Goal: Task Accomplishment & Management: Use online tool/utility

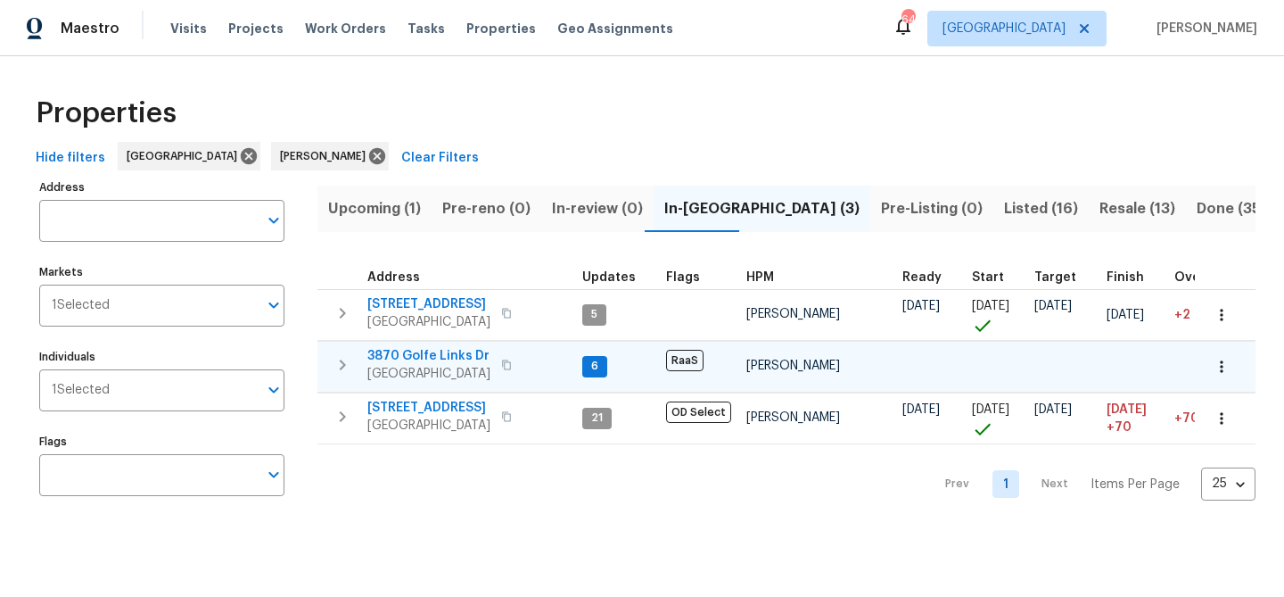
click at [439, 358] on span "3870 Golfe Links Dr" at bounding box center [428, 356] width 123 height 18
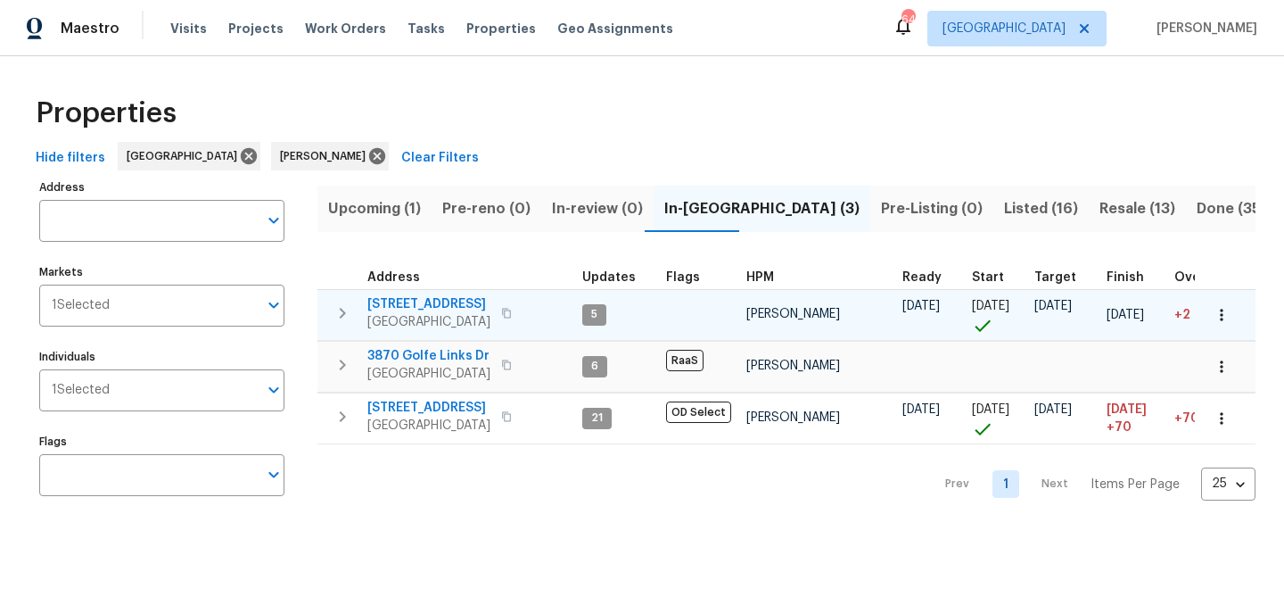
click at [383, 301] on span "[STREET_ADDRESS]" at bounding box center [428, 304] width 123 height 18
click at [414, 300] on span "[STREET_ADDRESS]" at bounding box center [428, 304] width 123 height 18
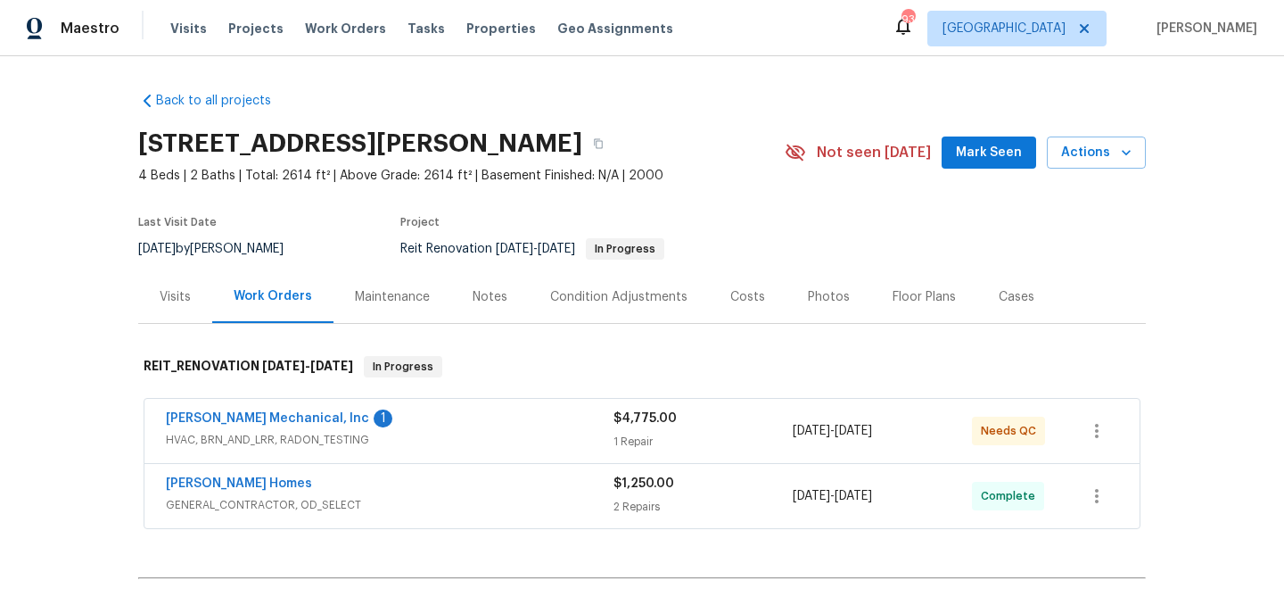
click at [977, 161] on span "Mark Seen" at bounding box center [989, 153] width 66 height 22
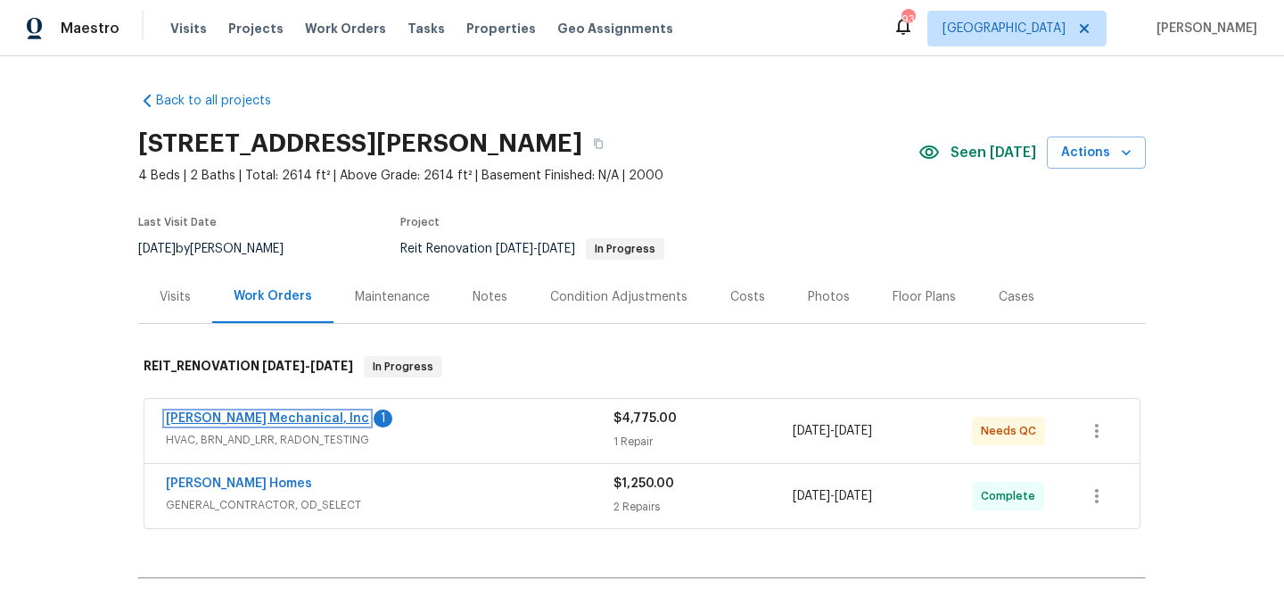
click at [246, 422] on link "[PERSON_NAME] Mechanical, Inc" at bounding box center [267, 418] width 203 height 12
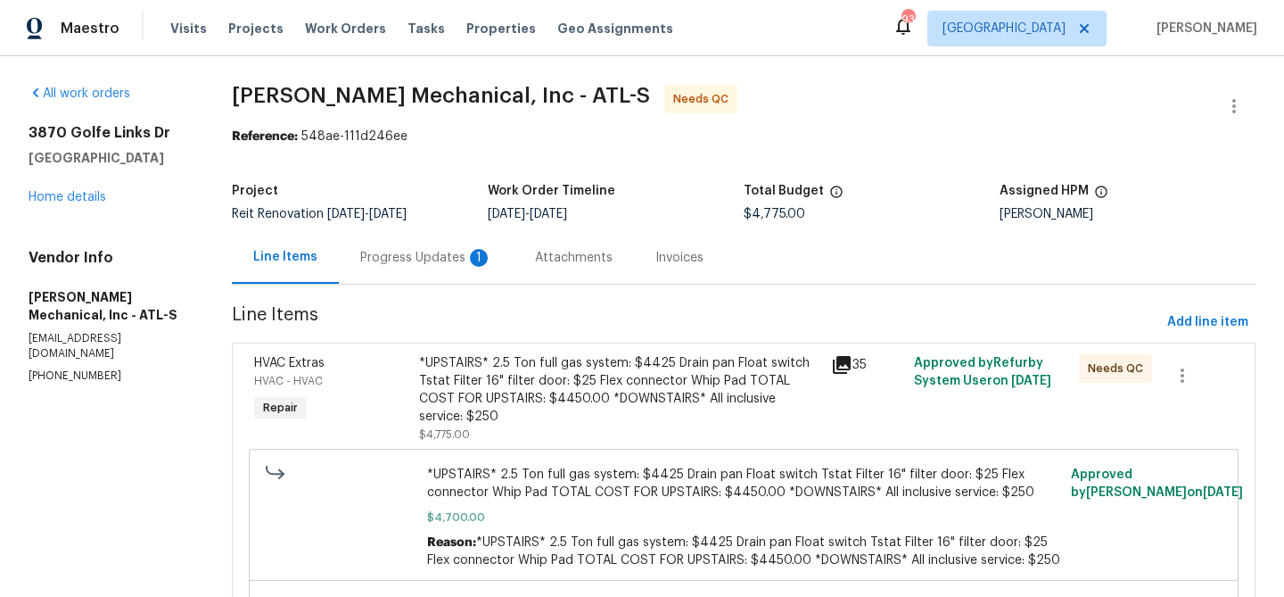
click at [368, 251] on div "Progress Updates 1" at bounding box center [426, 258] width 132 height 18
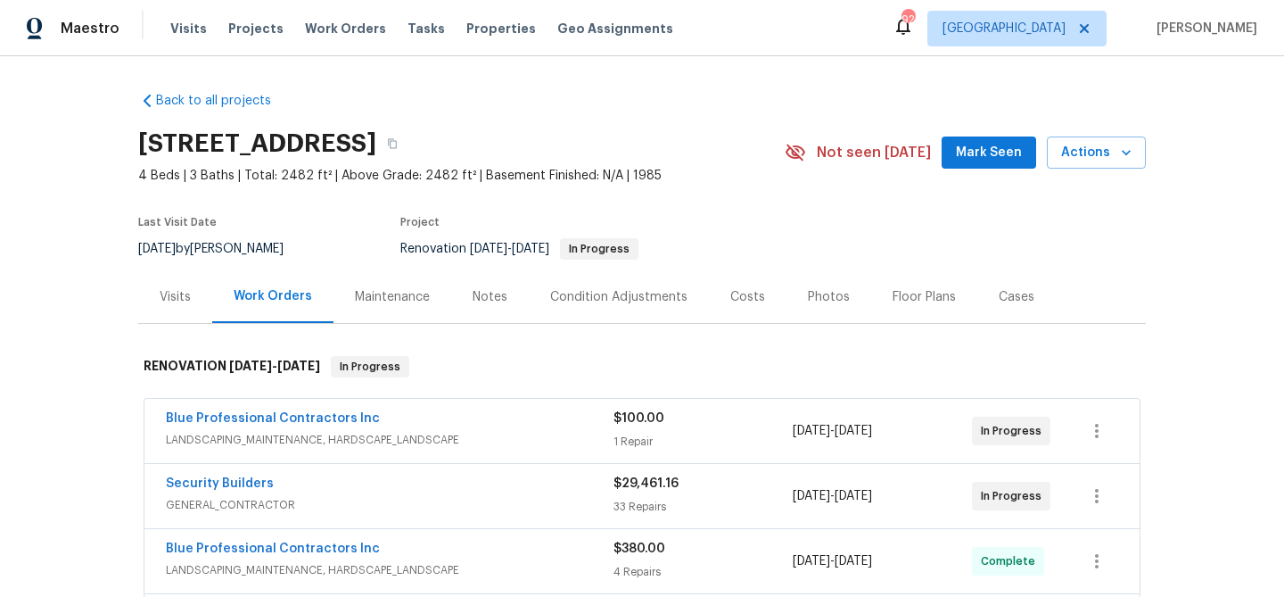
click at [973, 156] on span "Mark Seen" at bounding box center [989, 153] width 66 height 22
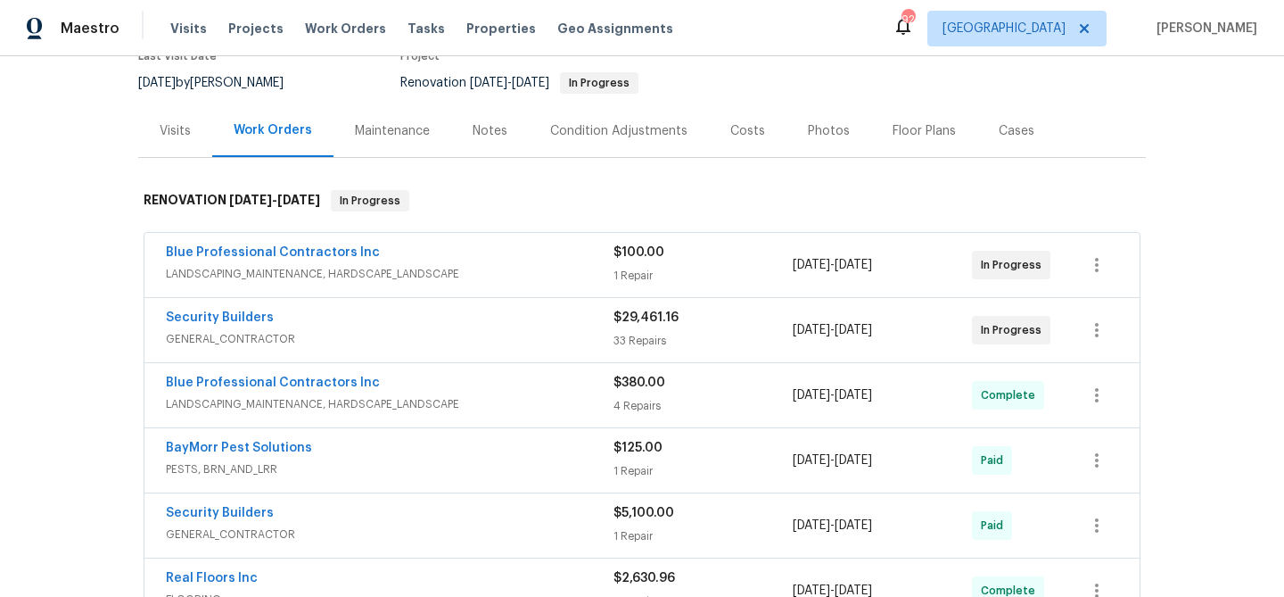
scroll to position [205, 0]
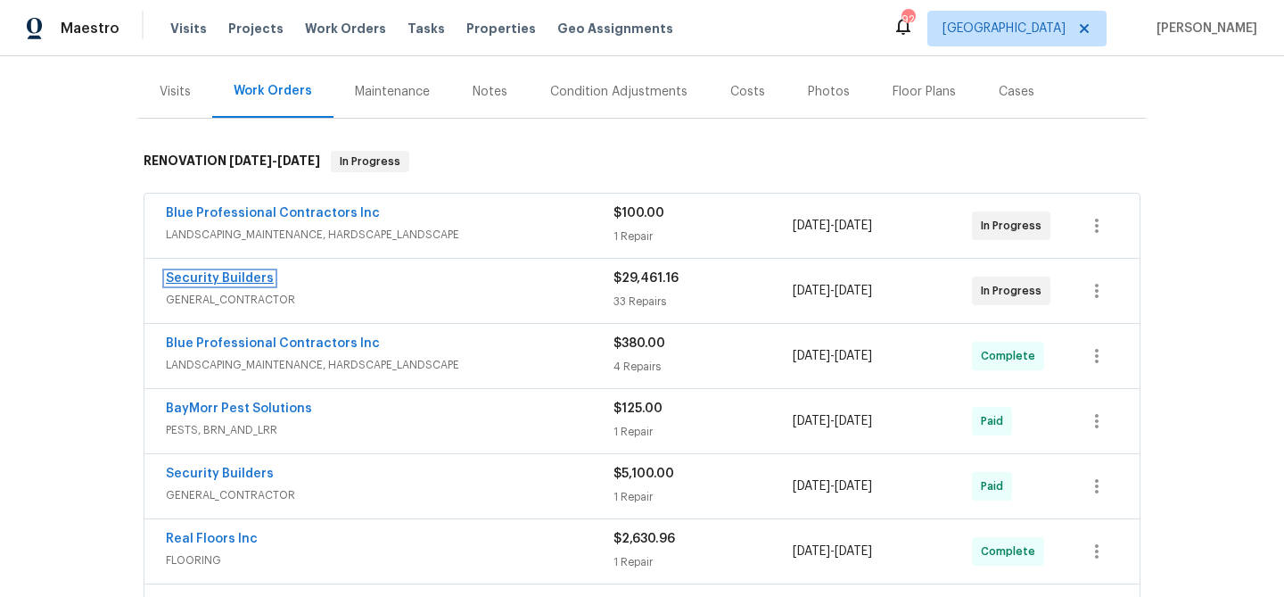
click at [256, 275] on link "Security Builders" at bounding box center [220, 278] width 108 height 12
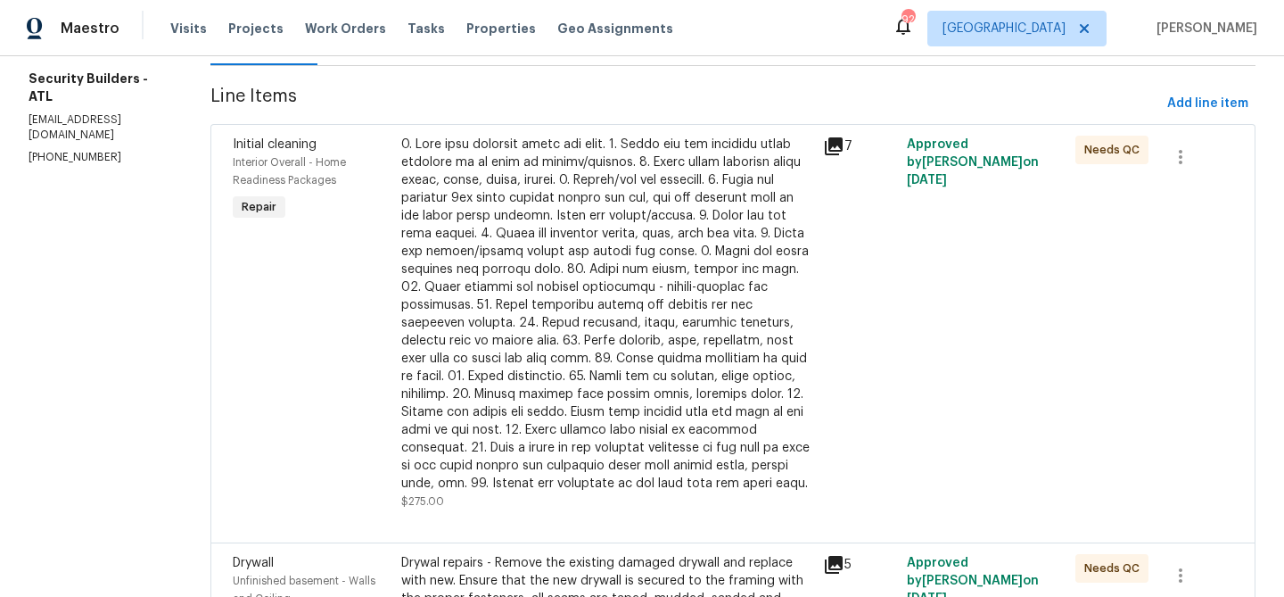
scroll to position [221, 0]
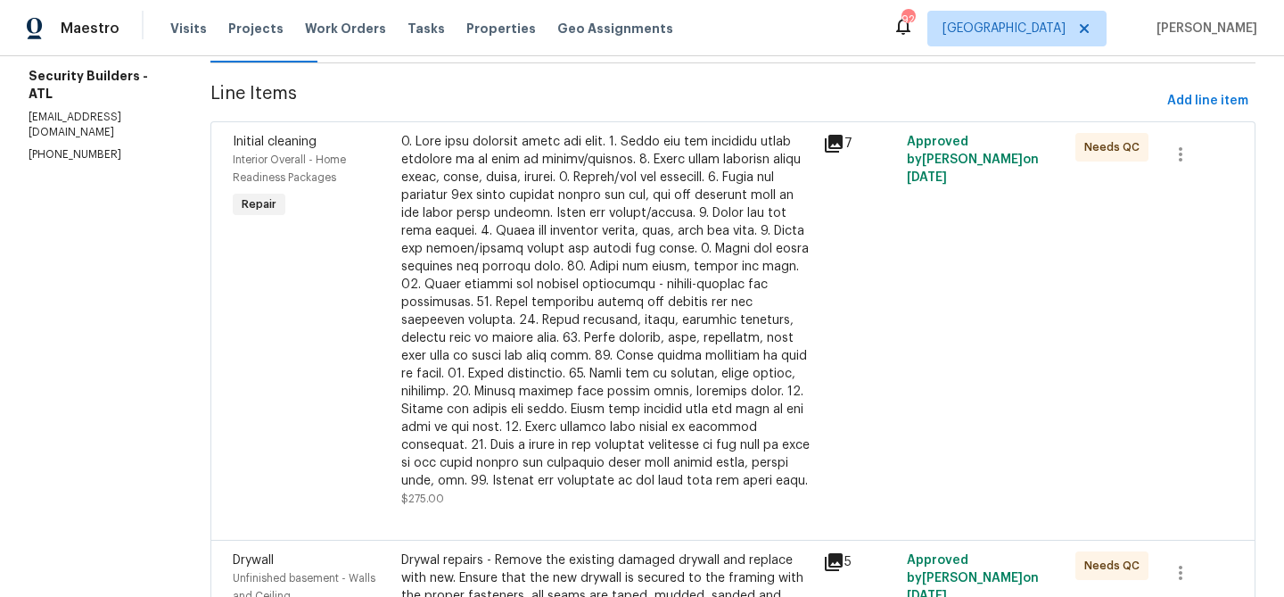
click at [698, 278] on div at bounding box center [606, 311] width 411 height 357
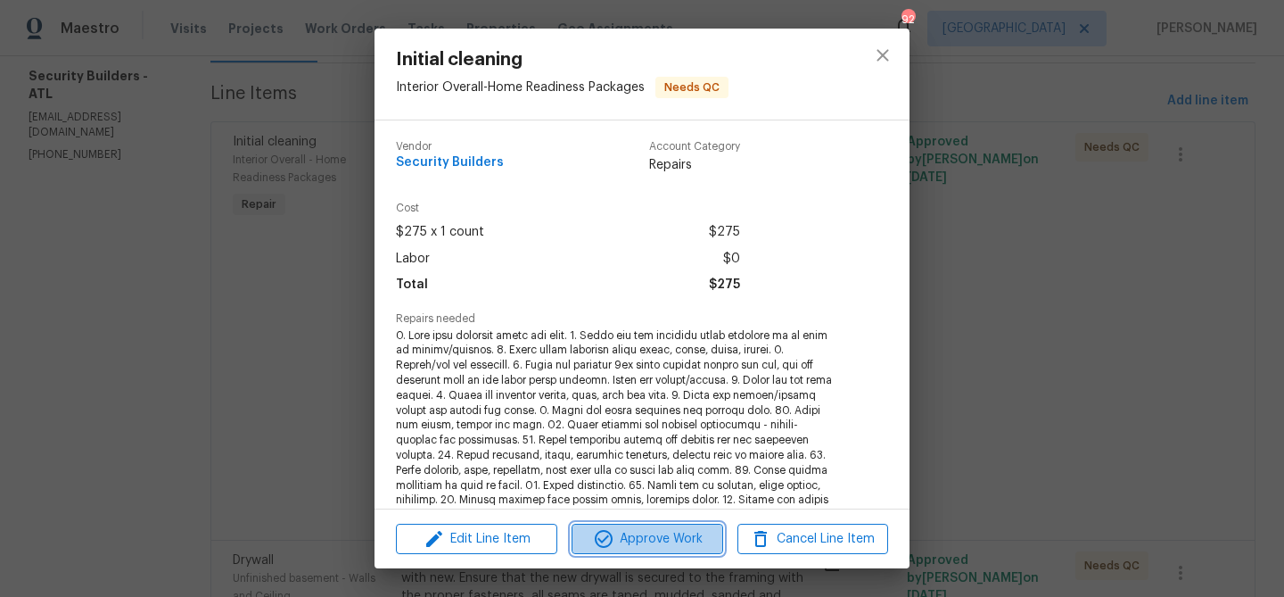
click at [685, 532] on span "Approve Work" at bounding box center [647, 539] width 140 height 22
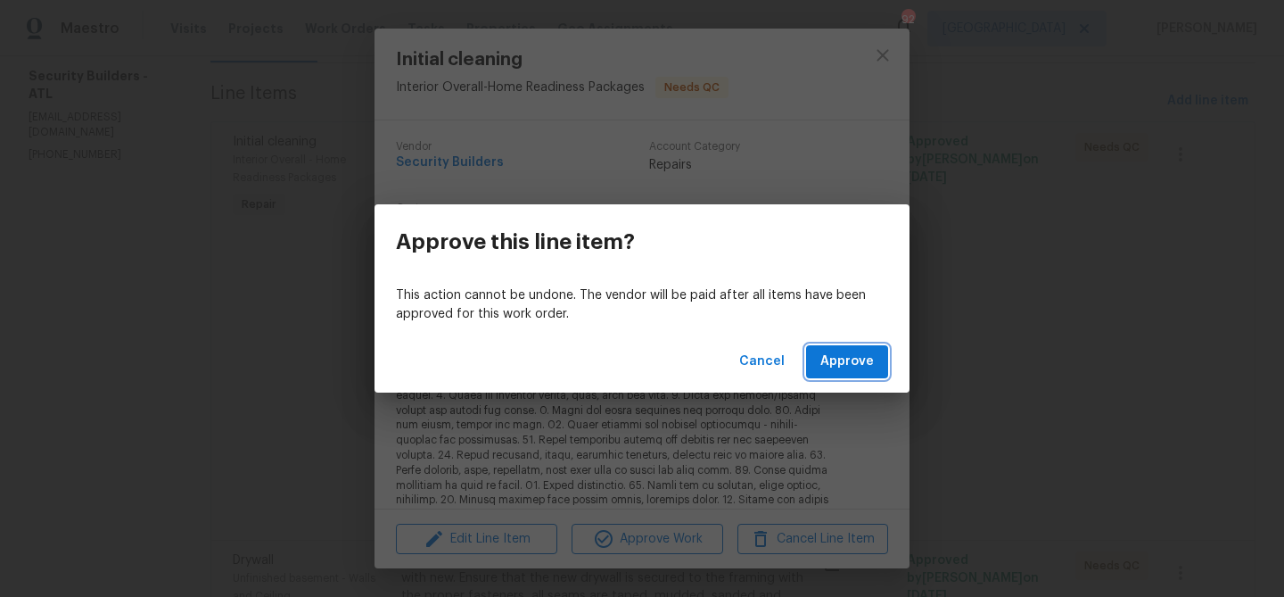
click at [853, 361] on span "Approve" at bounding box center [847, 361] width 54 height 22
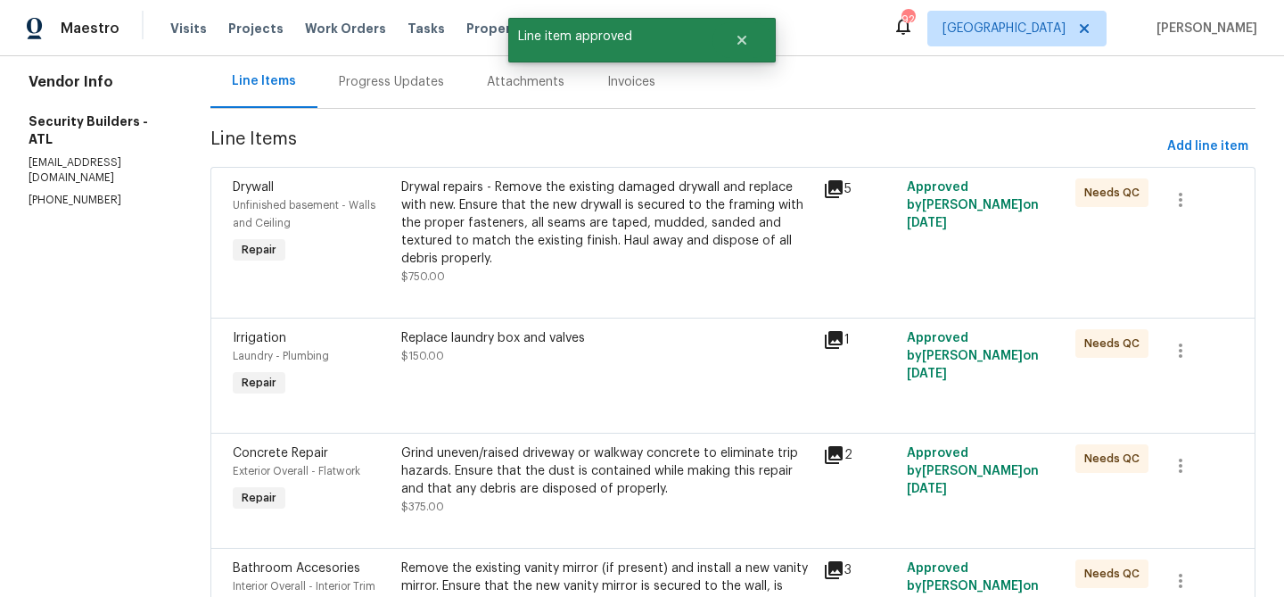
scroll to position [177, 0]
click at [673, 273] on div "Drywal repairs - Remove the existing damaged drywall and replace with new. Ensu…" at bounding box center [606, 230] width 411 height 107
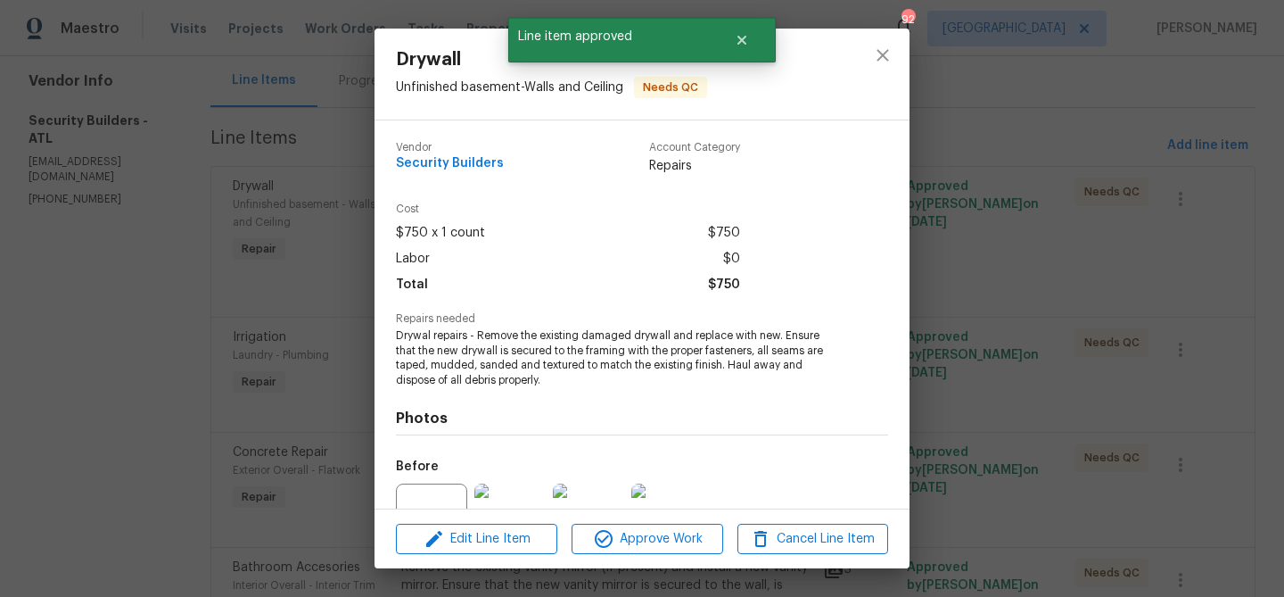
click at [648, 521] on div "Edit Line Item Approve Work Cancel Line Item" at bounding box center [642, 539] width 535 height 60
click at [648, 524] on button "Approve Work" at bounding box center [647, 539] width 151 height 31
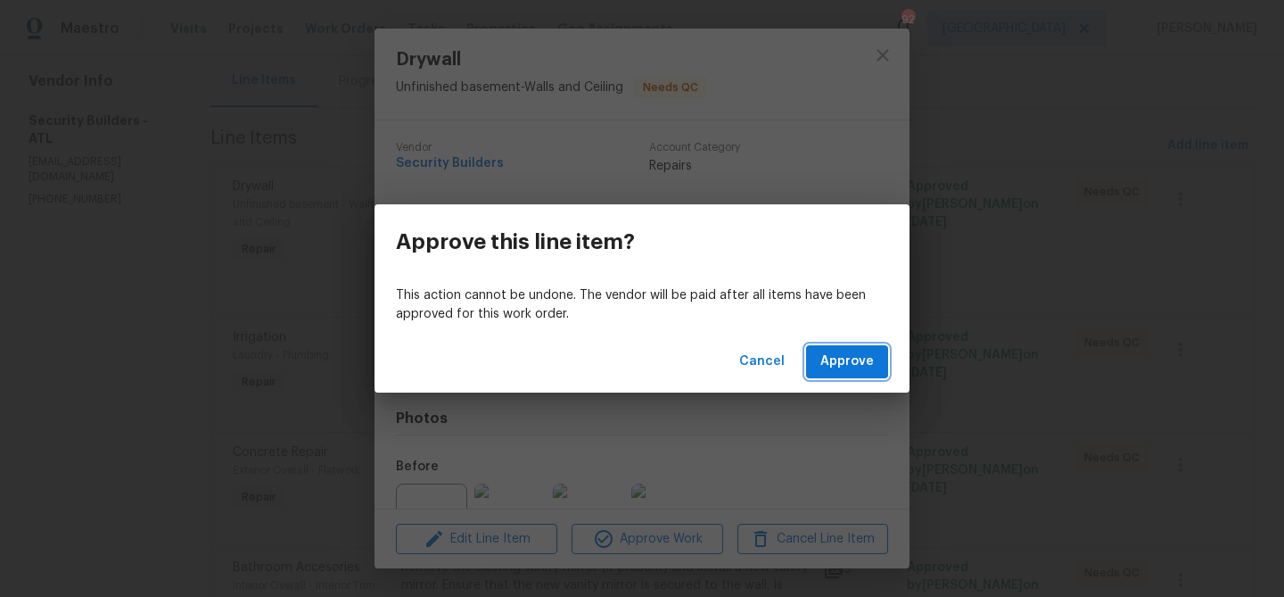
click at [867, 376] on button "Approve" at bounding box center [847, 361] width 82 height 33
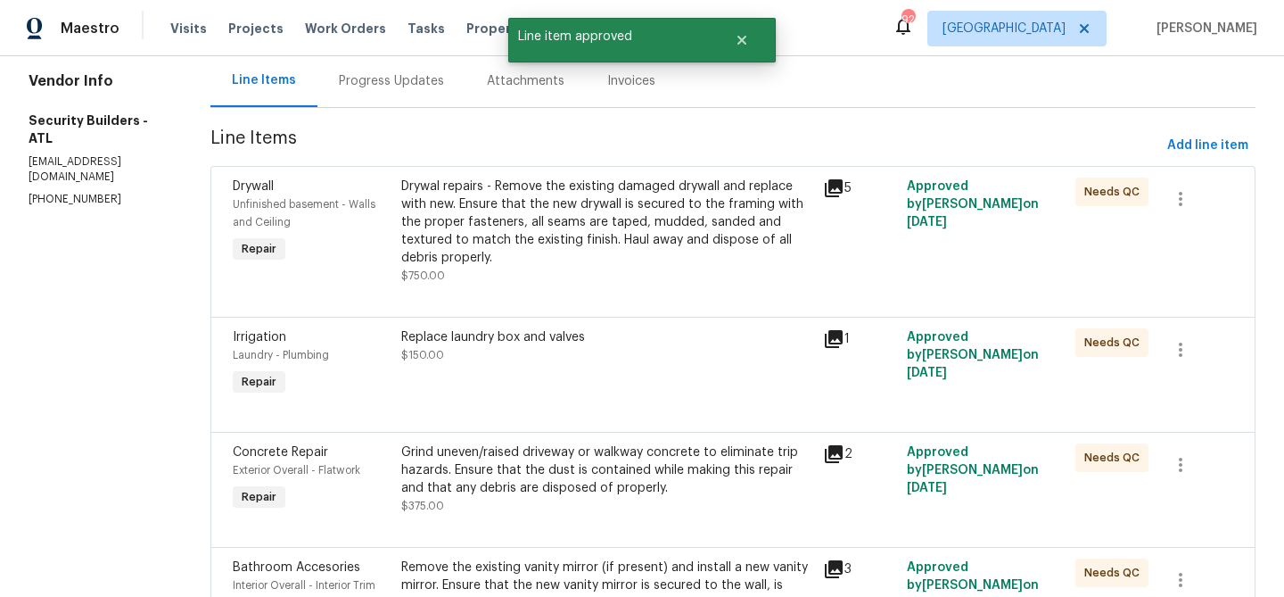
scroll to position [0, 0]
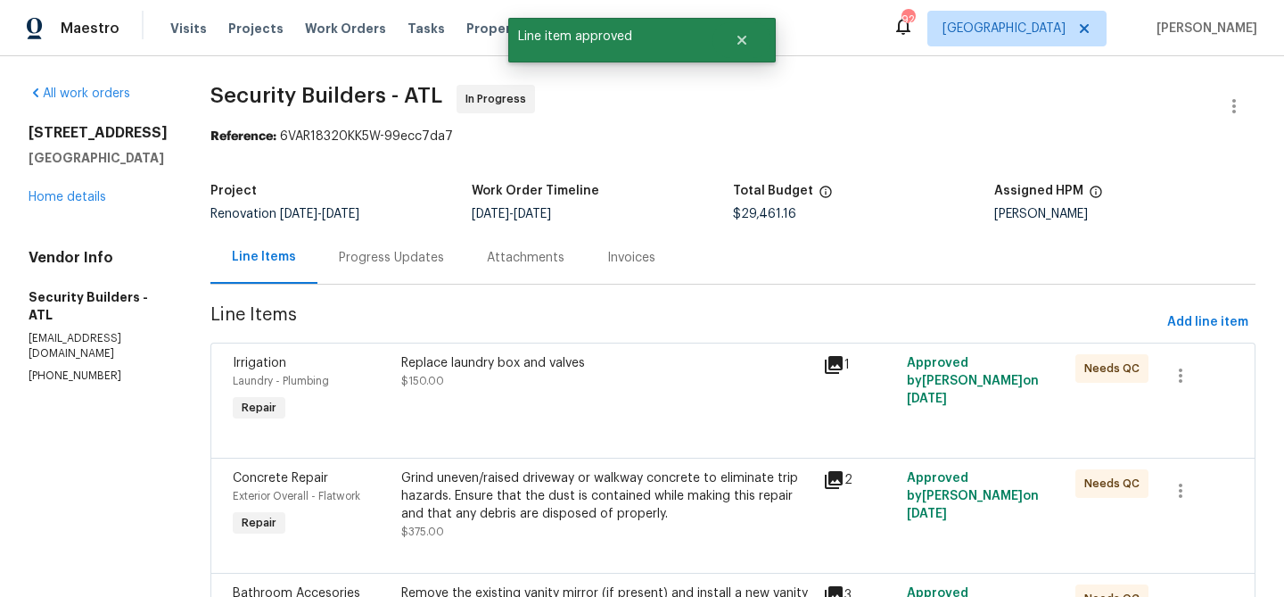
click at [639, 389] on div "Replace laundry box and valves $150.00" at bounding box center [606, 372] width 411 height 36
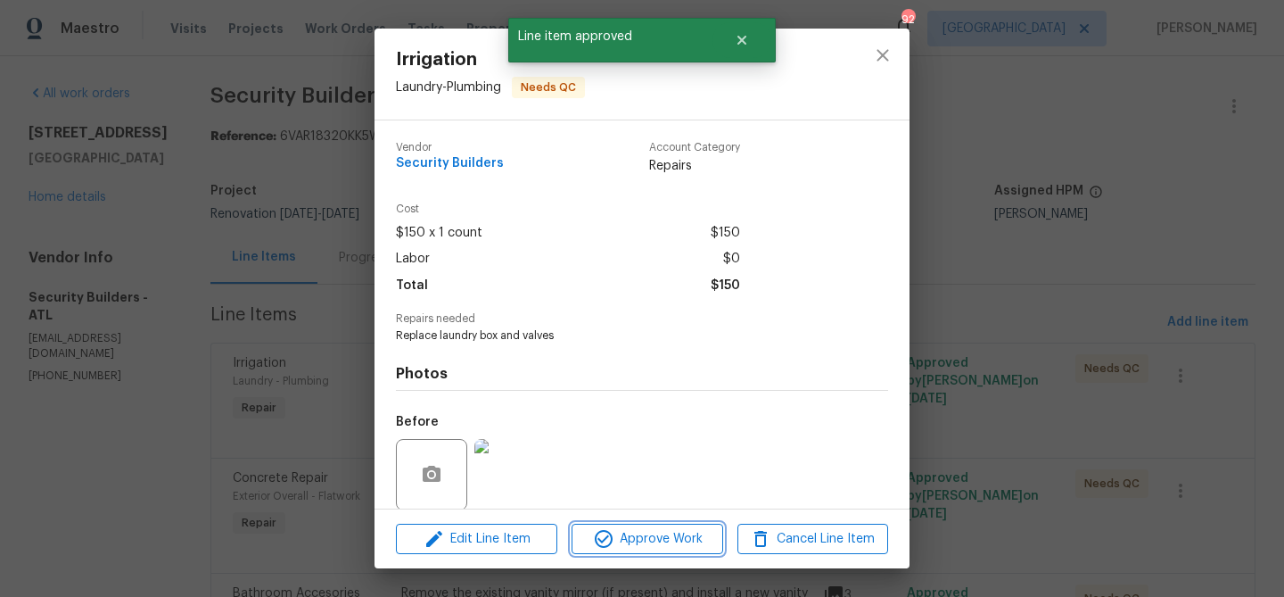
click at [643, 540] on span "Approve Work" at bounding box center [647, 539] width 140 height 22
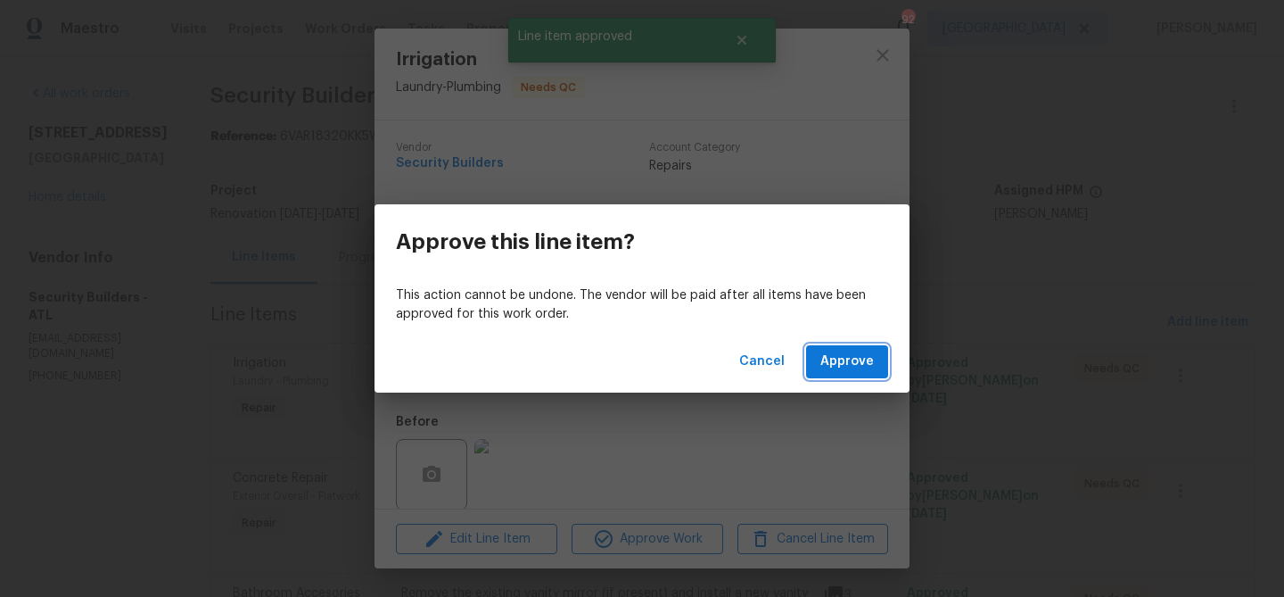
click at [819, 360] on button "Approve" at bounding box center [847, 361] width 82 height 33
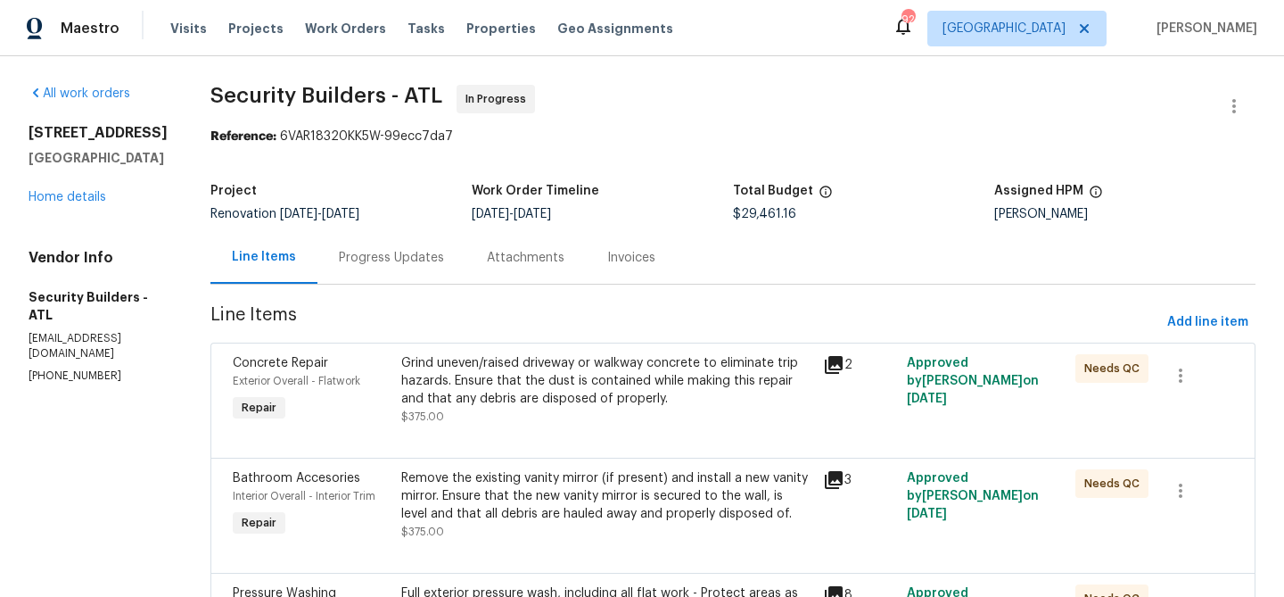
click at [634, 404] on div "Grind uneven/raised driveway or walkway concrete to eliminate trip hazards. Ens…" at bounding box center [606, 381] width 411 height 54
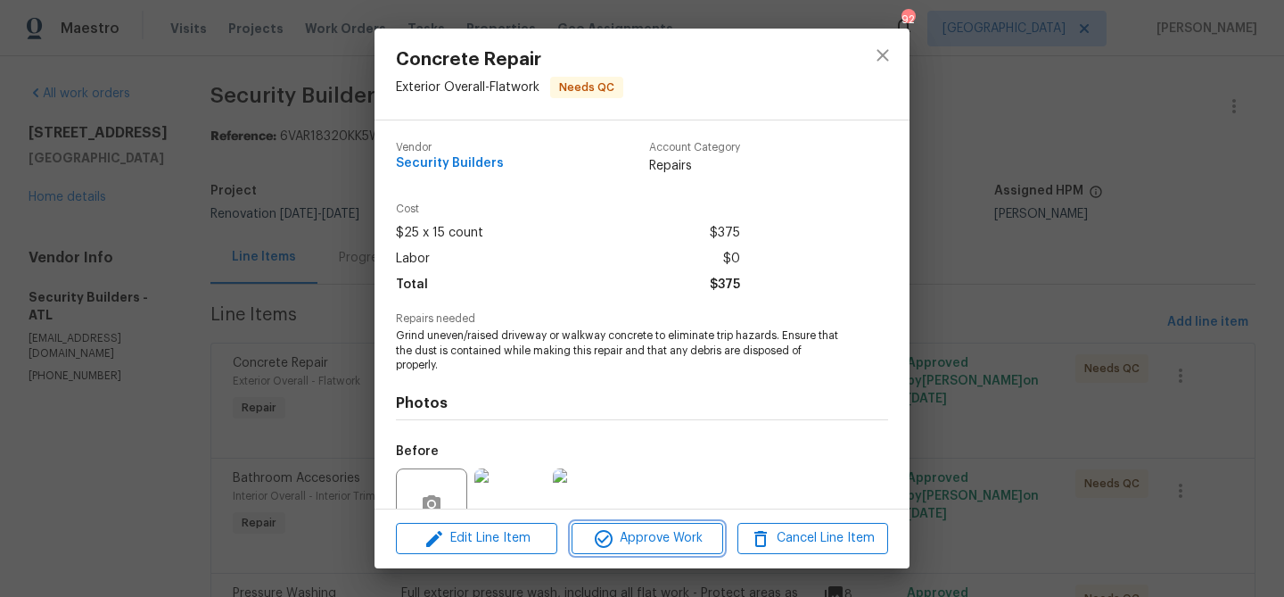
click at [658, 527] on span "Approve Work" at bounding box center [647, 538] width 140 height 22
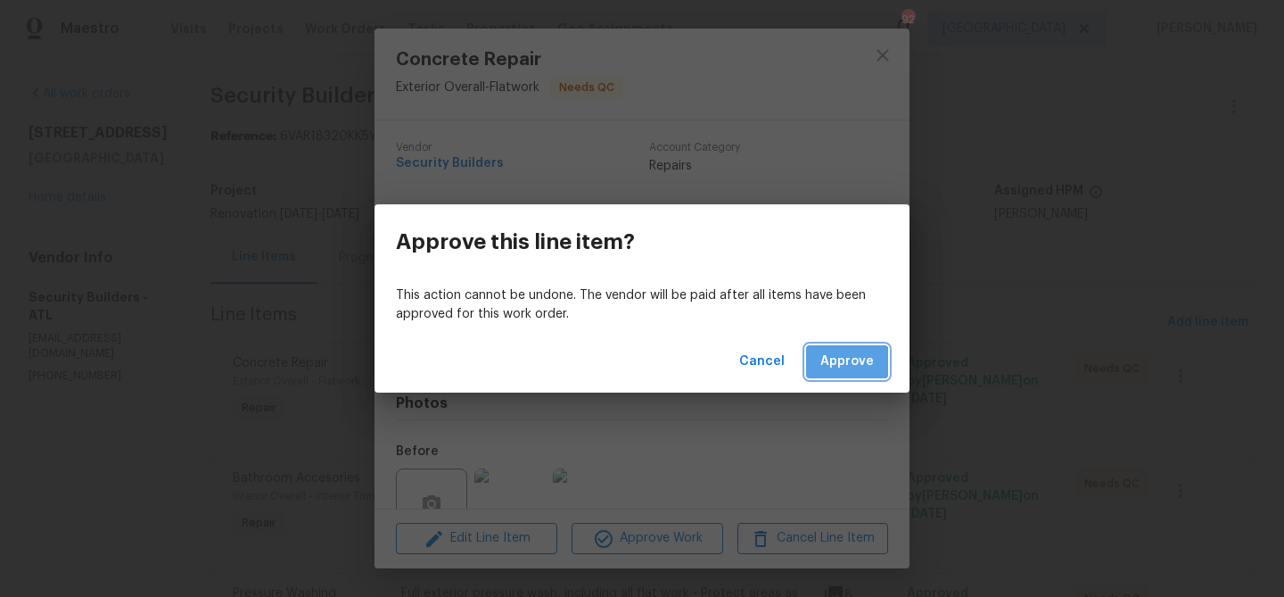
click at [830, 375] on button "Approve" at bounding box center [847, 361] width 82 height 33
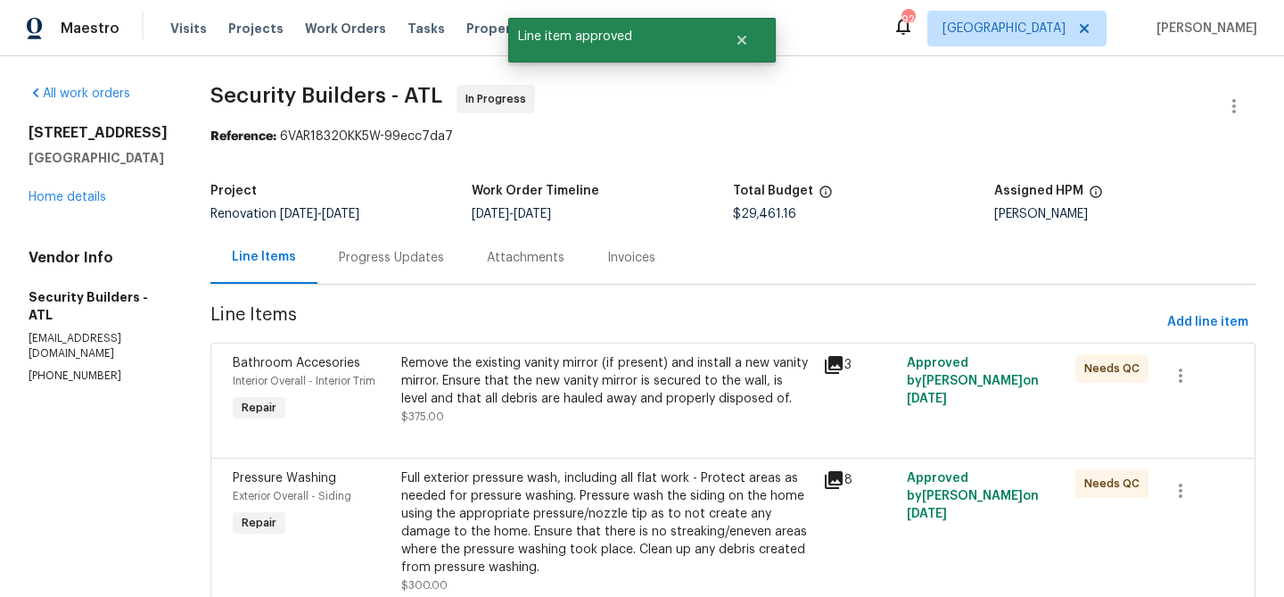
click at [583, 408] on div "Remove the existing vanity mirror (if present) and install a new vanity mirror.…" at bounding box center [606, 381] width 411 height 54
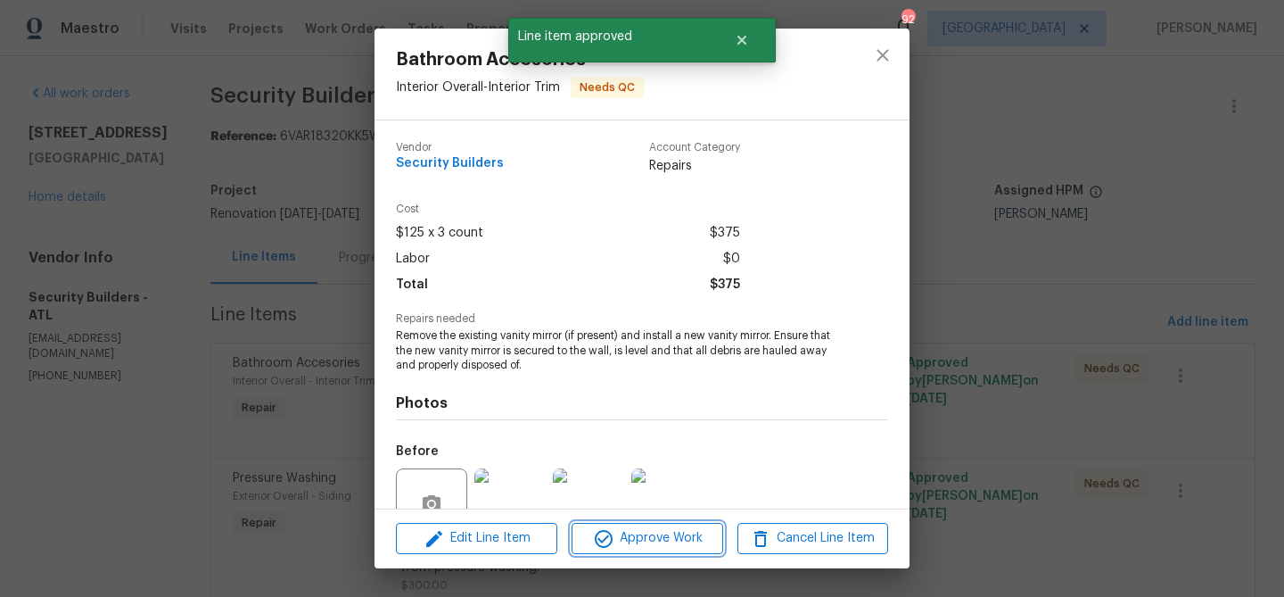
click at [640, 540] on span "Approve Work" at bounding box center [647, 538] width 140 height 22
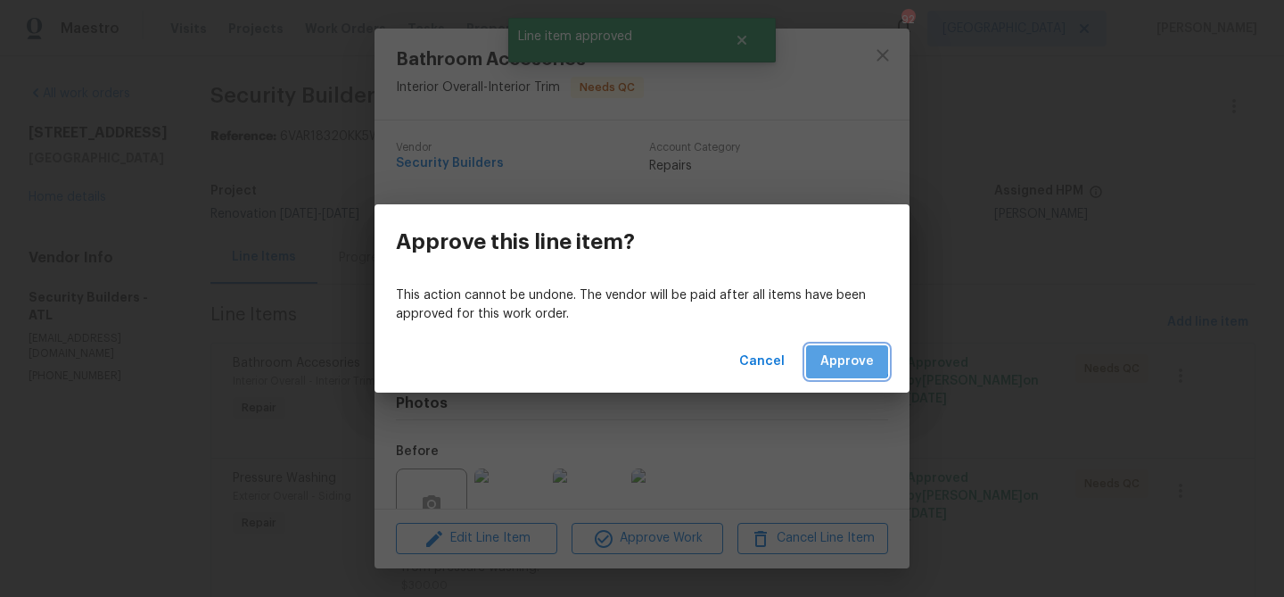
click at [833, 358] on span "Approve" at bounding box center [847, 361] width 54 height 22
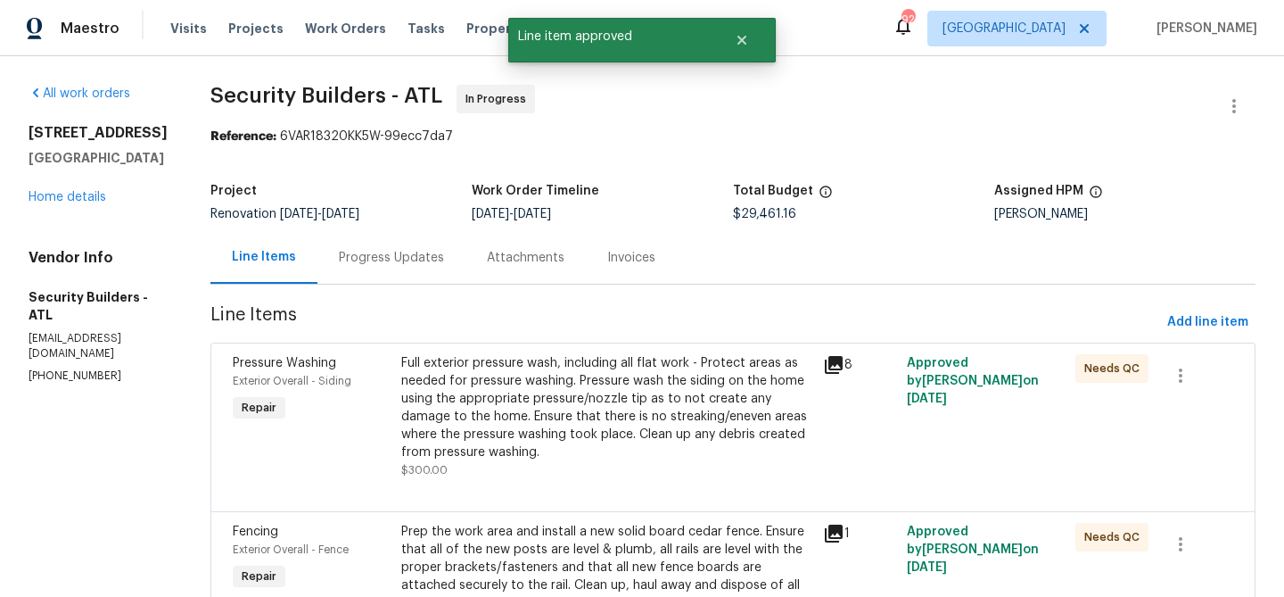
click at [730, 421] on div "Full exterior pressure wash, including all flat work - Protect areas as needed …" at bounding box center [606, 407] width 411 height 107
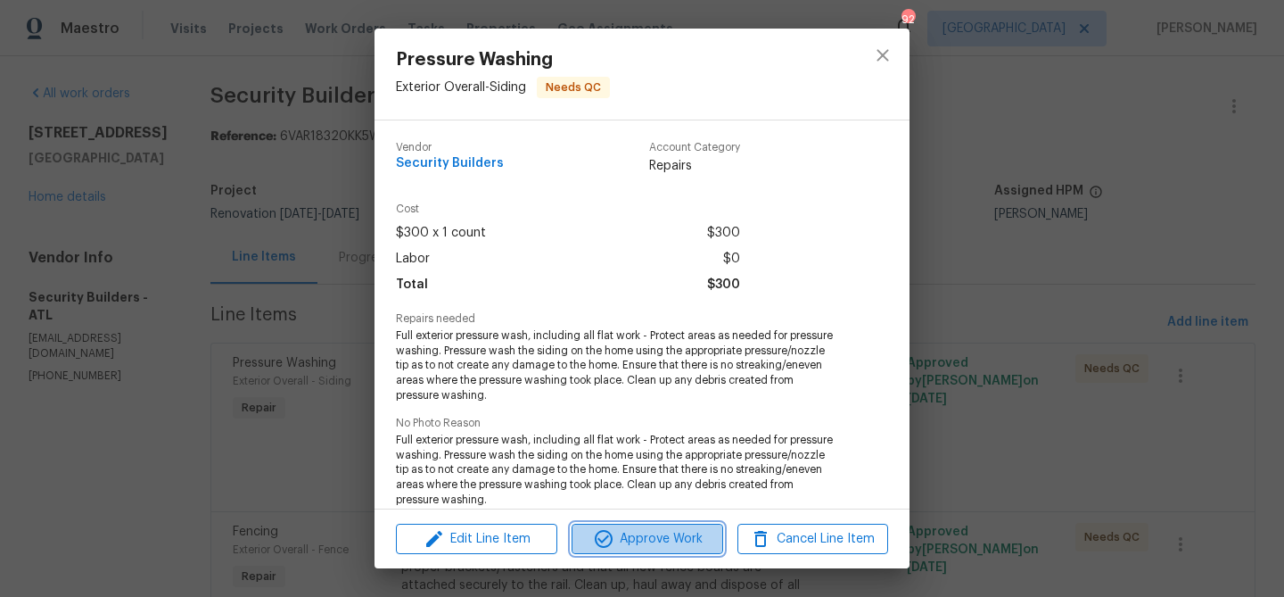
click at [664, 536] on span "Approve Work" at bounding box center [647, 539] width 140 height 22
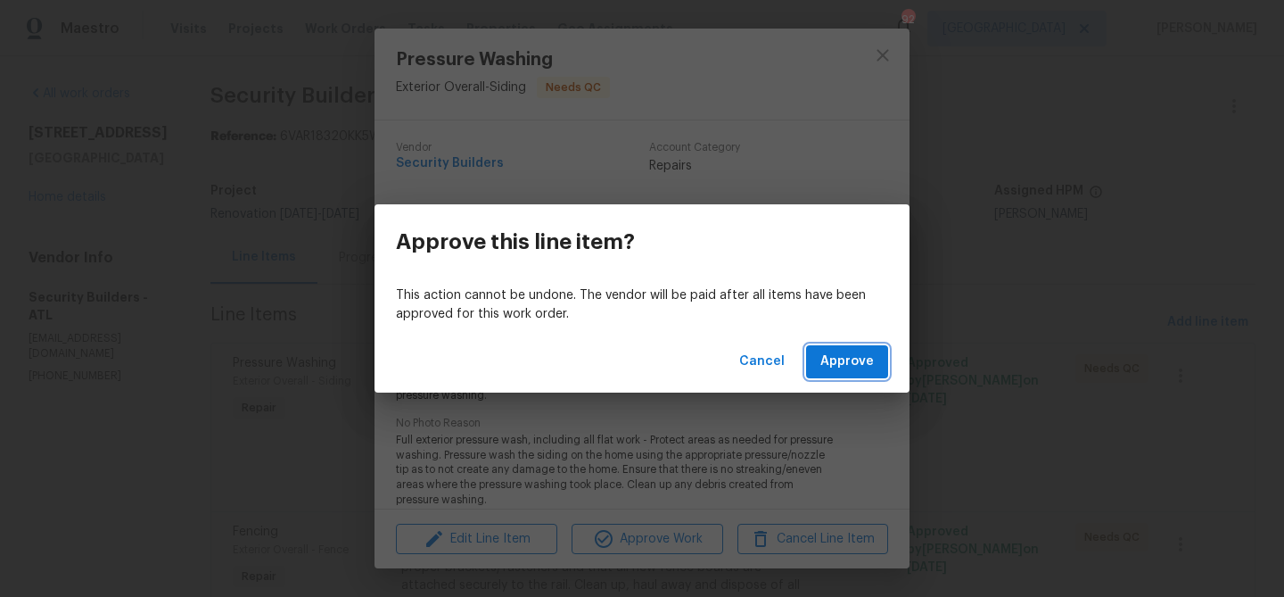
drag, startPoint x: 887, startPoint y: 368, endPoint x: 868, endPoint y: 365, distance: 19.9
click at [886, 368] on button "Approve" at bounding box center [847, 361] width 82 height 33
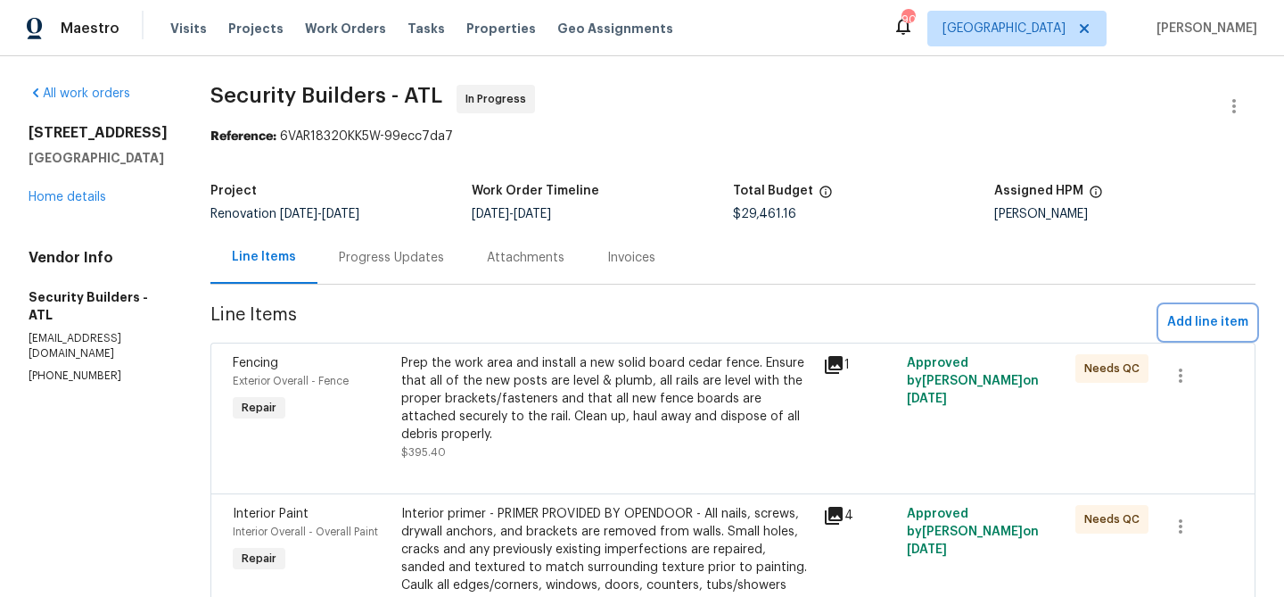
click at [1216, 321] on span "Add line item" at bounding box center [1207, 322] width 81 height 22
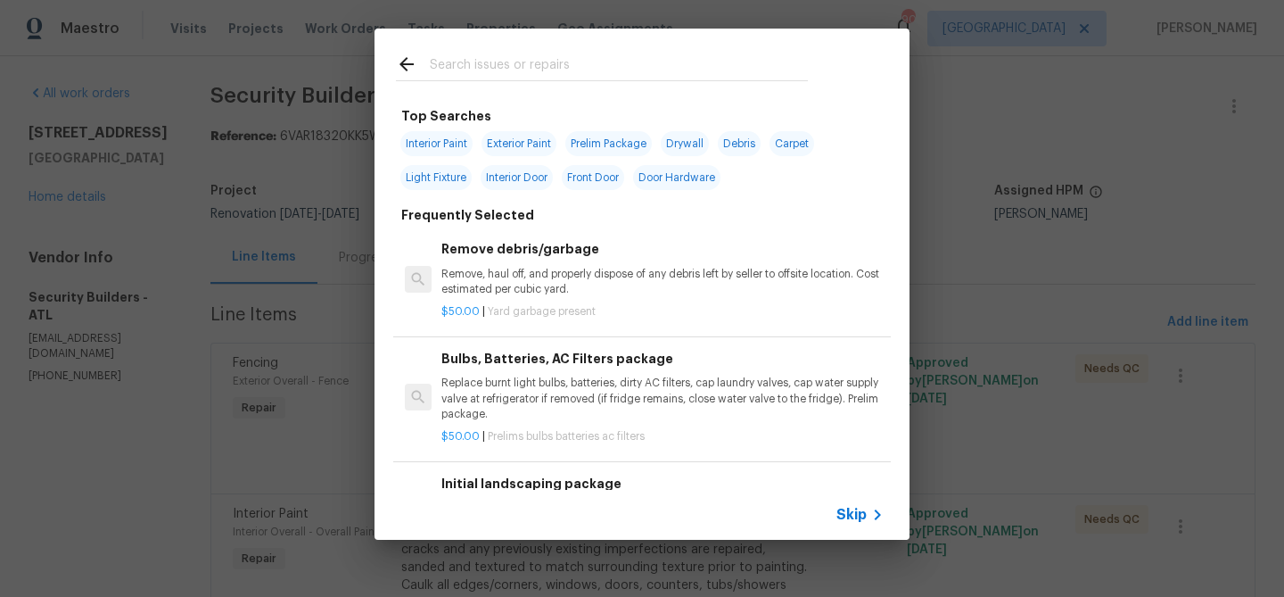
click at [533, 62] on input "text" at bounding box center [619, 67] width 378 height 27
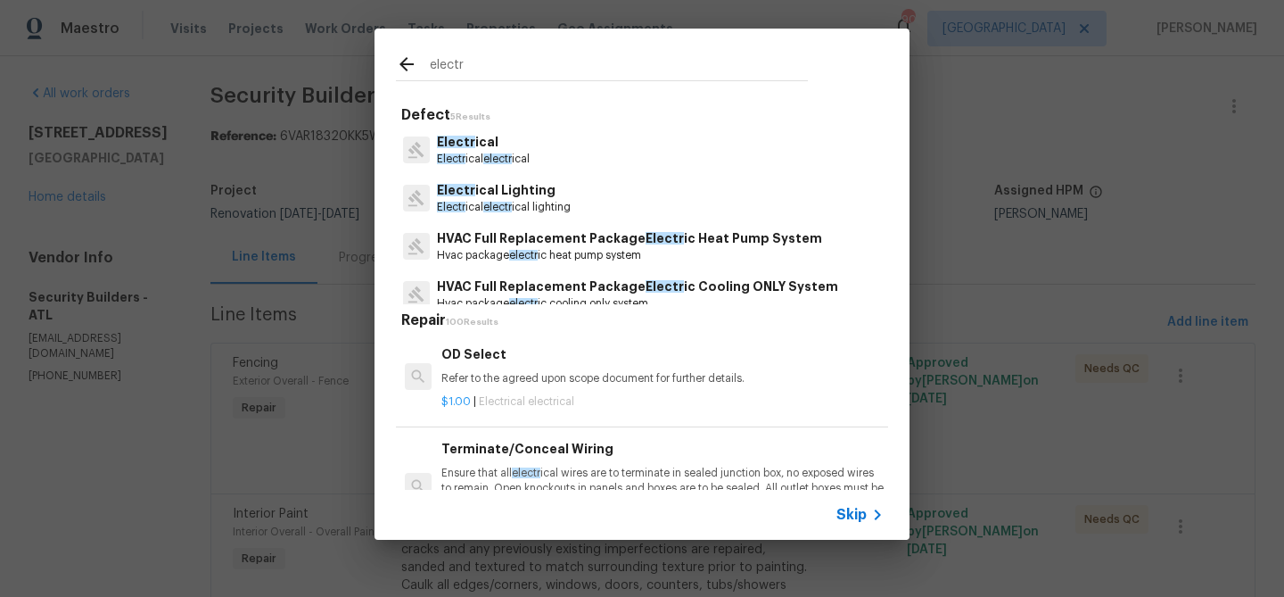
type input "electr"
click at [473, 144] on p "Electr ical" at bounding box center [483, 142] width 93 height 19
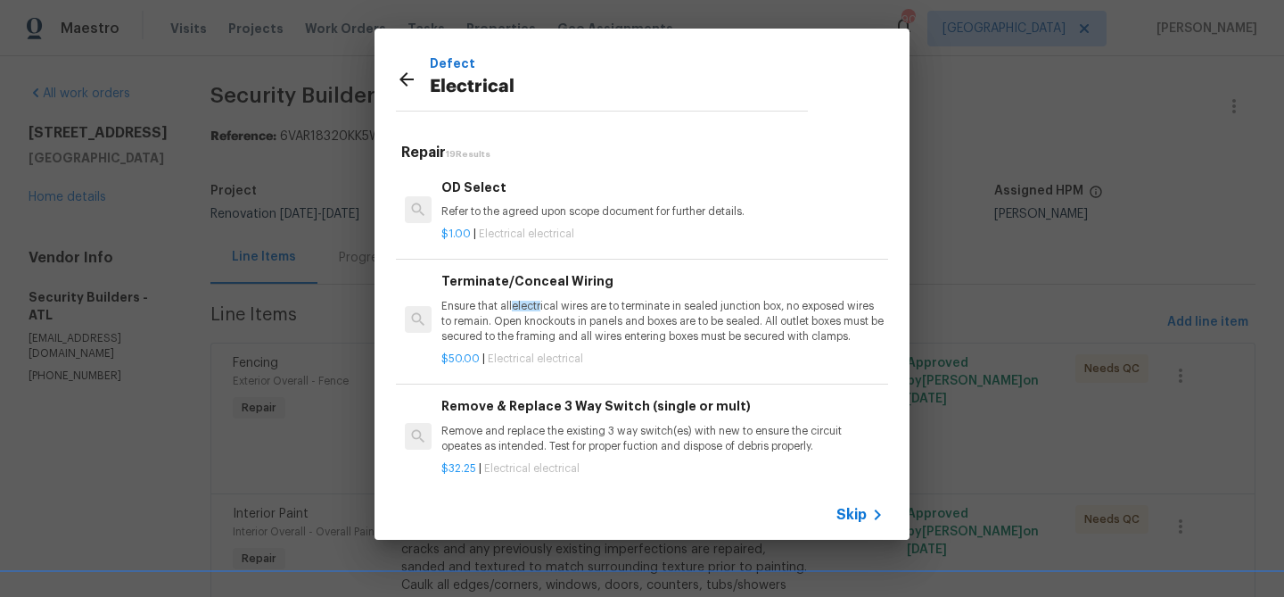
click at [496, 204] on p "Refer to the agreed upon scope document for further details." at bounding box center [662, 211] width 442 height 15
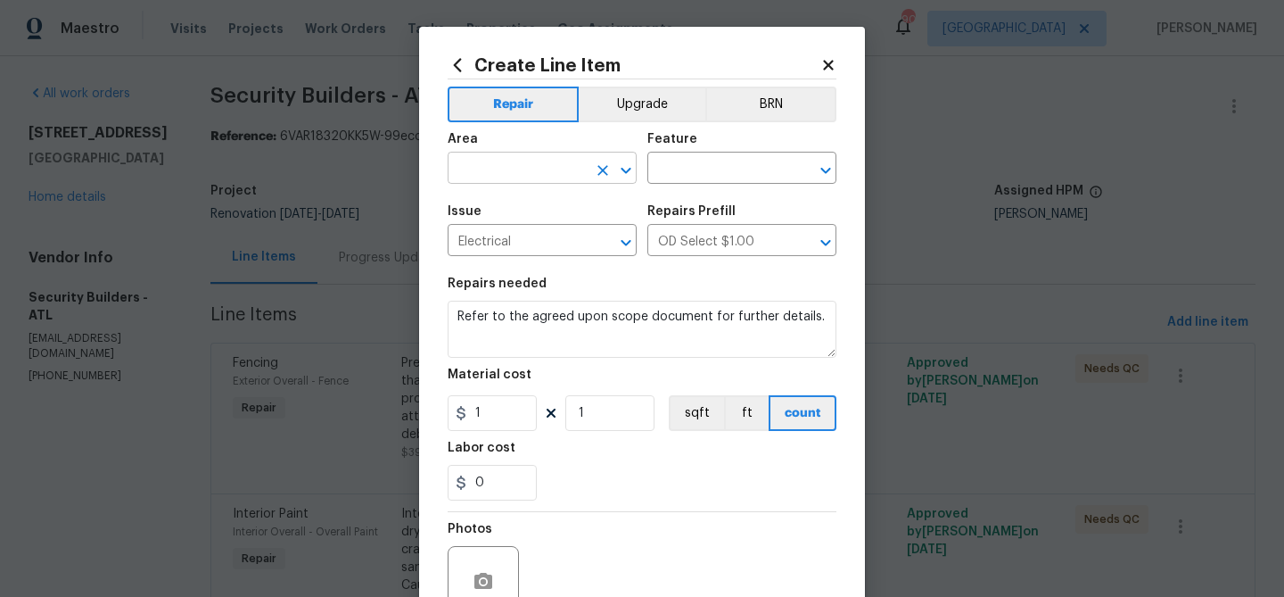
click at [493, 173] on input "text" at bounding box center [517, 170] width 139 height 28
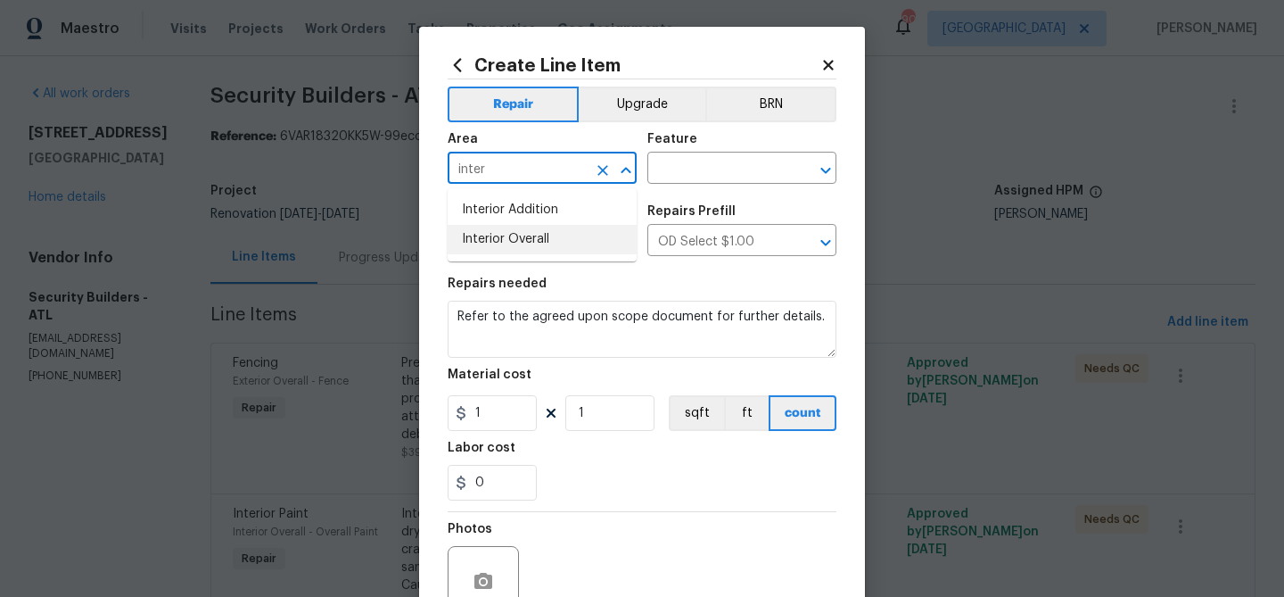
click at [526, 242] on li "Interior Overall" at bounding box center [542, 239] width 189 height 29
type input "Interior Overall"
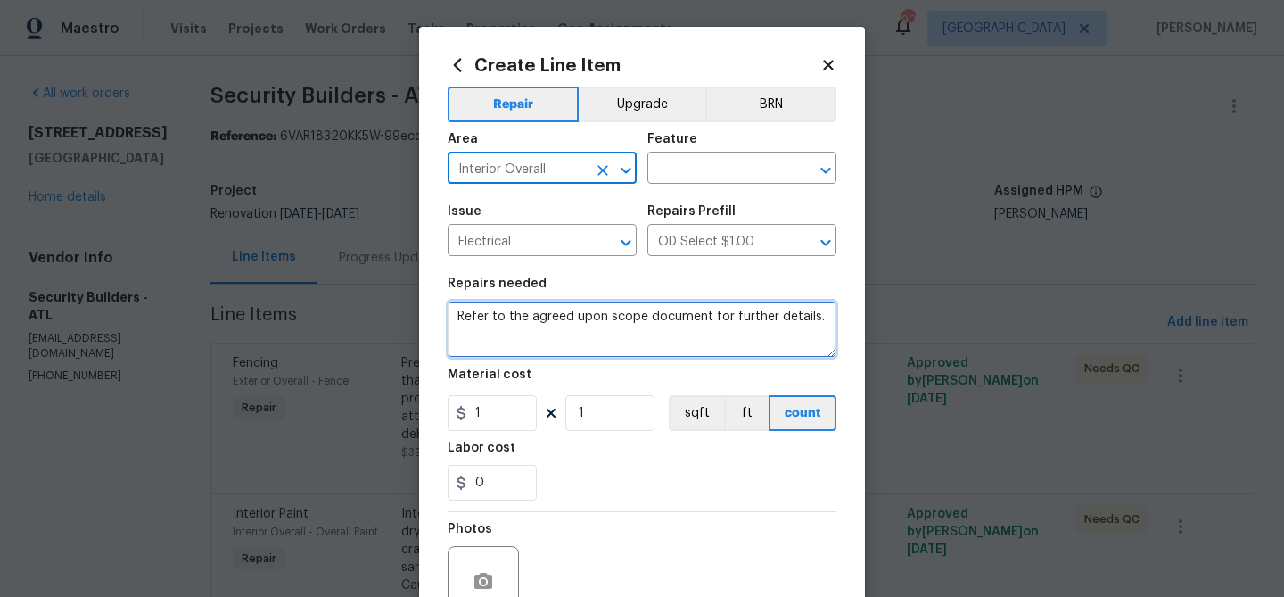
click at [482, 316] on textarea "Refer to the agreed upon scope document for further details." at bounding box center [642, 329] width 389 height 57
paste textarea "Electrical -Troubleshoot and repair electrical short for master bath/basement $…"
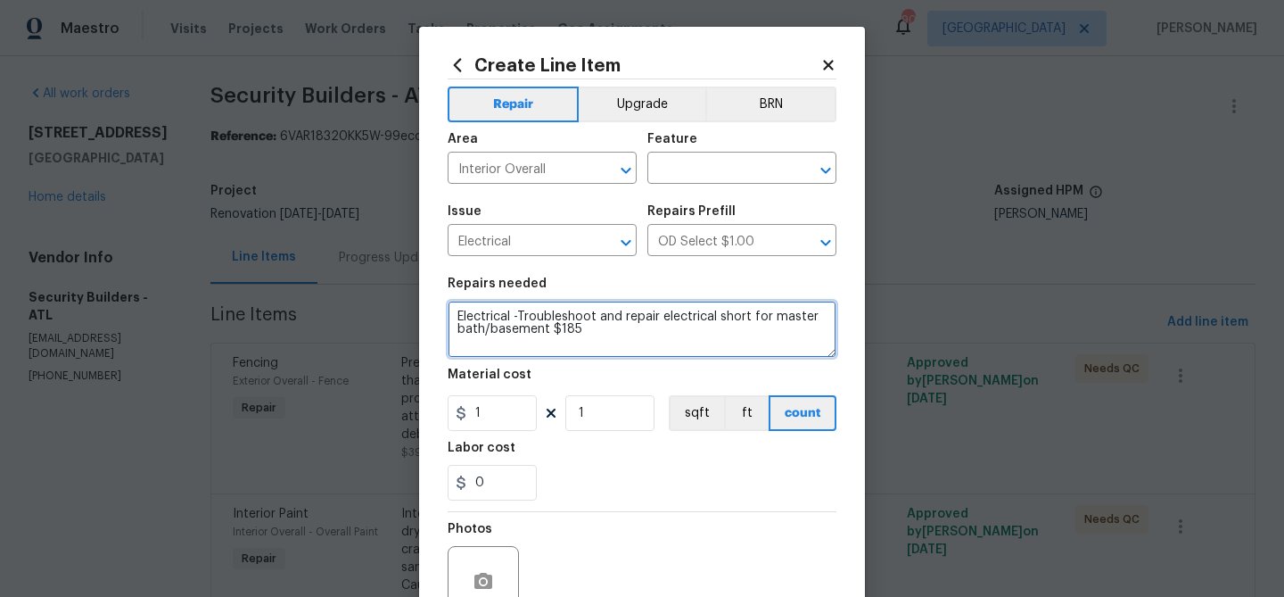
type textarea "Electrical -Troubleshoot and repair electrical short for master bath/basement $…"
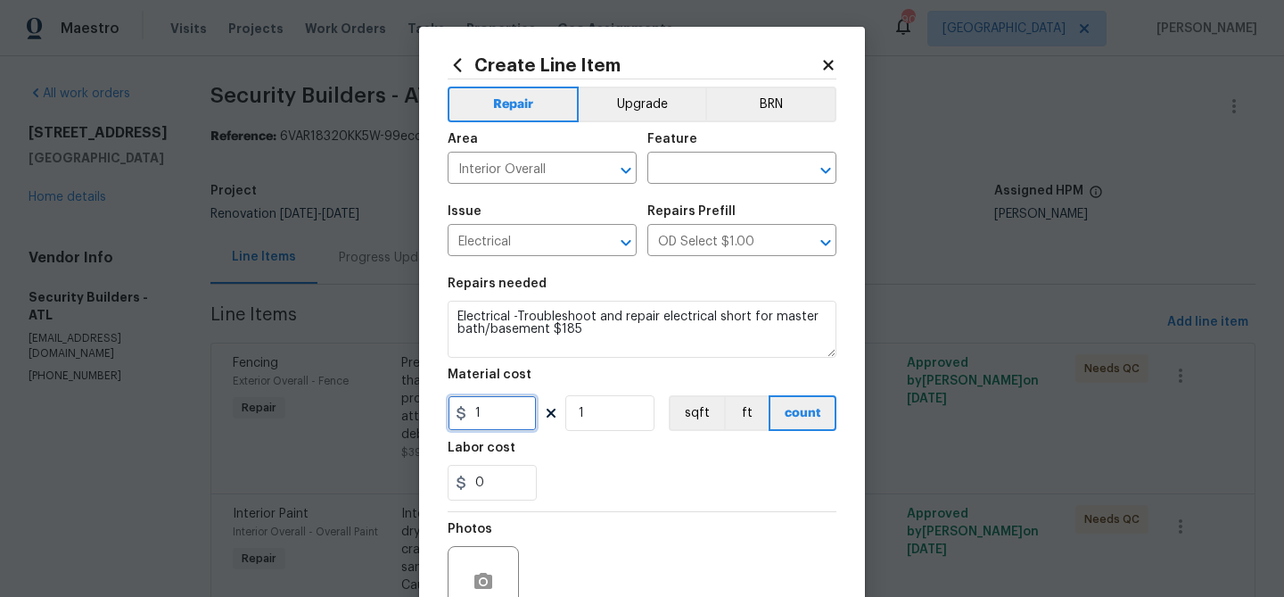
click at [499, 400] on input "1" at bounding box center [492, 413] width 89 height 36
type input "185"
click at [616, 449] on div "Labor cost" at bounding box center [642, 452] width 389 height 23
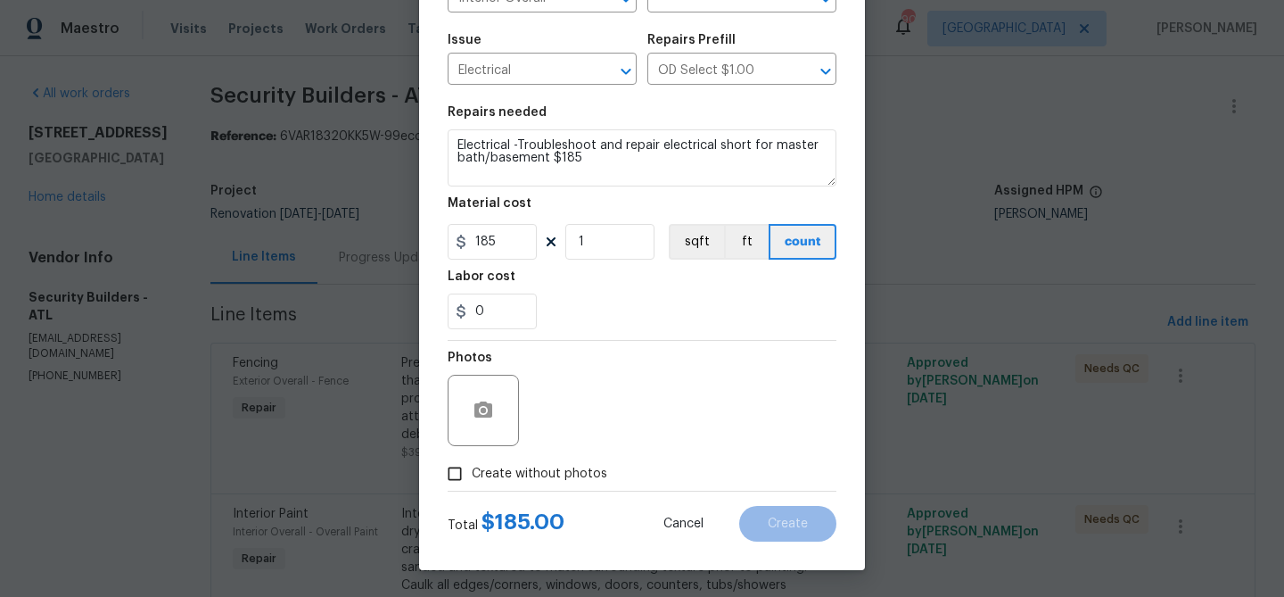
click at [569, 477] on span "Create without photos" at bounding box center [540, 474] width 136 height 19
click at [472, 477] on input "Create without photos" at bounding box center [455, 474] width 34 height 34
checkbox input "true"
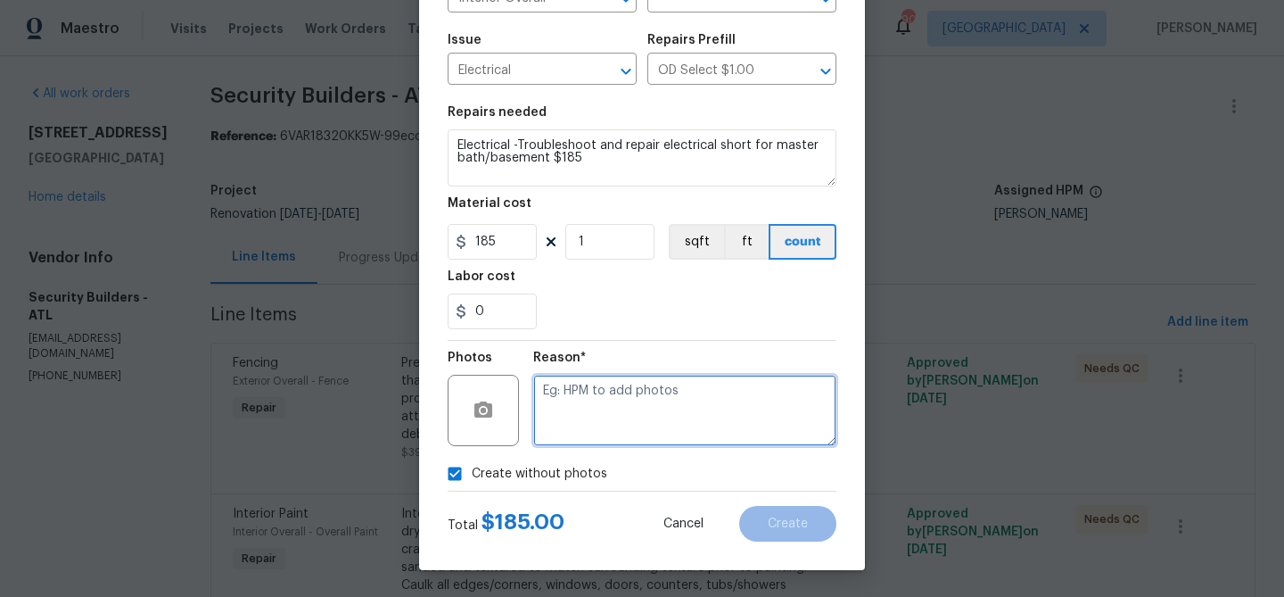
click at [591, 432] on textarea at bounding box center [684, 410] width 303 height 71
paste textarea "Electrical -Troubleshoot and repair electrical short for master bath/basement $…"
type textarea "Electrical -Troubleshoot and repair electrical short for master bath/basement $…"
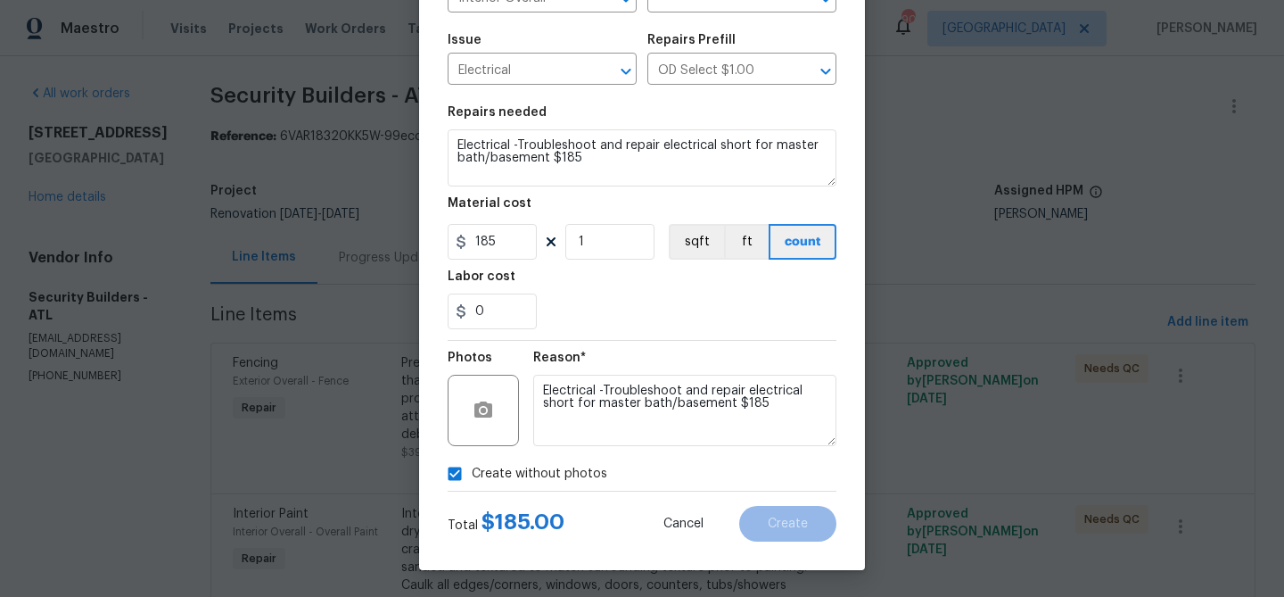
click at [768, 468] on div "Create without photos" at bounding box center [642, 474] width 389 height 34
click at [719, 412] on textarea "Electrical -Troubleshoot and repair electrical short for master bath/basement $…" at bounding box center [684, 410] width 303 height 71
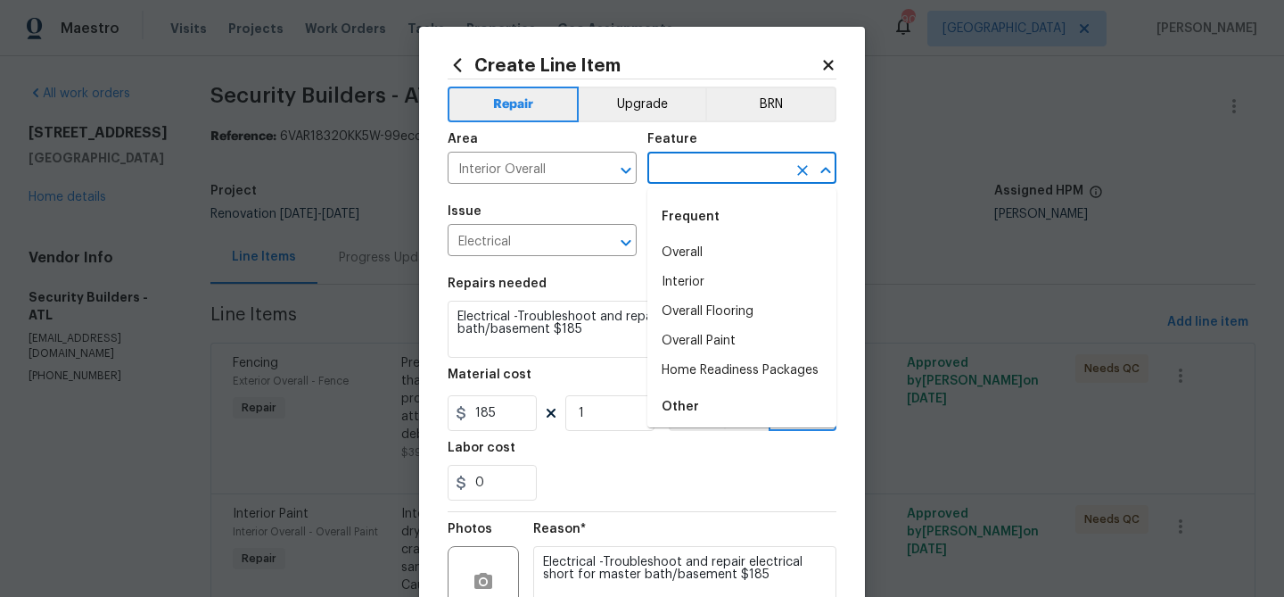
click at [707, 167] on input "text" at bounding box center [716, 170] width 139 height 28
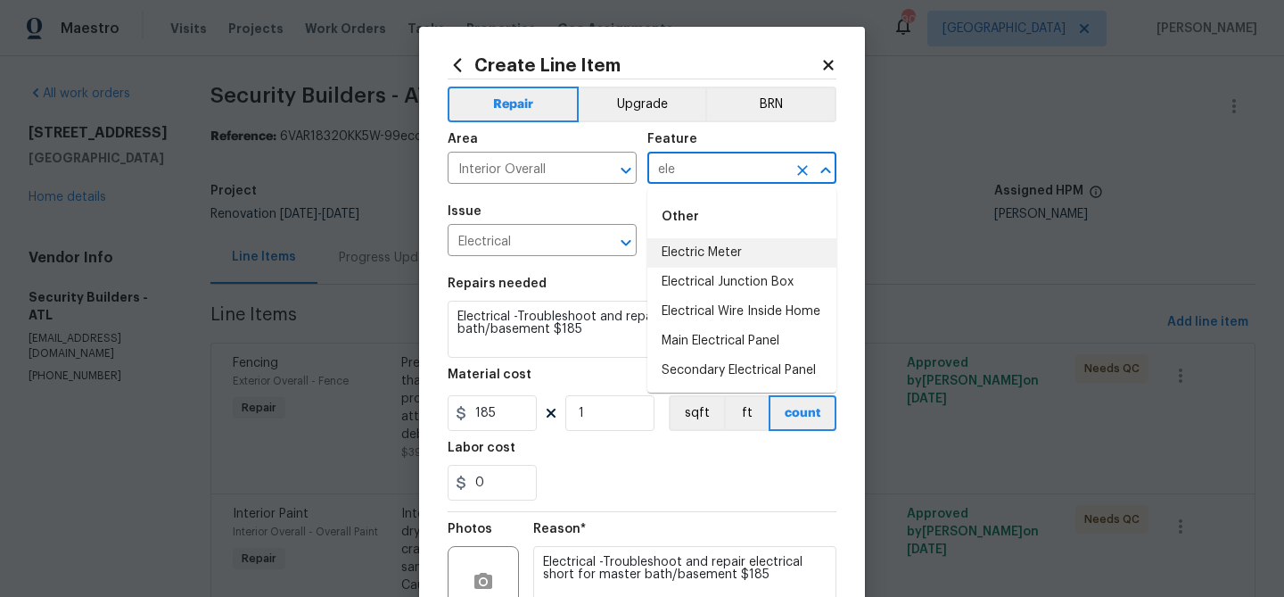
click at [699, 250] on li "Electric Meter" at bounding box center [741, 252] width 189 height 29
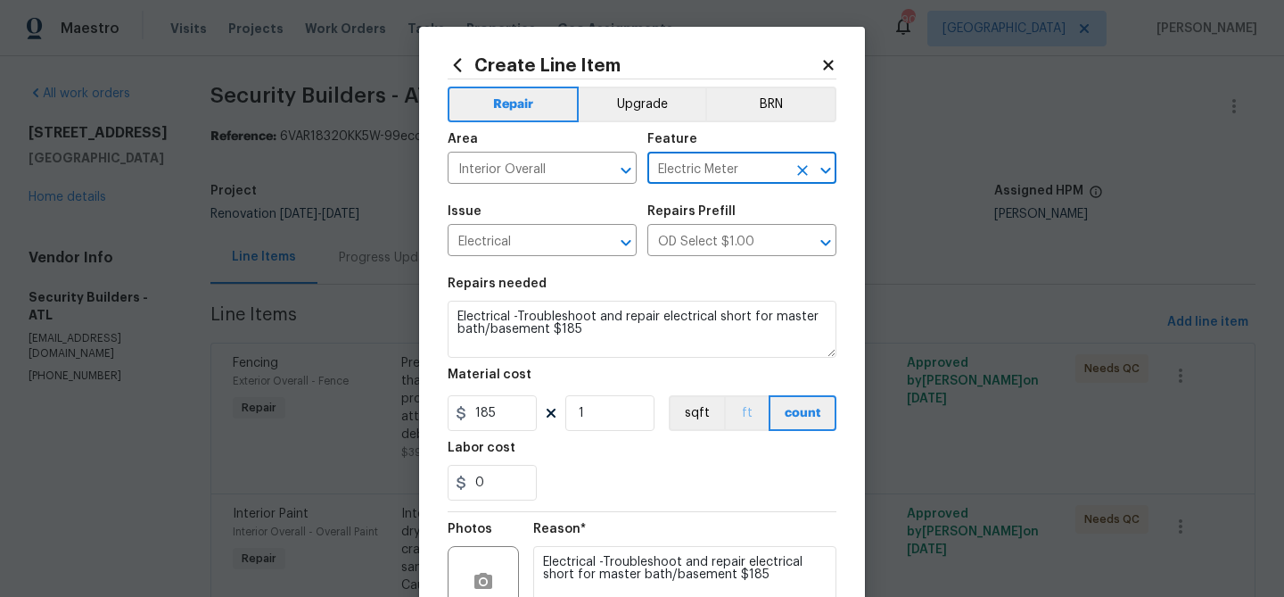
scroll to position [172, 0]
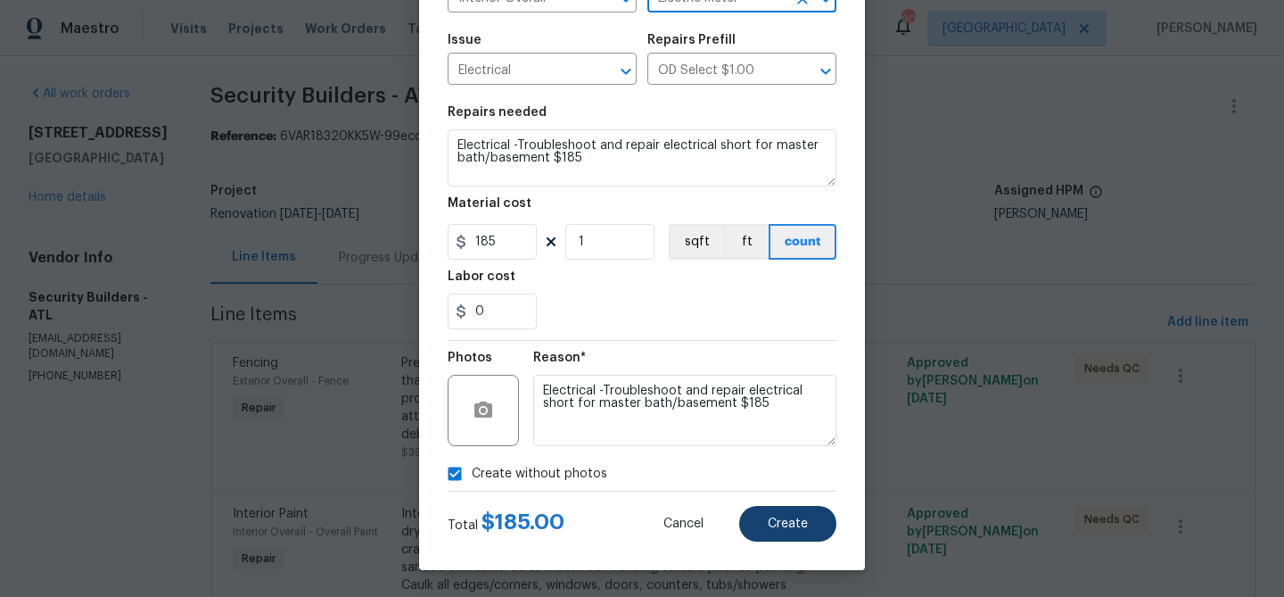
type input "Electric Meter"
click at [782, 509] on button "Create" at bounding box center [787, 524] width 97 height 36
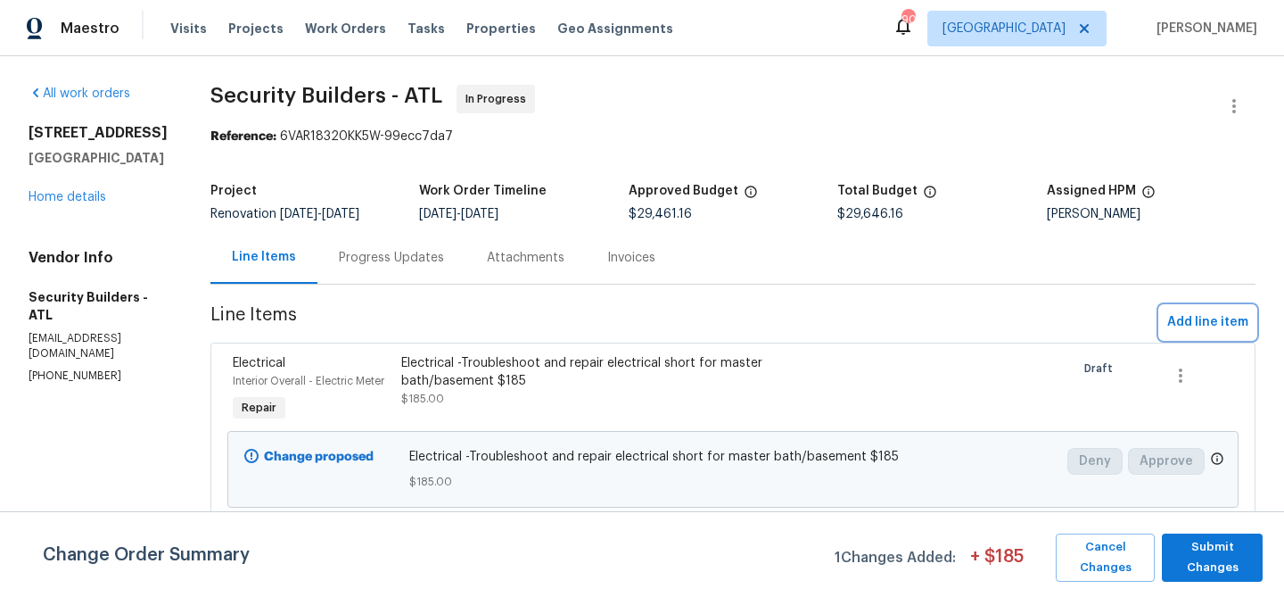
click at [1216, 317] on span "Add line item" at bounding box center [1207, 322] width 81 height 22
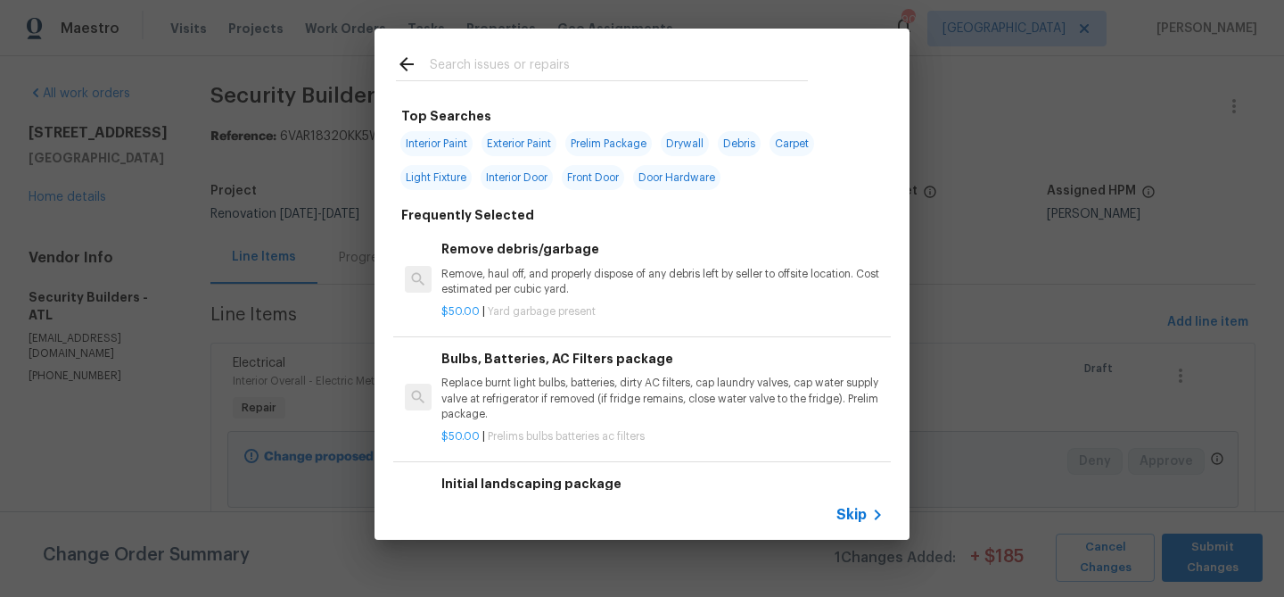
click at [465, 64] on input "text" at bounding box center [619, 67] width 378 height 27
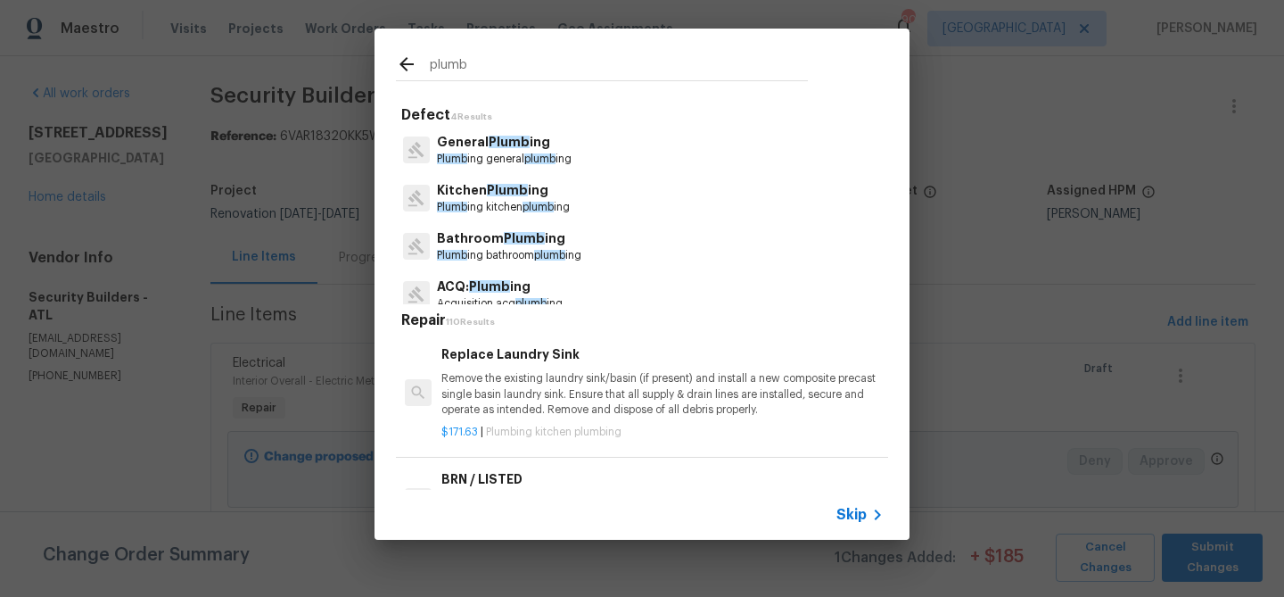
scroll to position [1, 0]
type input "plumb"
click at [489, 145] on span "Plumb" at bounding box center [509, 141] width 41 height 12
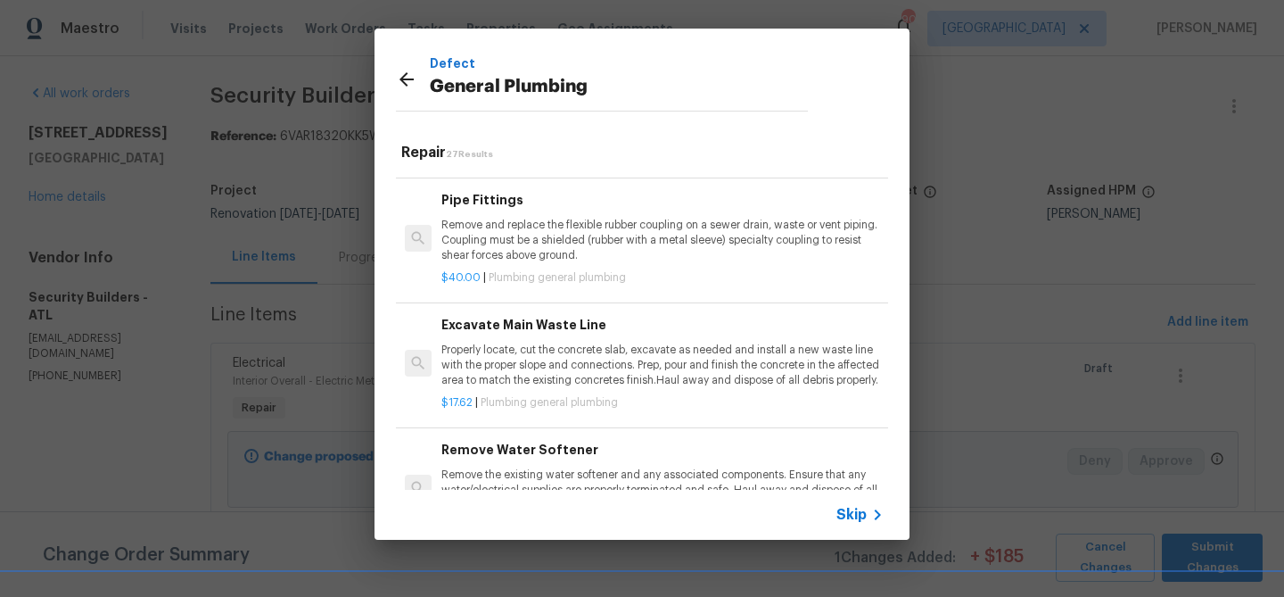
scroll to position [1167, 0]
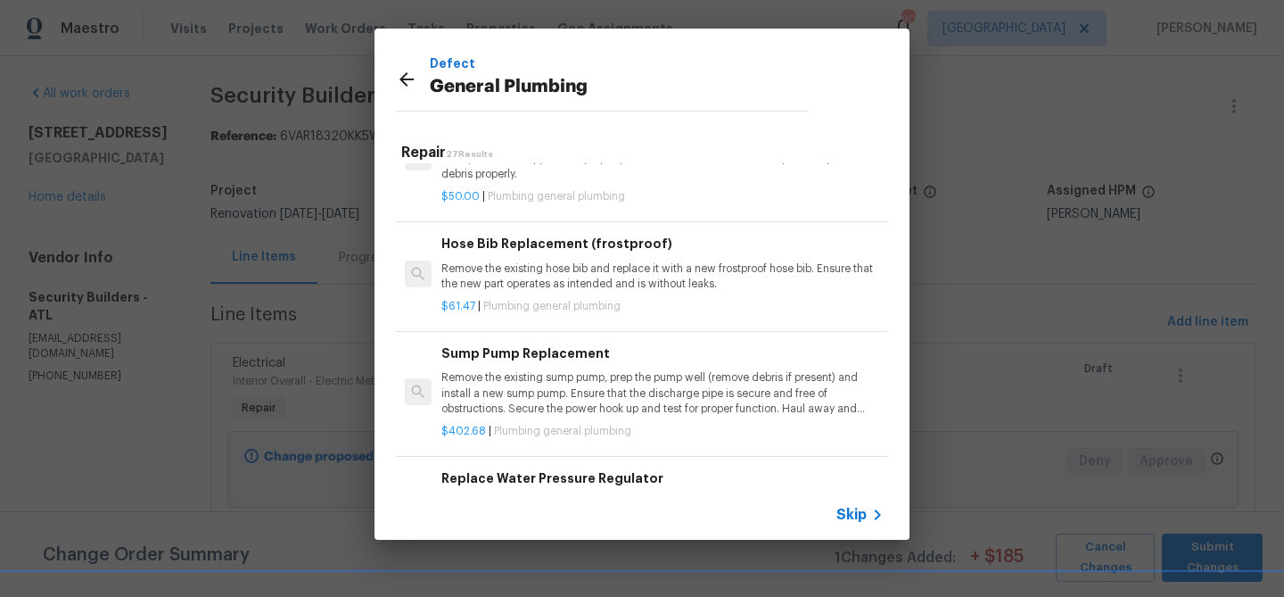
click at [410, 73] on icon at bounding box center [406, 79] width 21 height 21
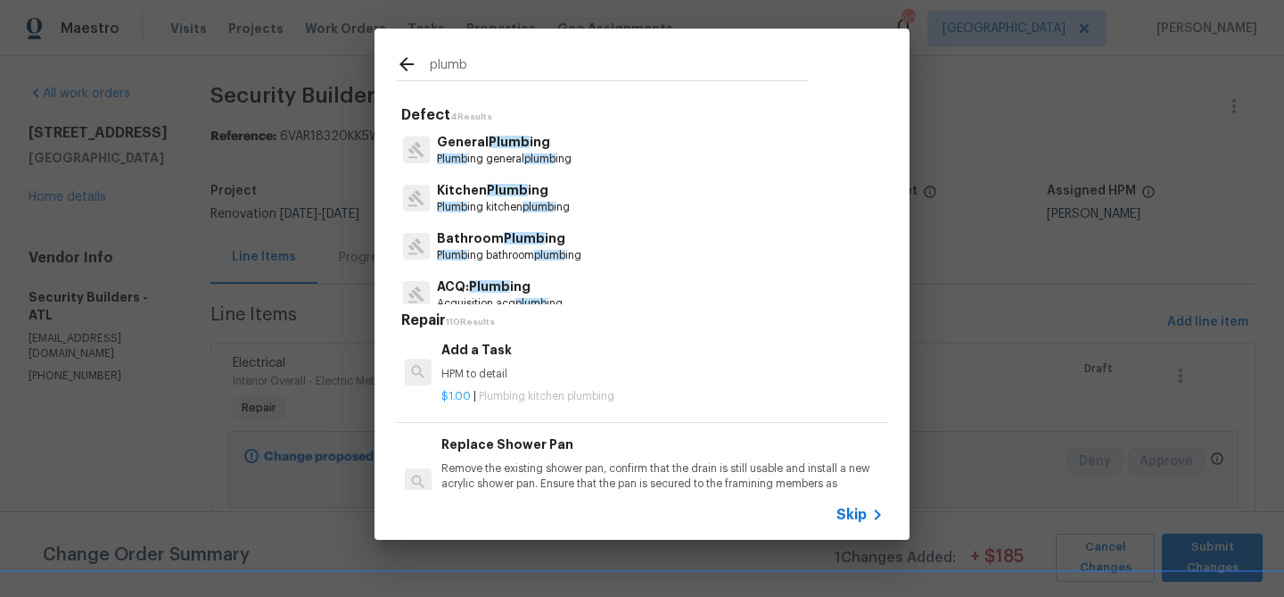
scroll to position [1437, 0]
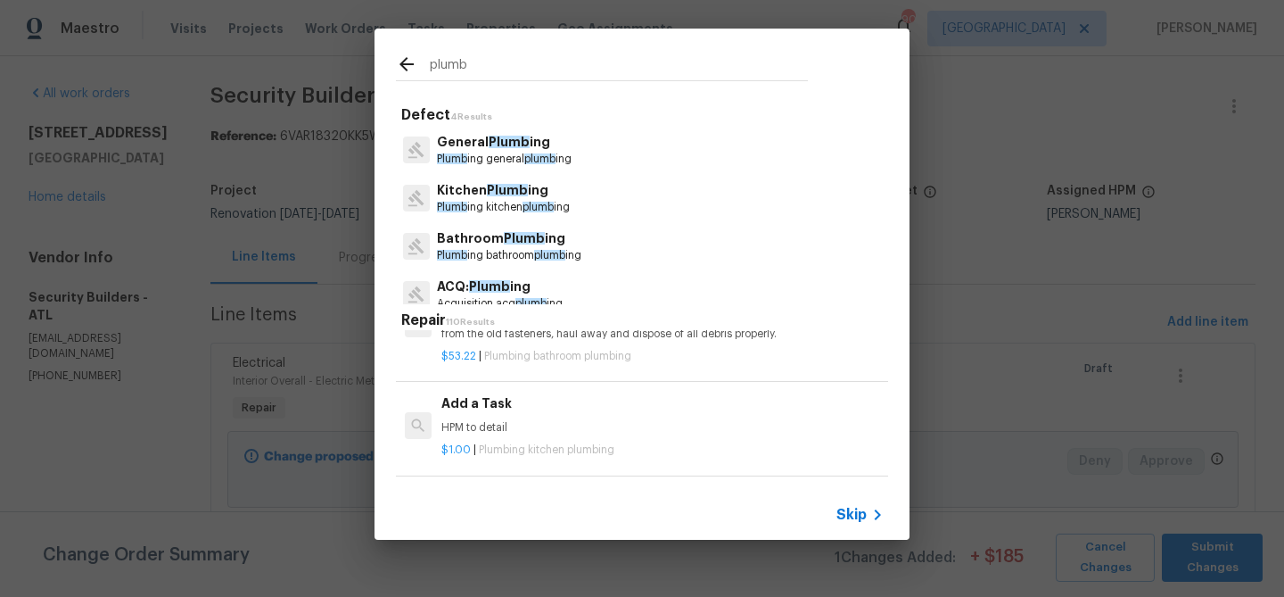
click at [433, 73] on input "plumb" at bounding box center [619, 67] width 378 height 27
click at [446, 67] on input "plumb" at bounding box center [619, 67] width 378 height 27
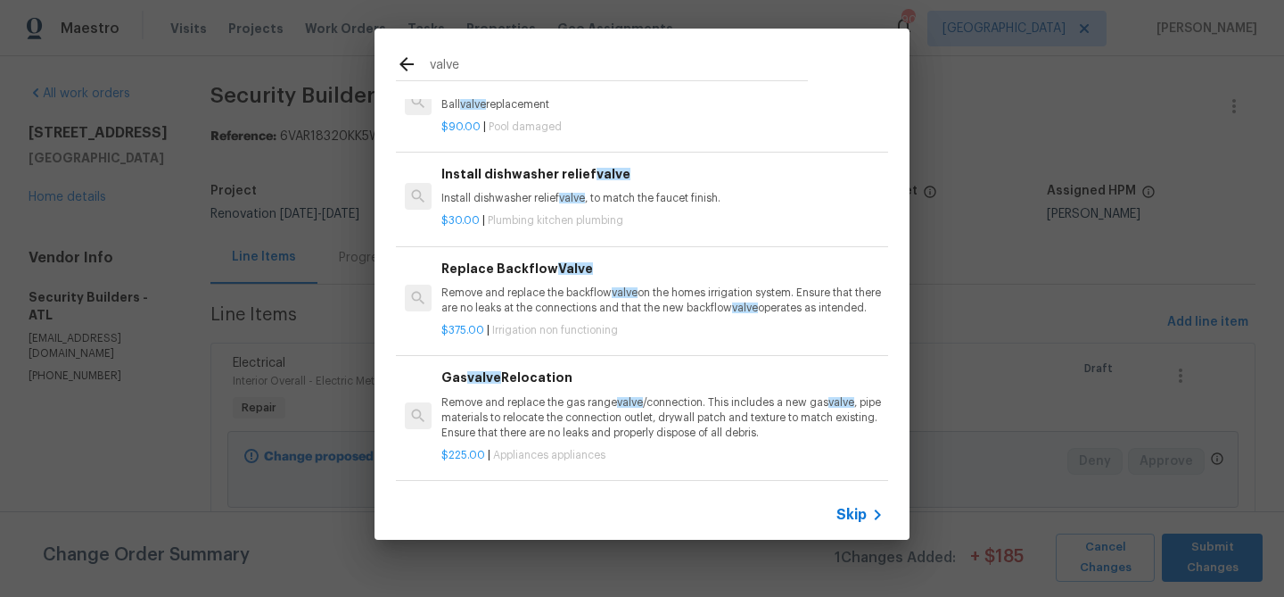
scroll to position [210, 0]
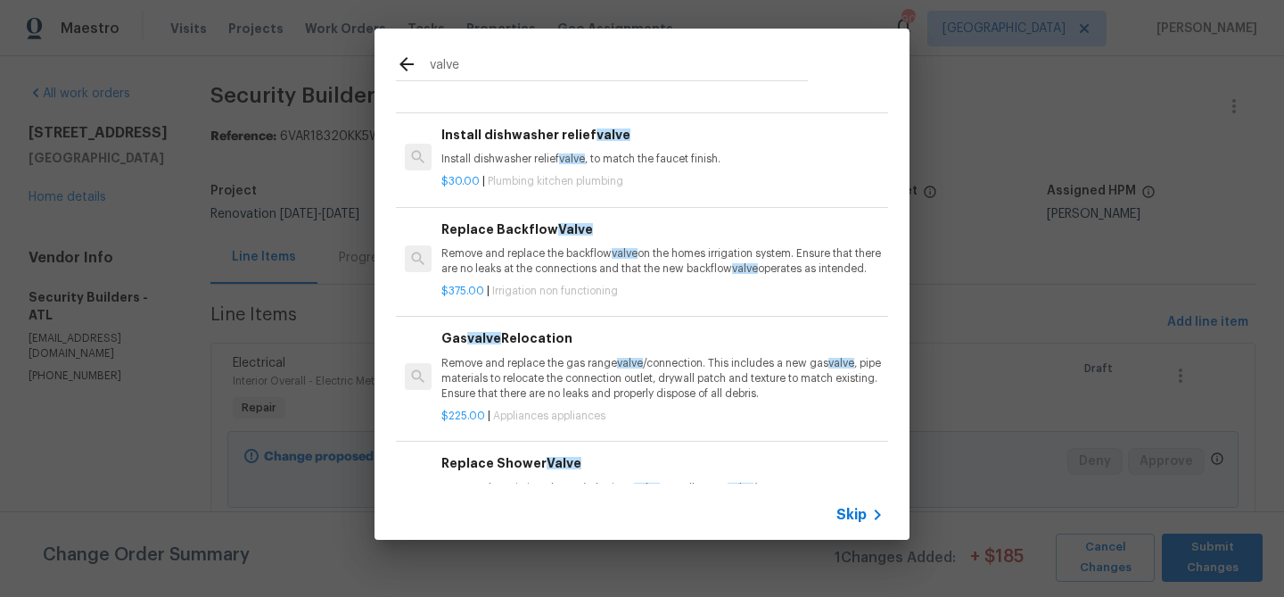
type input "valve"
click at [576, 263] on p "Remove and replace the backflow valve on the homes irrigation system. Ensure th…" at bounding box center [662, 261] width 442 height 30
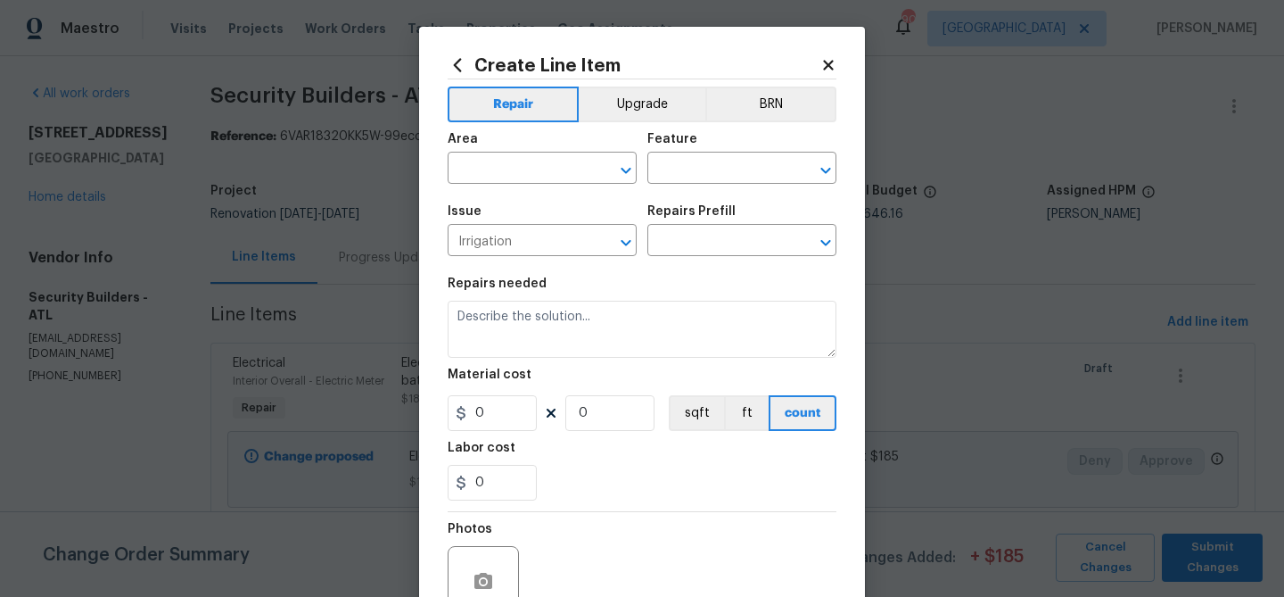
type input "Replace Backflow Valve $375.00"
type textarea "Remove and replace the backflow valve on the homes irrigation system. Ensure th…"
type input "375"
type input "1"
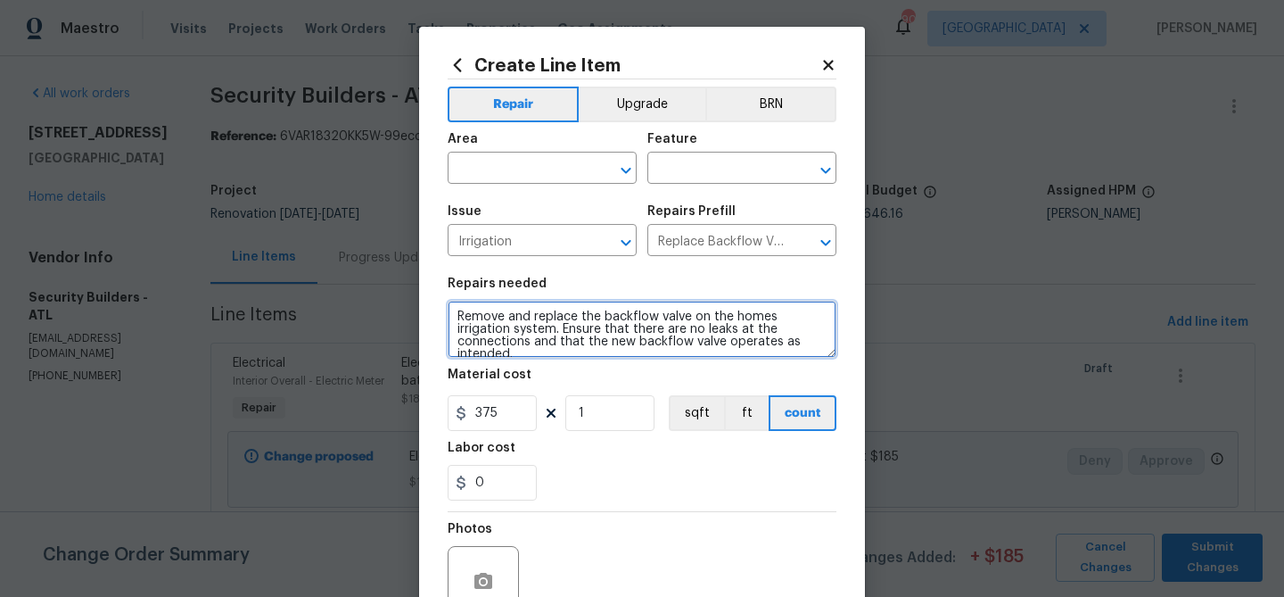
click at [532, 315] on textarea "Remove and replace the backflow valve on the homes irrigation system. Ensure th…" at bounding box center [642, 329] width 389 height 57
paste textarea "Hall bathroom -replace leaking valve bodies cartridges $200"
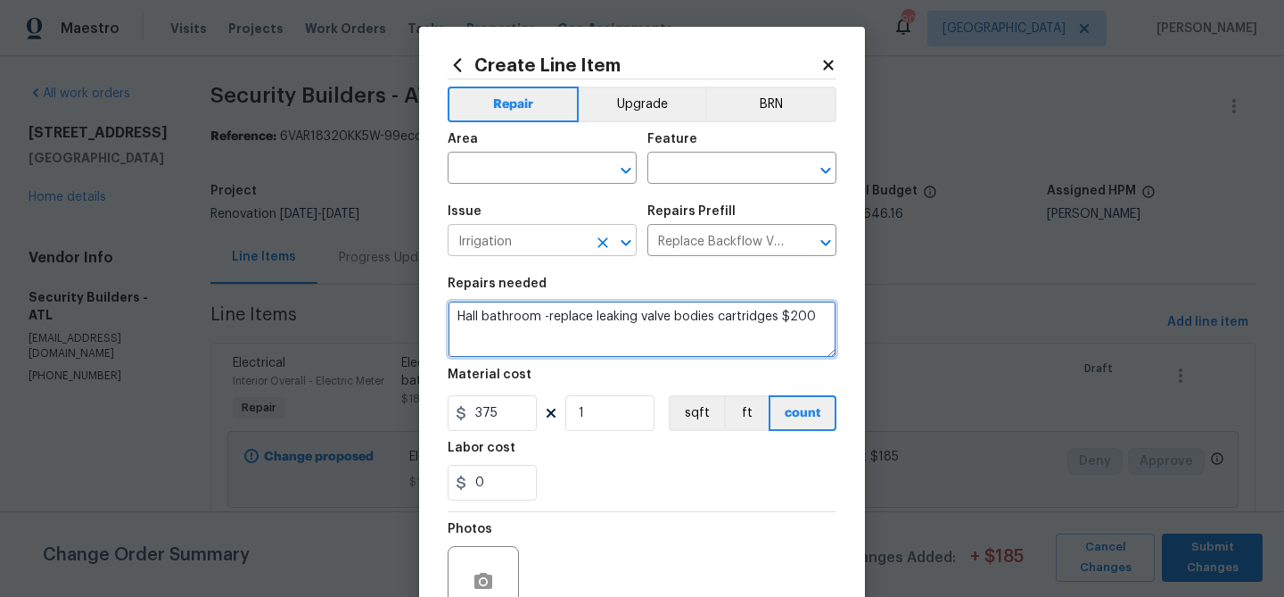
type textarea "Hall bathroom -replace leaking valve bodies cartridges $200"
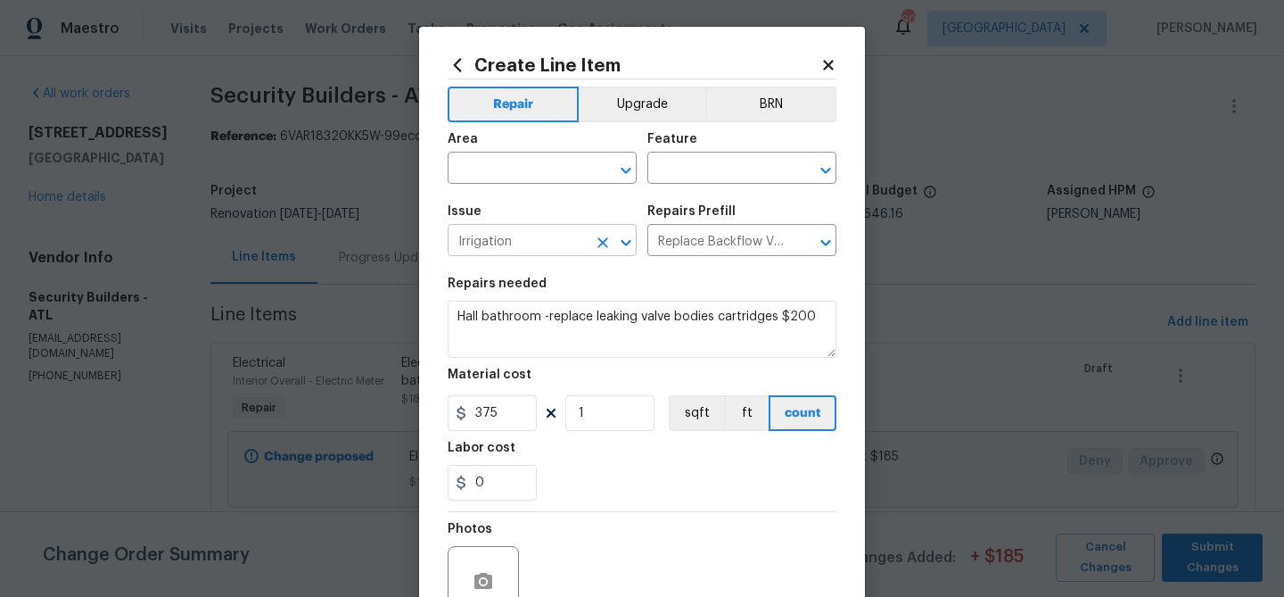
click at [497, 249] on input "Irrigation" at bounding box center [517, 242] width 139 height 28
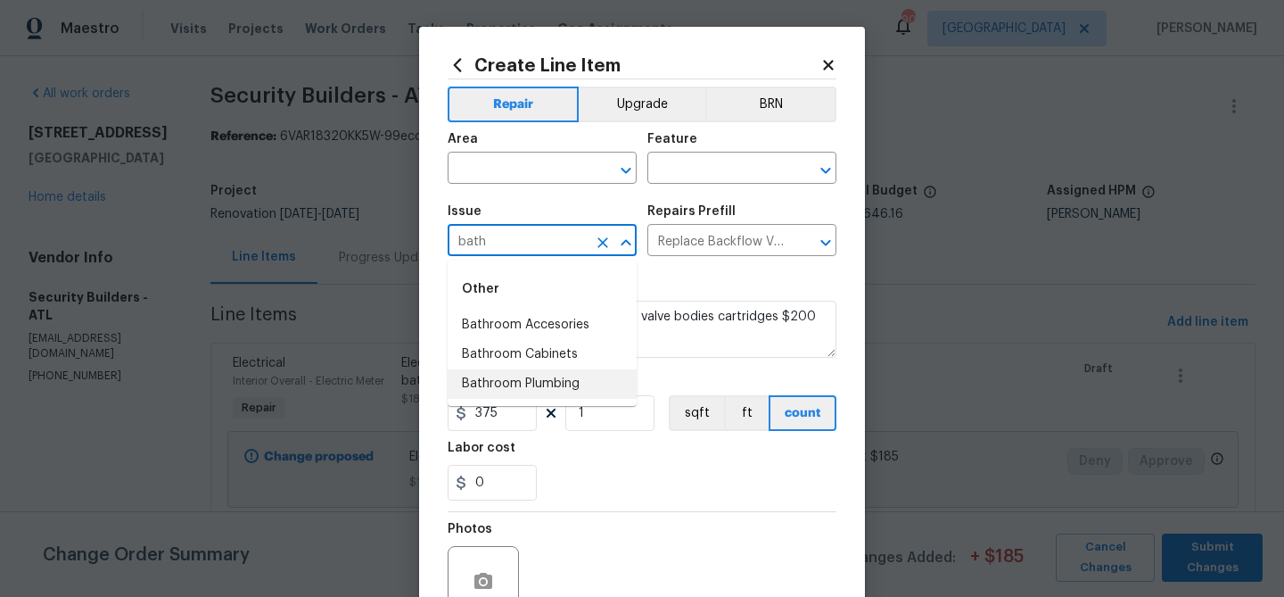
drag, startPoint x: 532, startPoint y: 384, endPoint x: 462, endPoint y: 232, distance: 168.0
click at [532, 383] on li "Bathroom Plumbing" at bounding box center [542, 383] width 189 height 29
type input "Bathroom Plumbing"
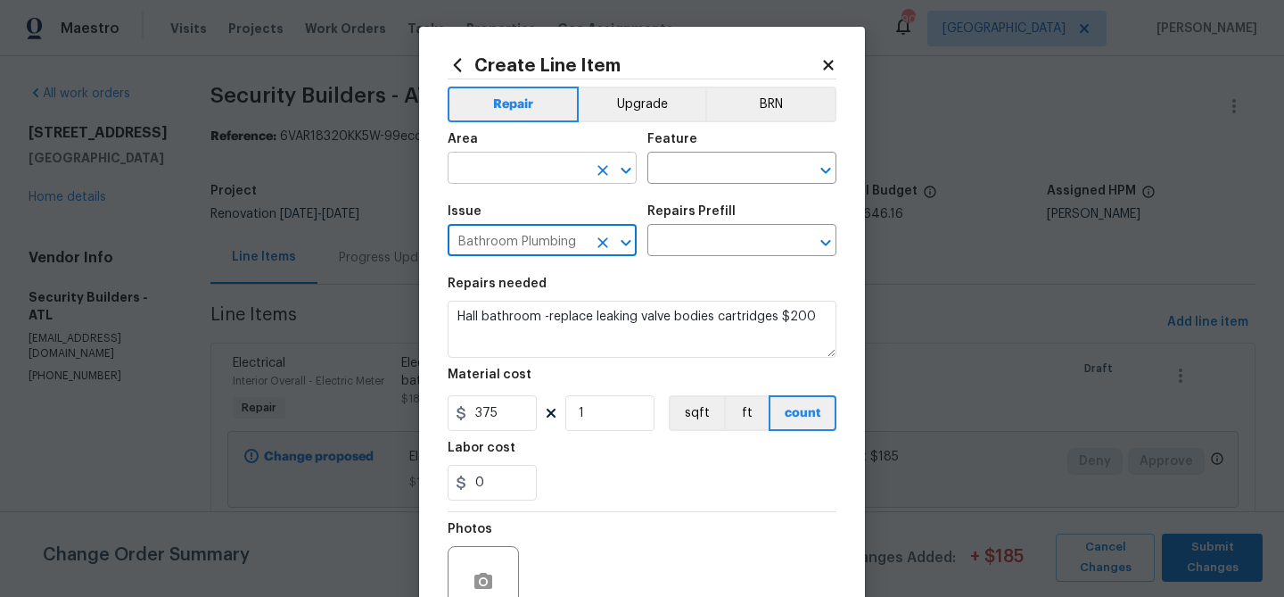
type input "Bathroom Plumbing"
click at [471, 170] on input "text" at bounding box center [517, 170] width 139 height 28
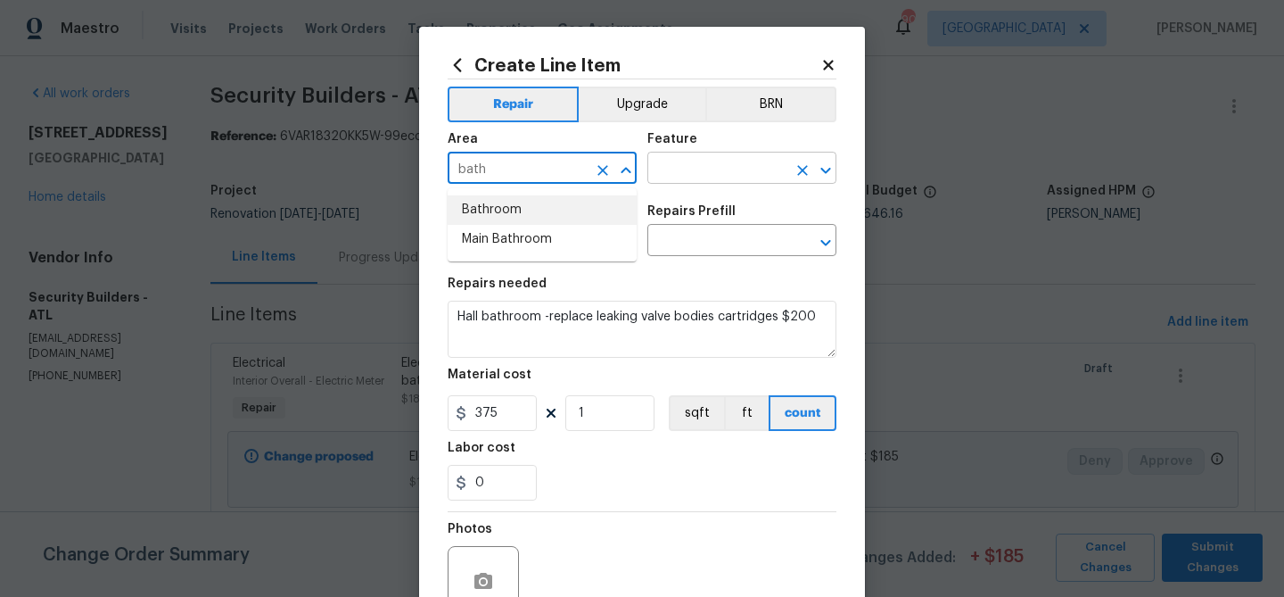
drag, startPoint x: 488, startPoint y: 210, endPoint x: 672, endPoint y: 165, distance: 190.1
click at [490, 210] on li "Bathroom" at bounding box center [542, 209] width 189 height 29
type input "Bathroom"
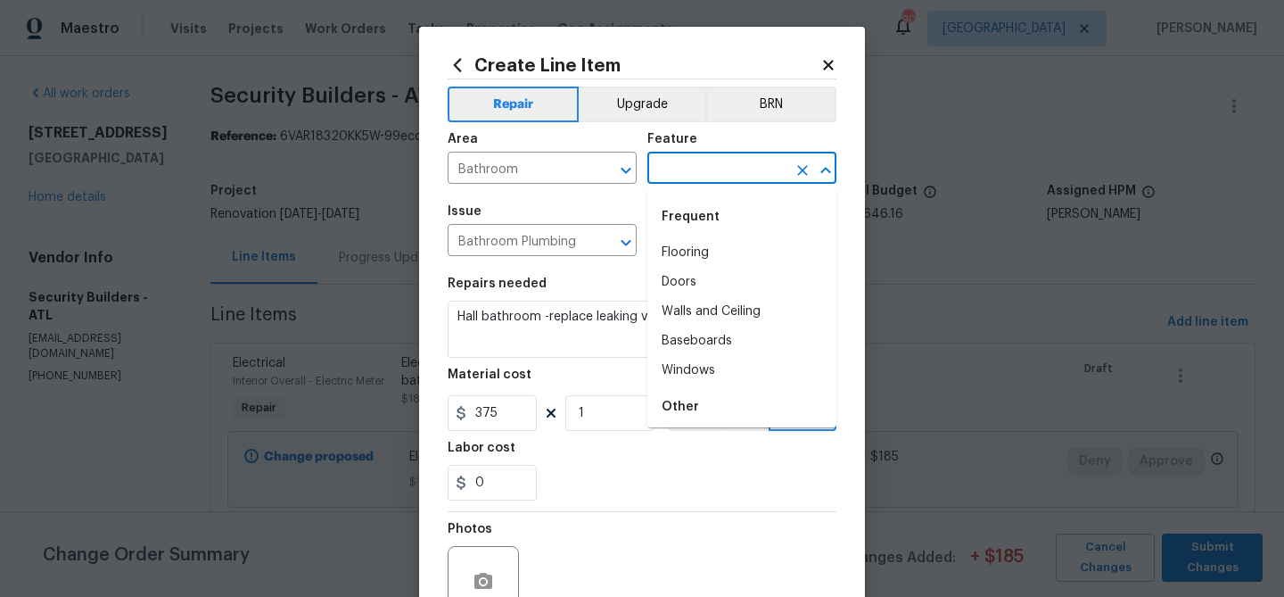
click at [731, 163] on input "text" at bounding box center [716, 170] width 139 height 28
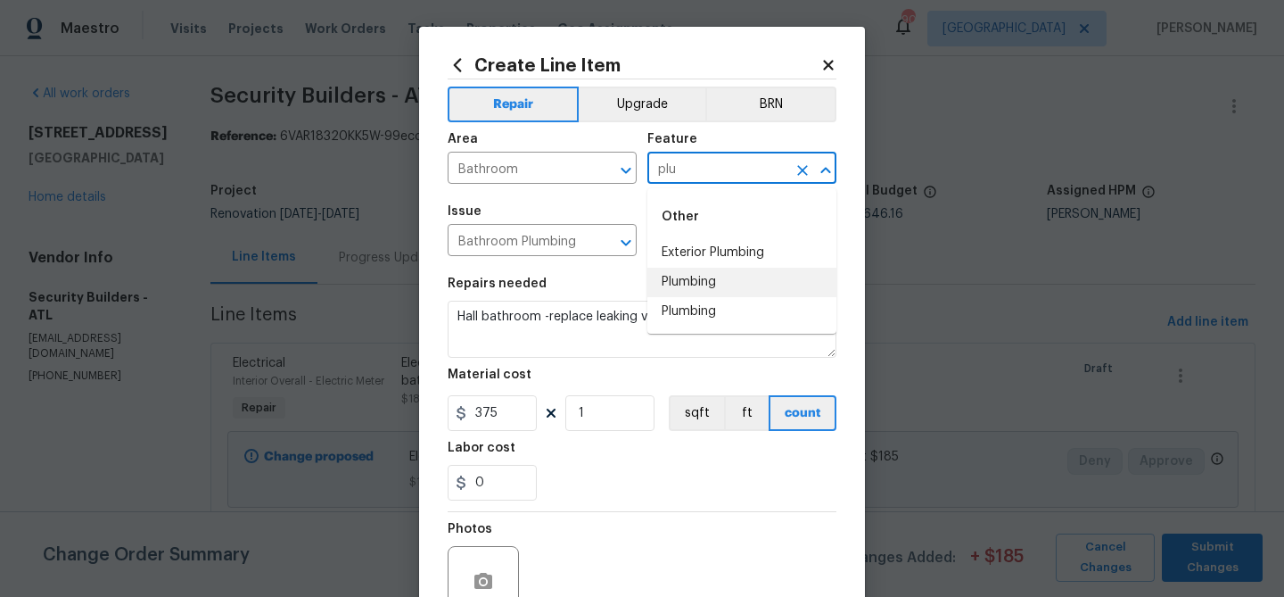
click at [706, 286] on li "Plumbing" at bounding box center [741, 282] width 189 height 29
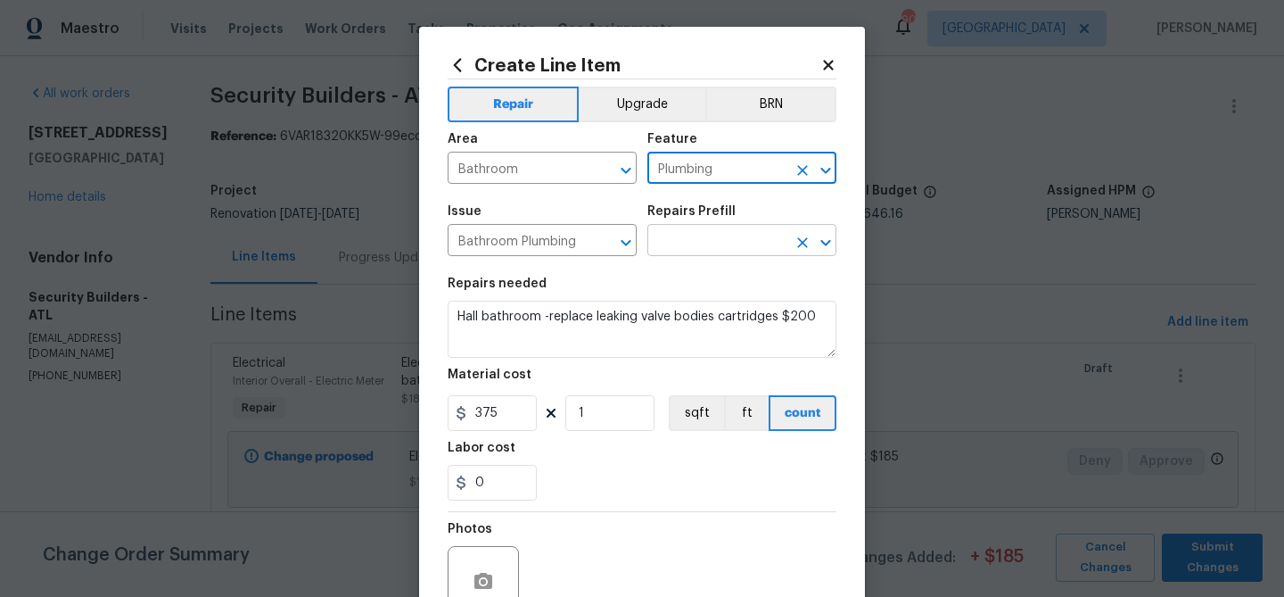
type input "Plumbing"
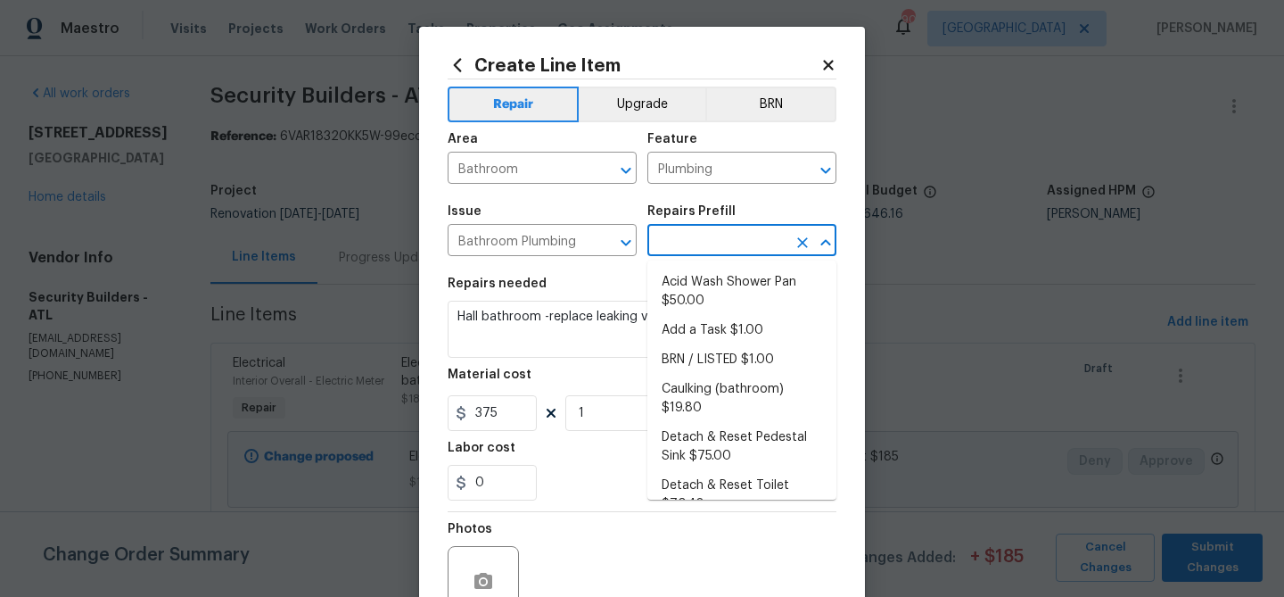
click at [713, 251] on input "text" at bounding box center [716, 242] width 139 height 28
drag, startPoint x: 716, startPoint y: 334, endPoint x: 658, endPoint y: 336, distance: 58.0
click at [716, 334] on li "Add a Task $1.00" at bounding box center [741, 330] width 189 height 29
type input "Add a Task $1.00"
type textarea "HPM to detail"
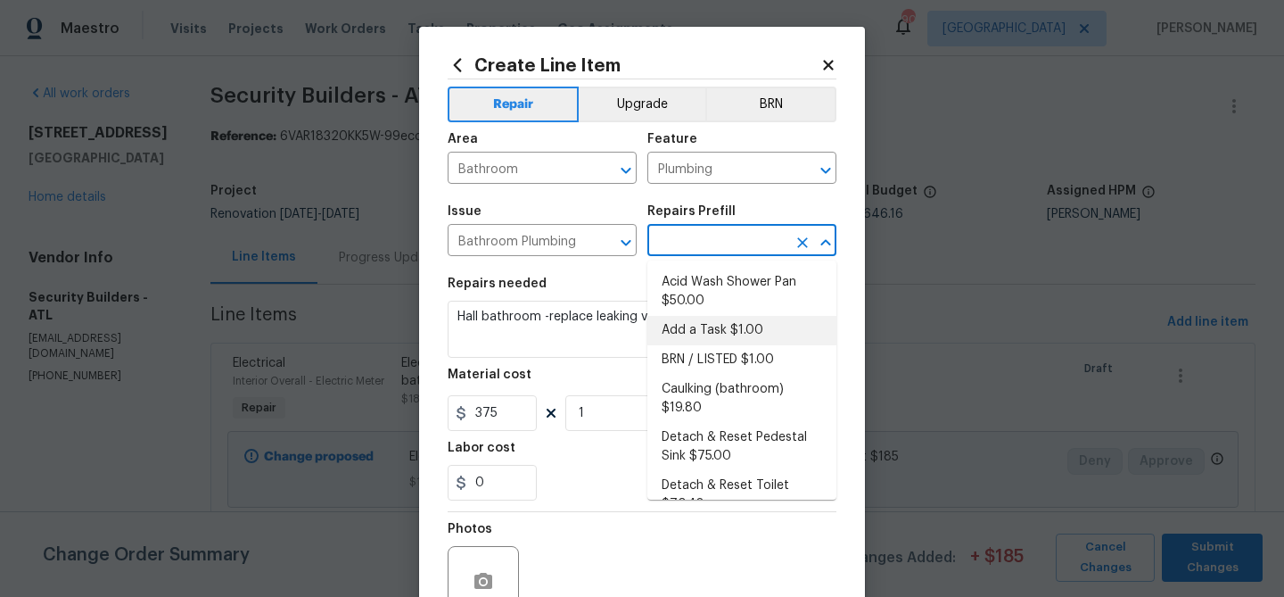
type input "1"
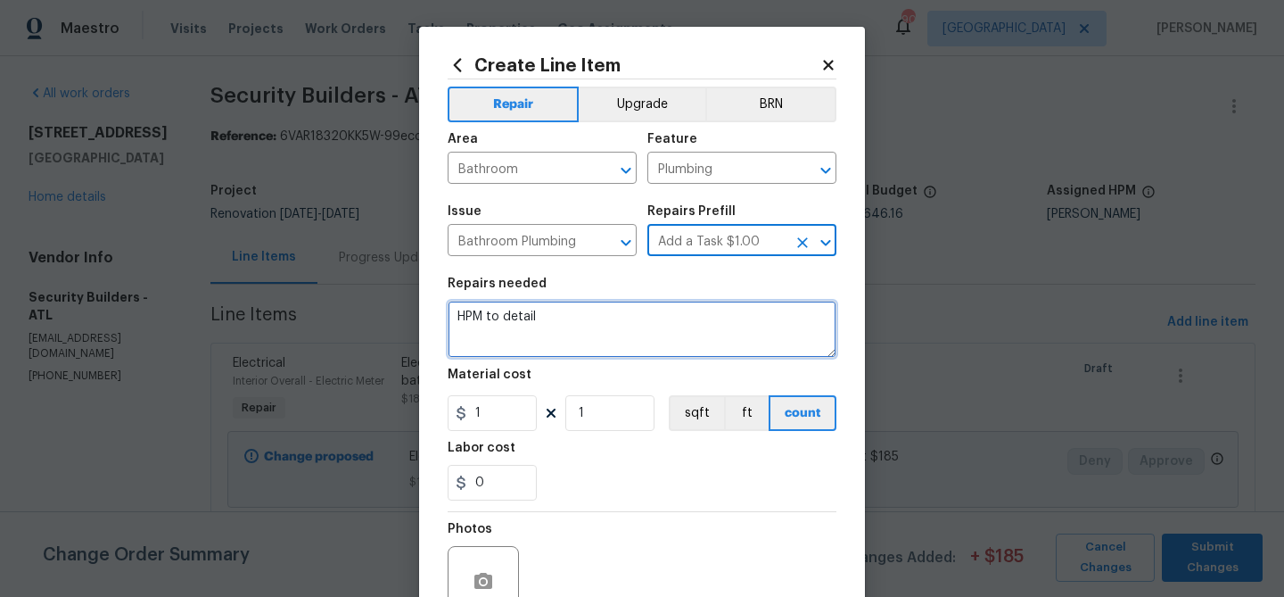
click at [531, 316] on textarea "HPM to detail" at bounding box center [642, 329] width 389 height 57
paste textarea "all bathroom -replace leaking valve bodies cartridges $200"
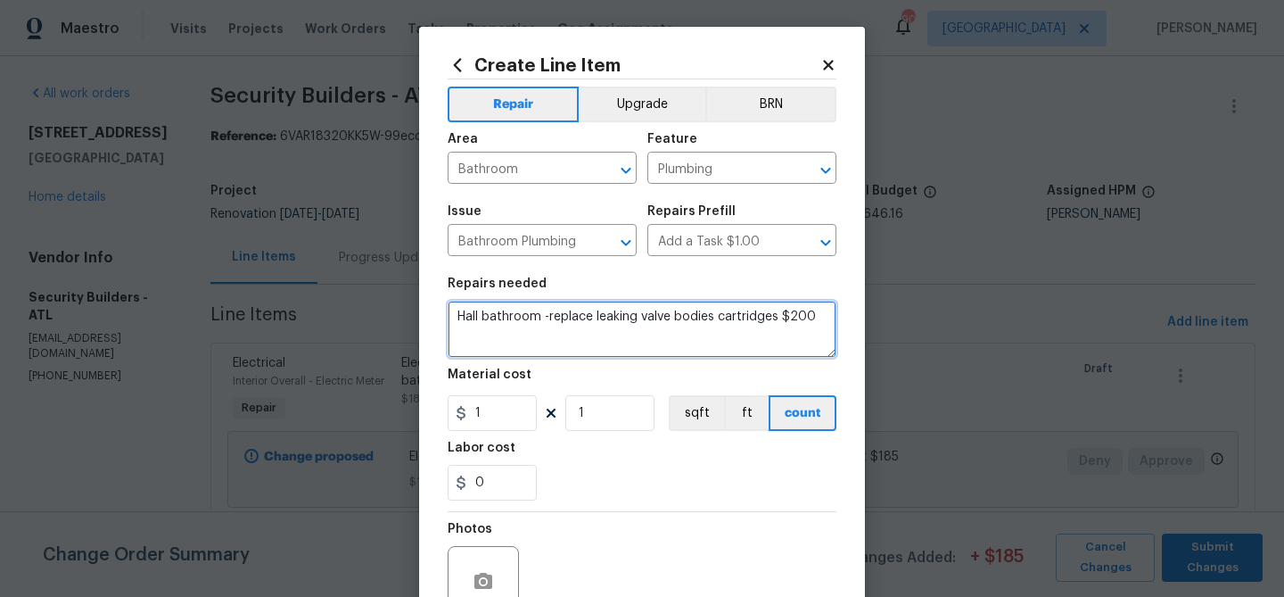
type textarea "Hall bathroom -replace leaking valve bodies cartridges $200"
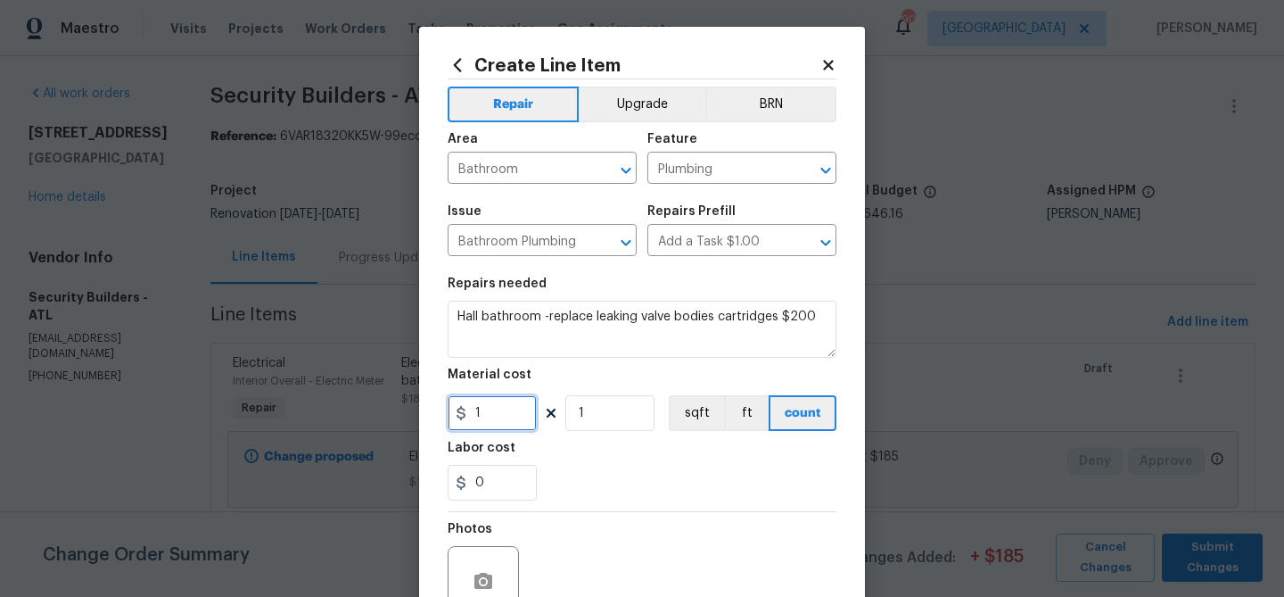
click at [492, 419] on input "1" at bounding box center [492, 413] width 89 height 36
type input "200"
click at [664, 481] on div "0" at bounding box center [642, 483] width 389 height 36
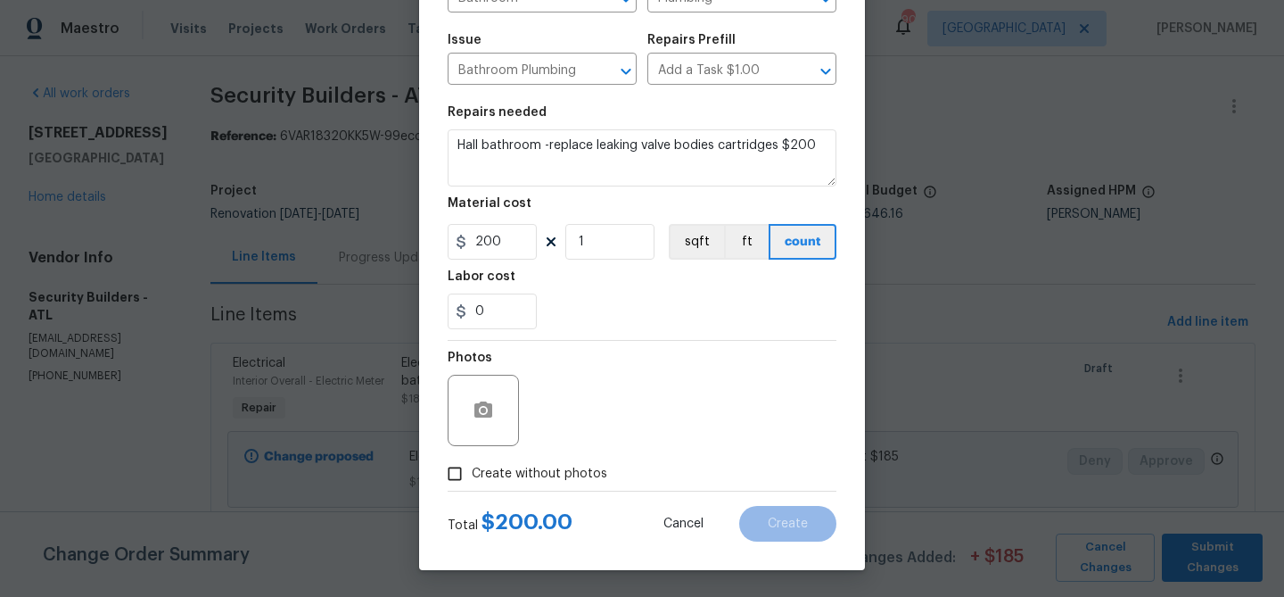
click at [566, 465] on span "Create without photos" at bounding box center [540, 474] width 136 height 19
click at [472, 465] on input "Create without photos" at bounding box center [455, 474] width 34 height 34
checkbox input "true"
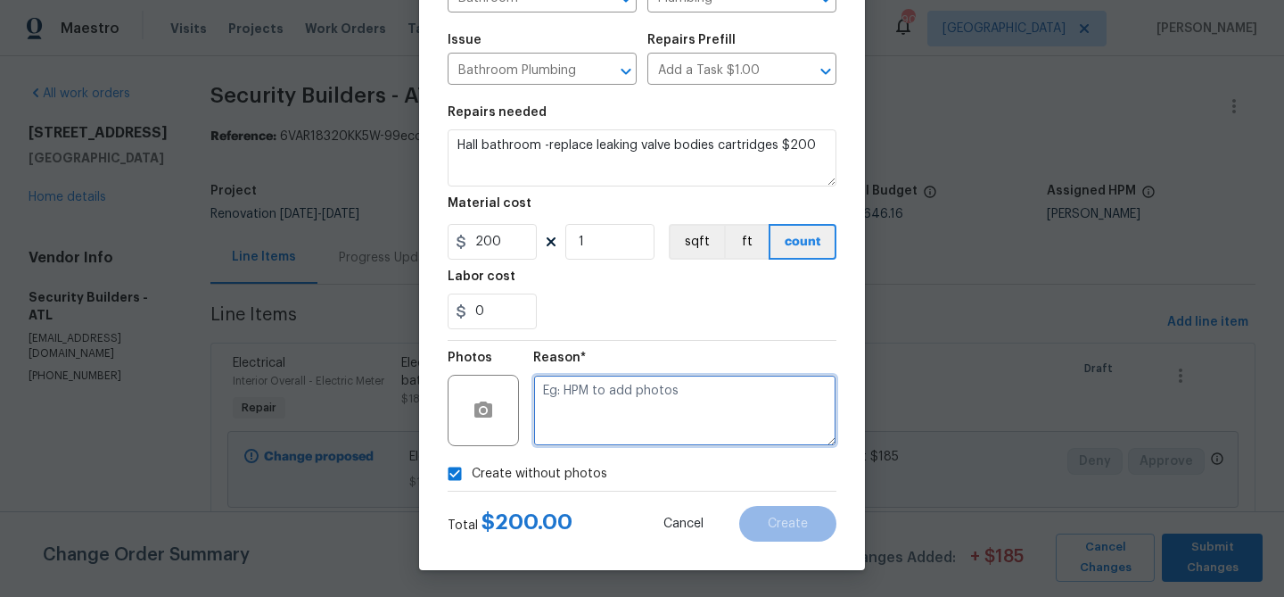
click at [634, 411] on textarea at bounding box center [684, 410] width 303 height 71
paste textarea "Hall bathroom -replace leaking valve bodies cartridges $200"
type textarea "Hall bathroom -replace leaking valve bodies cartridges $200"
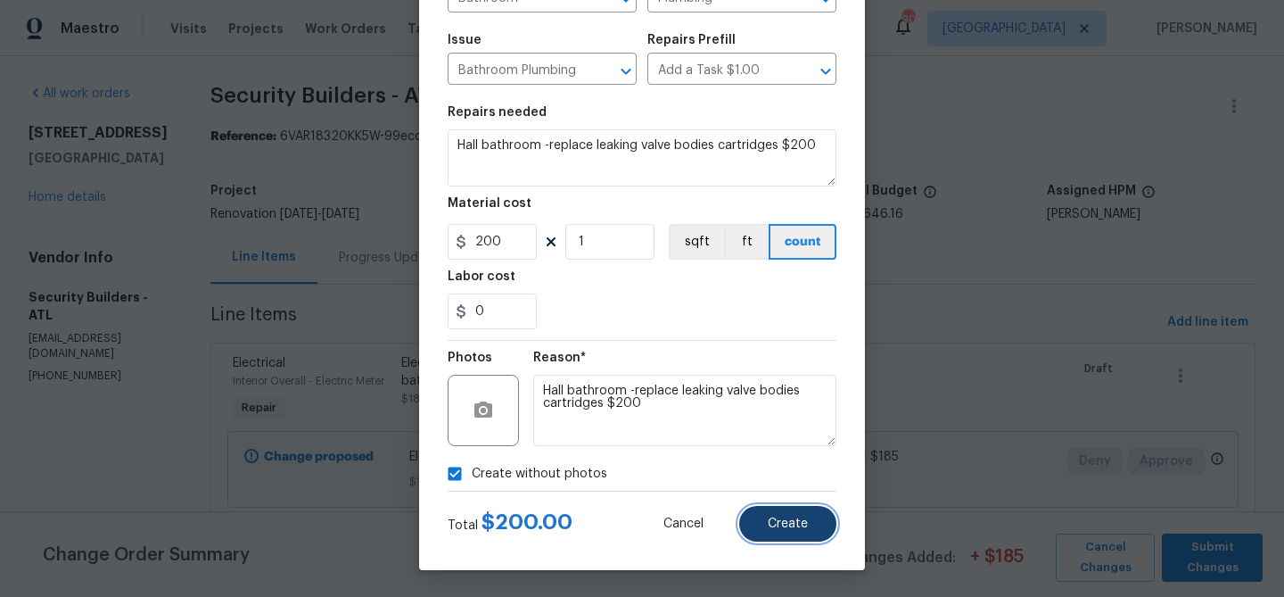
click at [789, 535] on button "Create" at bounding box center [787, 524] width 97 height 36
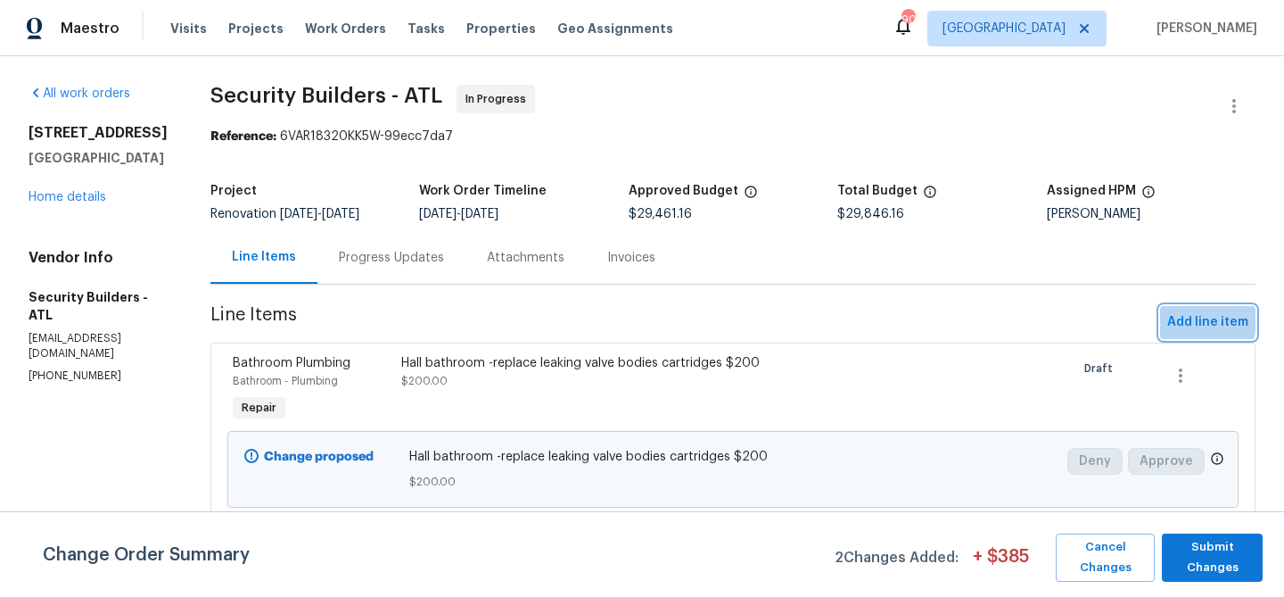
click at [1191, 320] on span "Add line item" at bounding box center [1207, 322] width 81 height 22
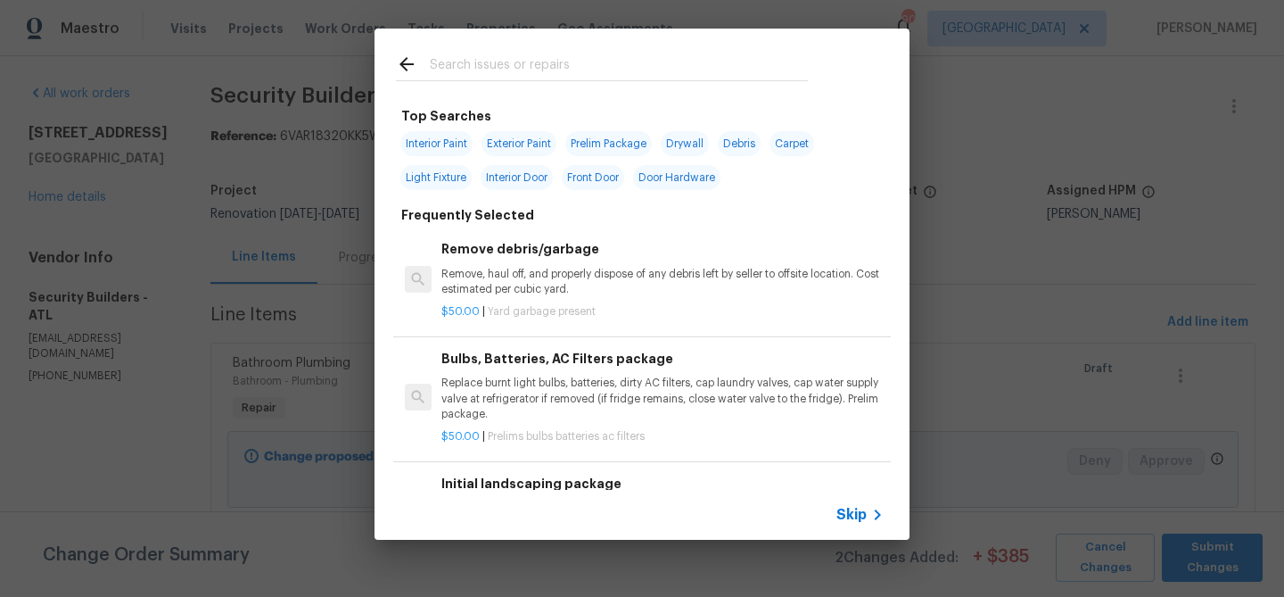
click at [446, 66] on input "text" at bounding box center [619, 67] width 378 height 27
click at [439, 141] on span "Interior Paint" at bounding box center [436, 143] width 72 height 25
type input "Interior Paint"
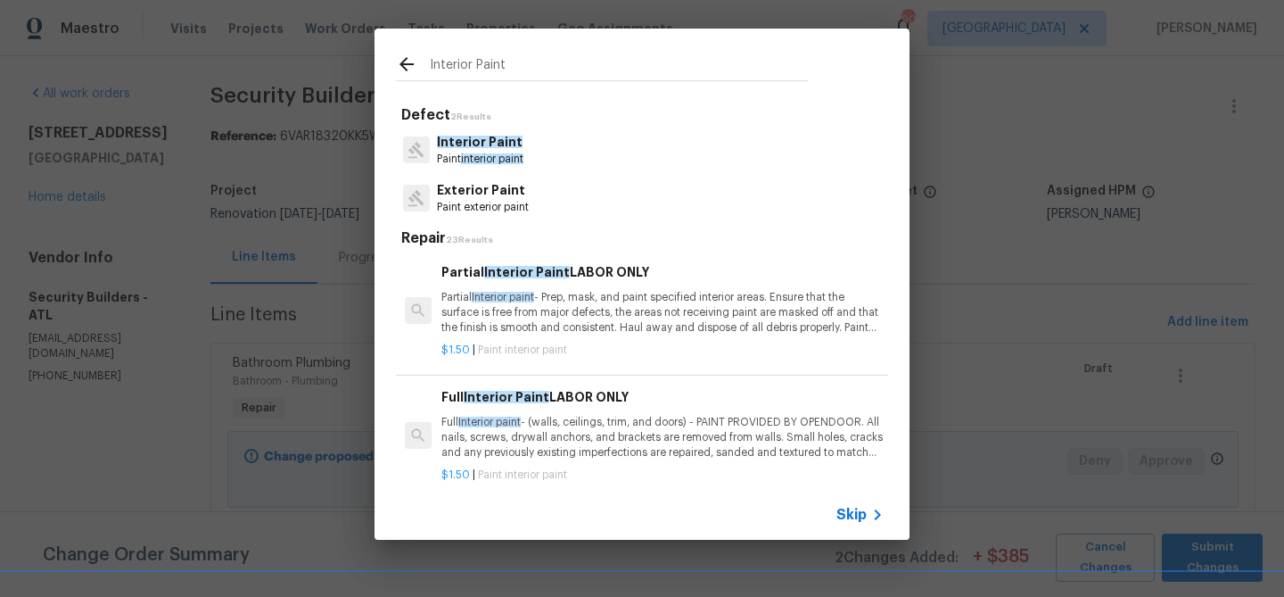
click at [439, 141] on span "Interior Paint" at bounding box center [480, 142] width 86 height 12
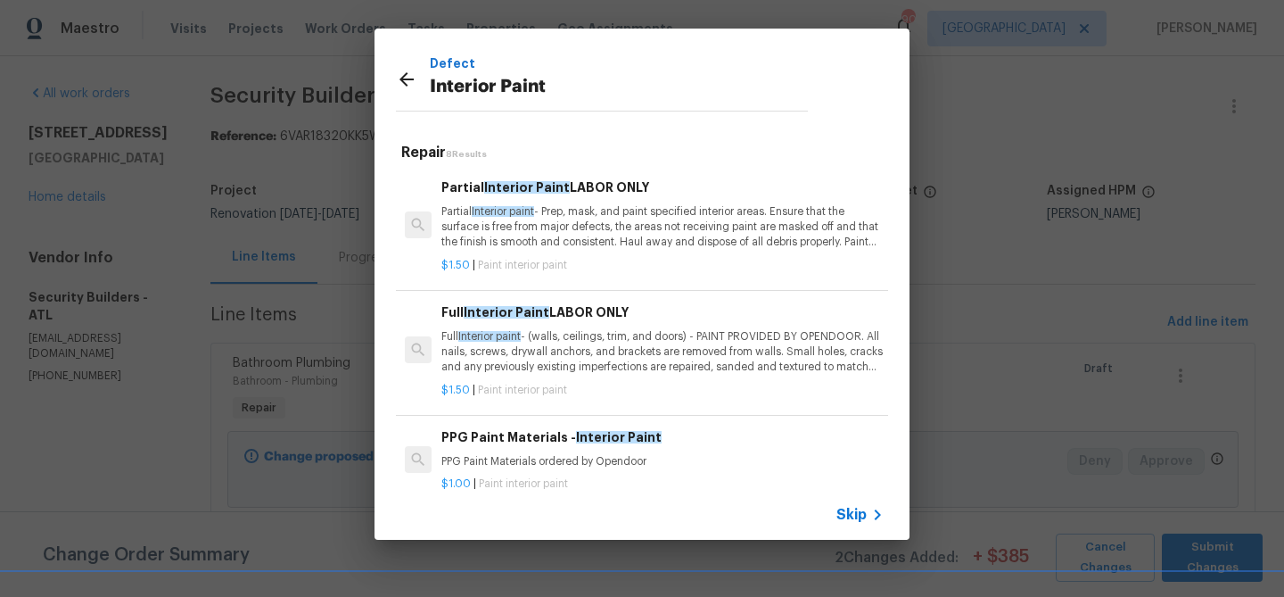
click at [525, 218] on p "Partial Interior paint - Prep, mask, and paint specified interior areas. Ensure…" at bounding box center [662, 226] width 442 height 45
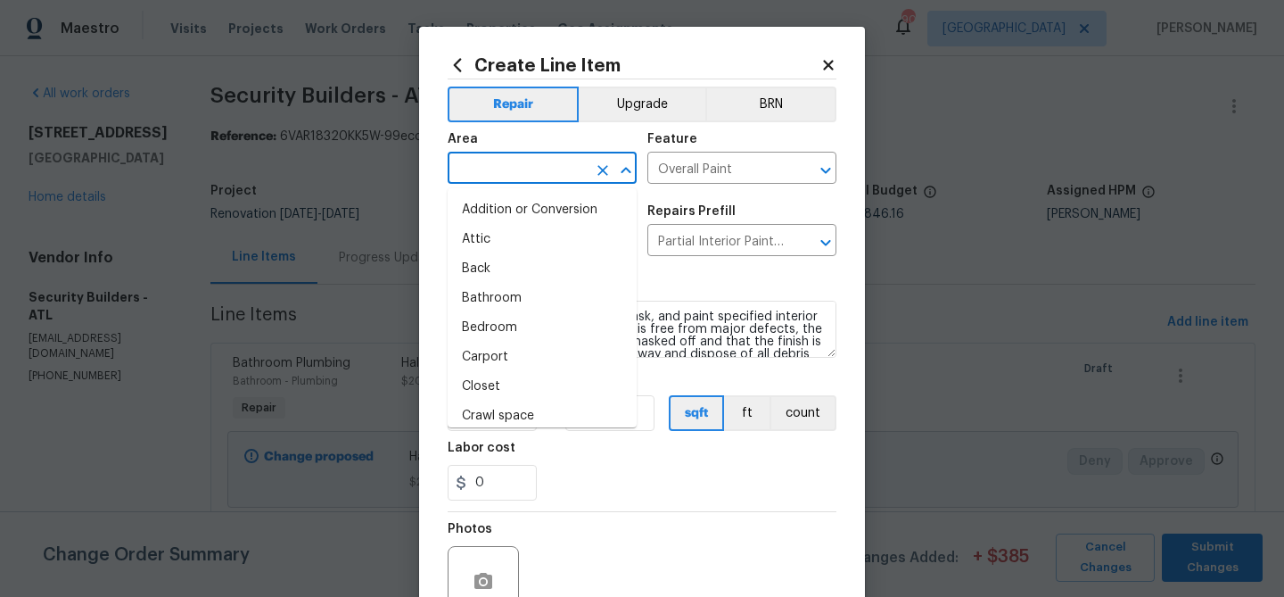
click at [519, 173] on input "text" at bounding box center [517, 170] width 139 height 28
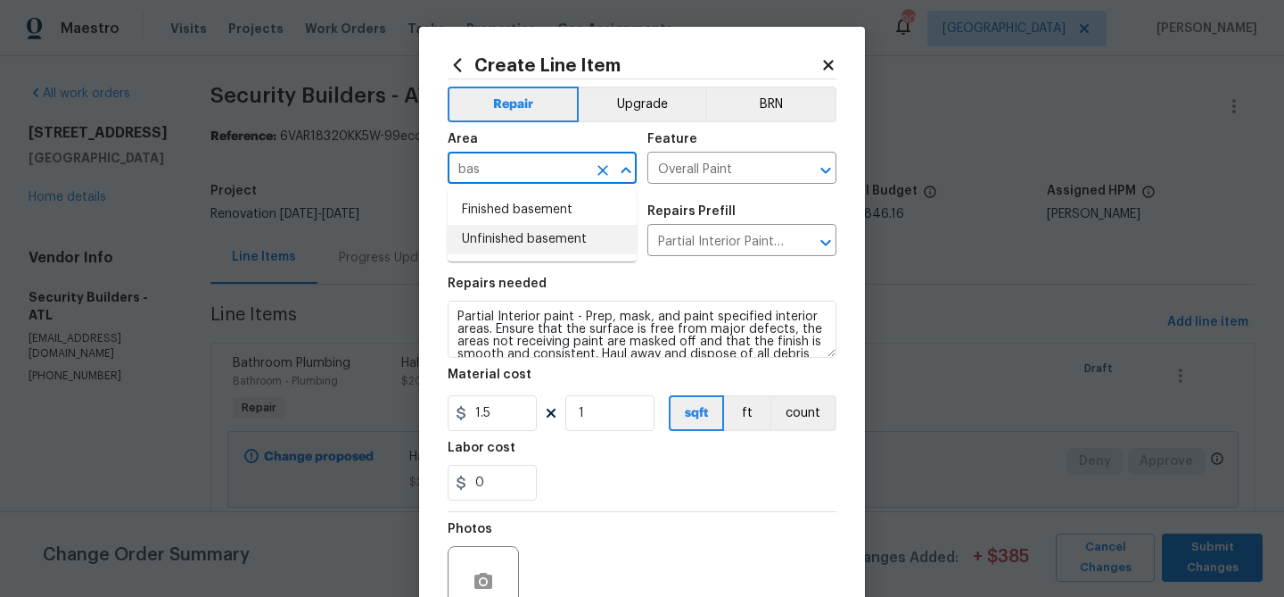
click at [513, 240] on li "Unfinished basement" at bounding box center [542, 239] width 189 height 29
type input "Unfinished basement"
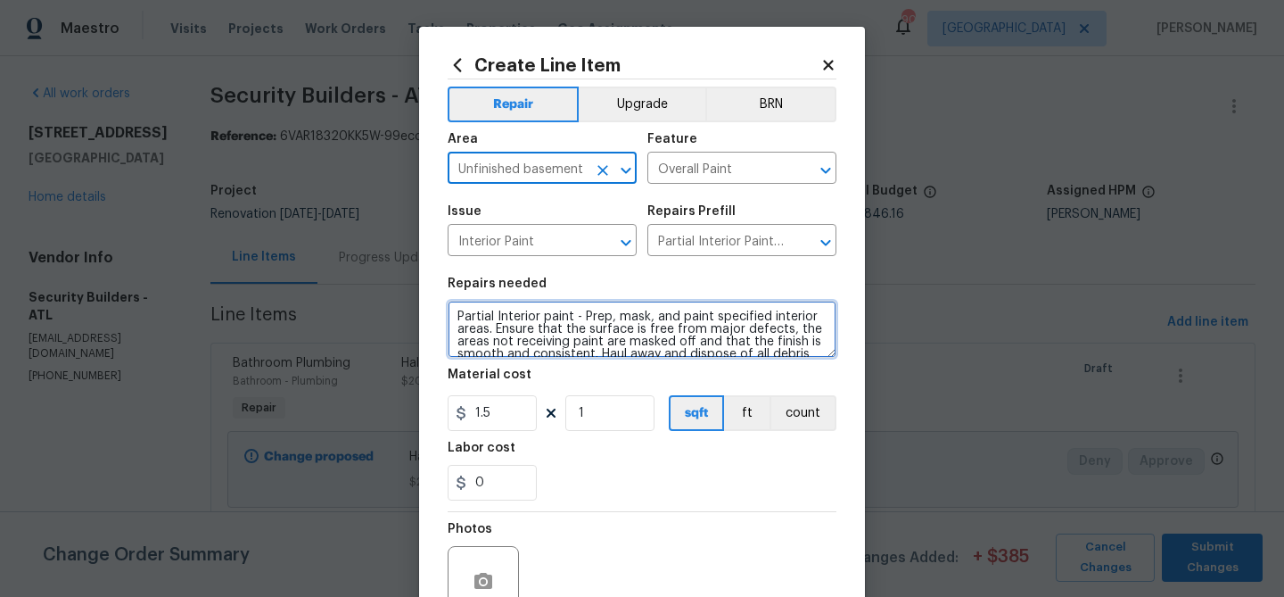
click at [519, 323] on textarea "Partial Interior paint - Prep, mask, and paint specified interior areas. Ensure…" at bounding box center [642, 329] width 389 height 57
paste textarea "Basement -paint all unfinished wood siding in basement $500"
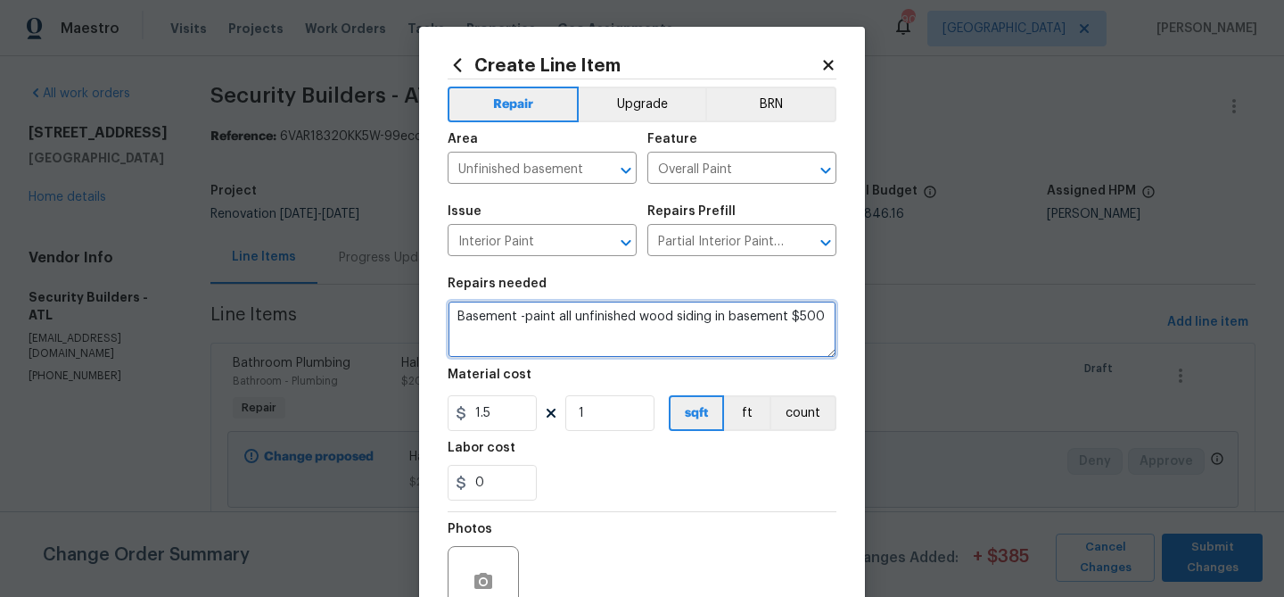
type textarea "Basement -paint all unfinished wood siding in basement $500"
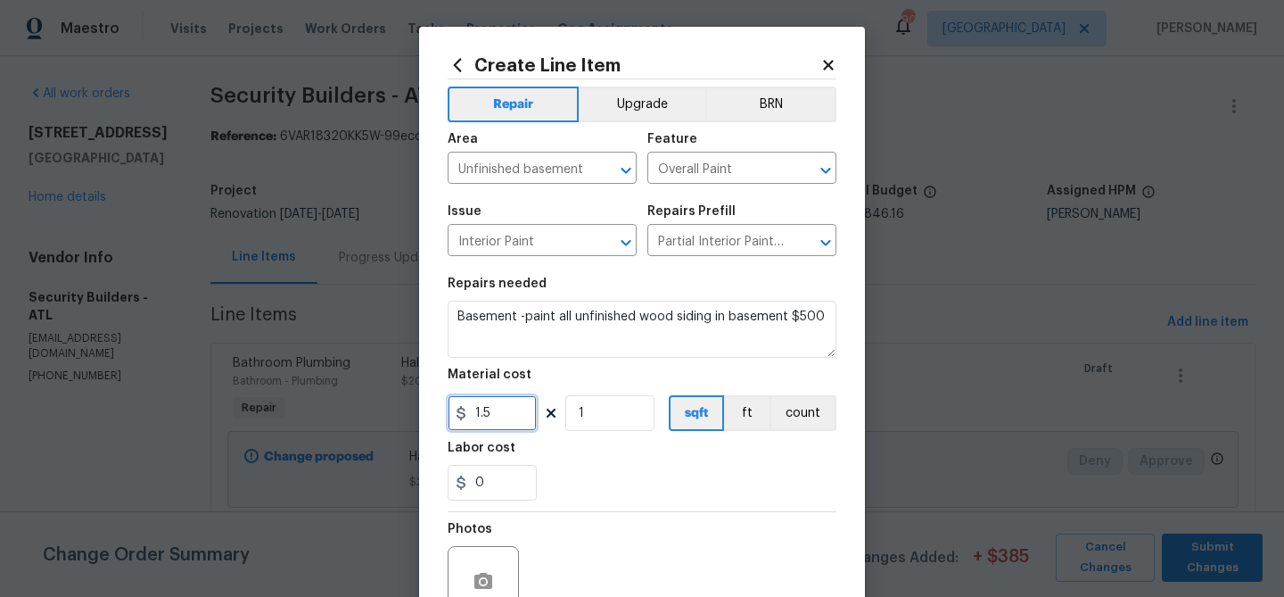
click at [507, 409] on input "1.5" at bounding box center [492, 413] width 89 height 36
type input "500"
click at [630, 460] on div "Labor cost" at bounding box center [642, 452] width 389 height 23
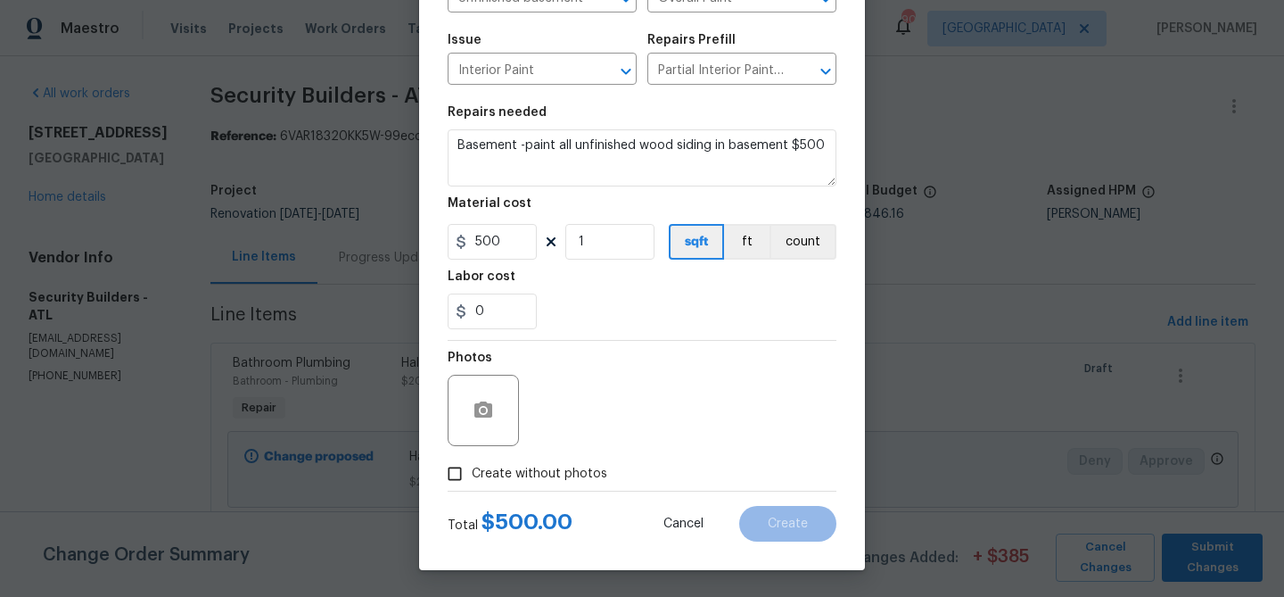
click at [559, 469] on span "Create without photos" at bounding box center [540, 474] width 136 height 19
click at [472, 469] on input "Create without photos" at bounding box center [455, 474] width 34 height 34
checkbox input "true"
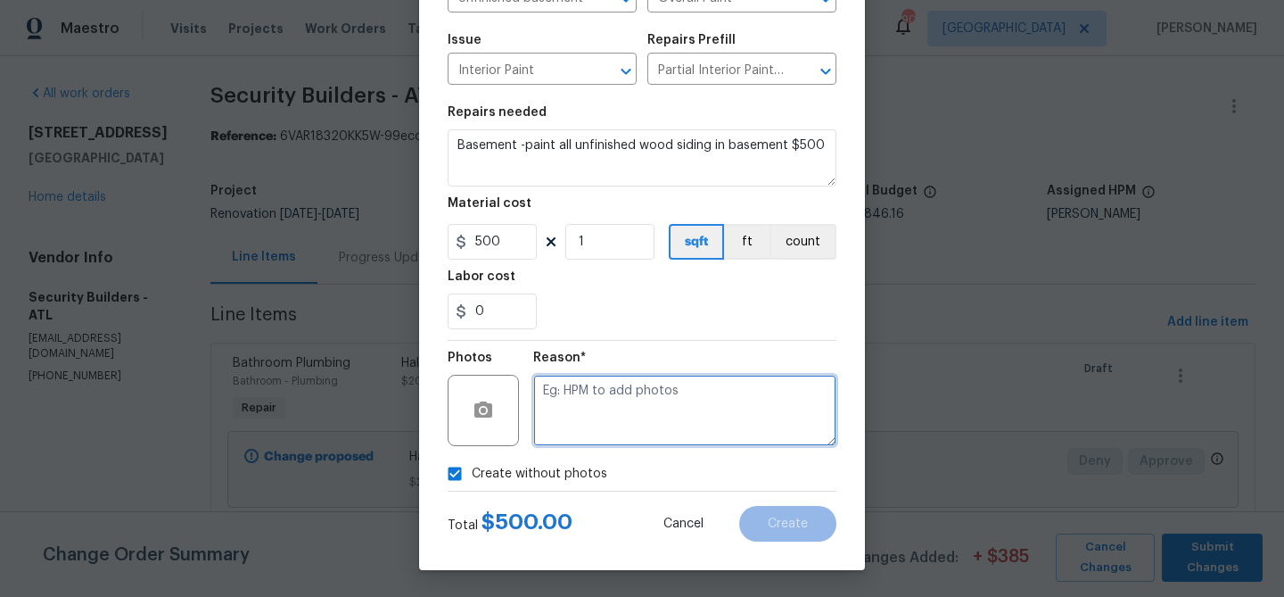
click at [586, 420] on textarea at bounding box center [684, 410] width 303 height 71
paste textarea "Basement -paint all unfinished wood siding in basement $500"
type textarea "Basement -paint all unfinished wood siding in basement $500"
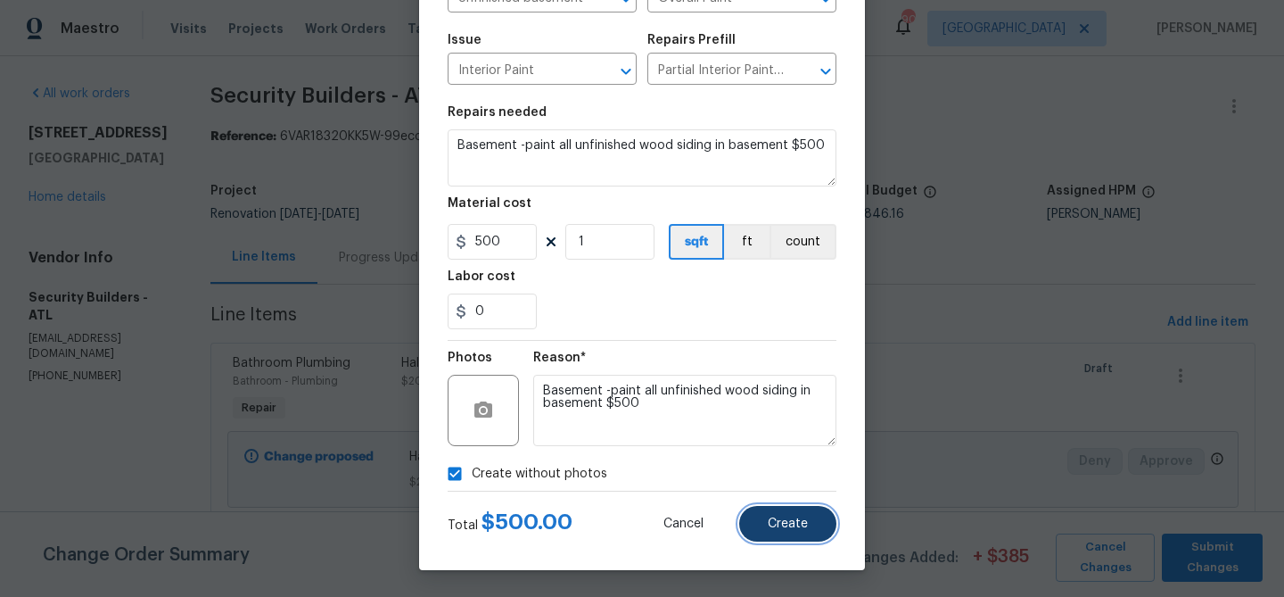
click at [819, 518] on button "Create" at bounding box center [787, 524] width 97 height 36
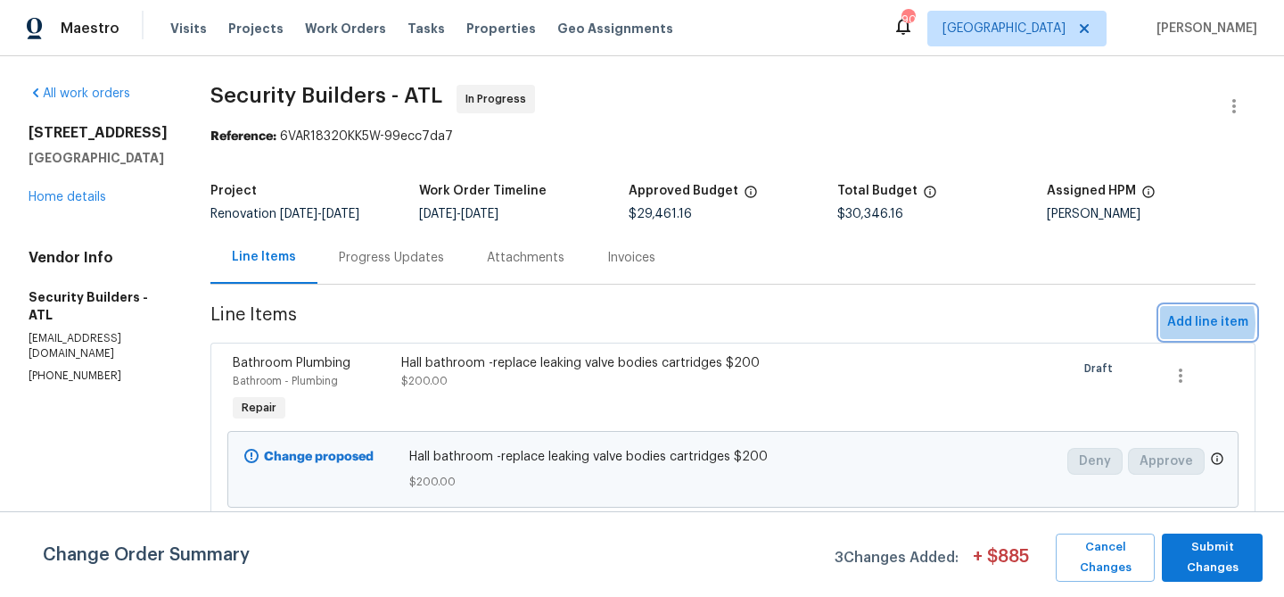
click at [1179, 323] on span "Add line item" at bounding box center [1207, 322] width 81 height 22
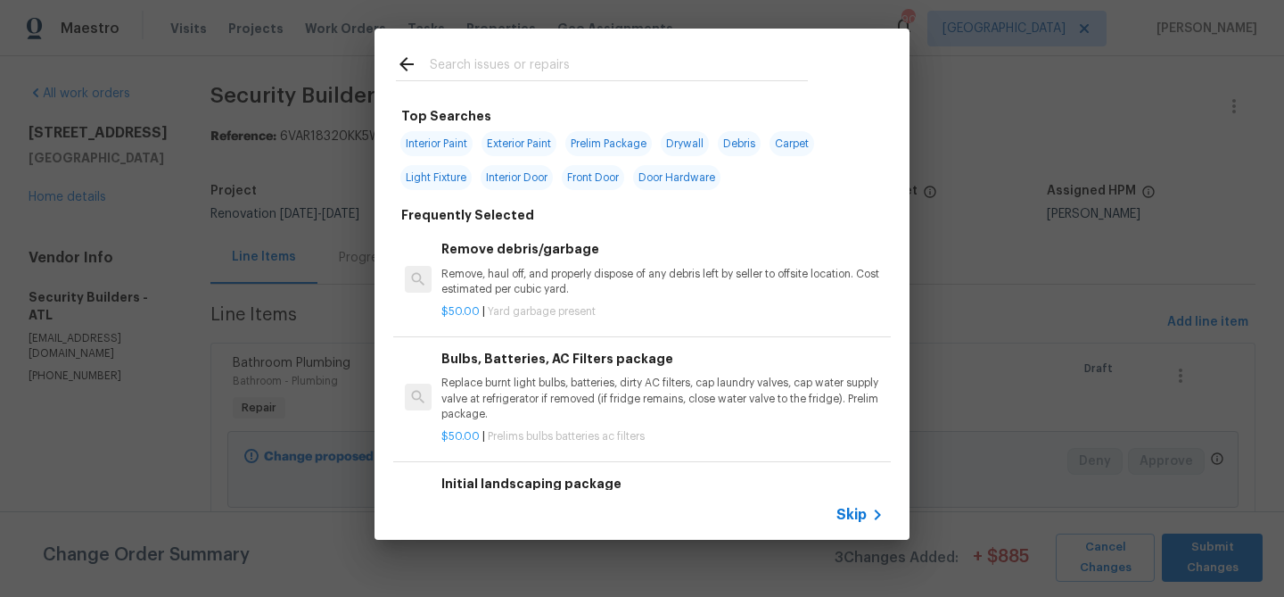
click at [464, 64] on input "text" at bounding box center [619, 67] width 378 height 27
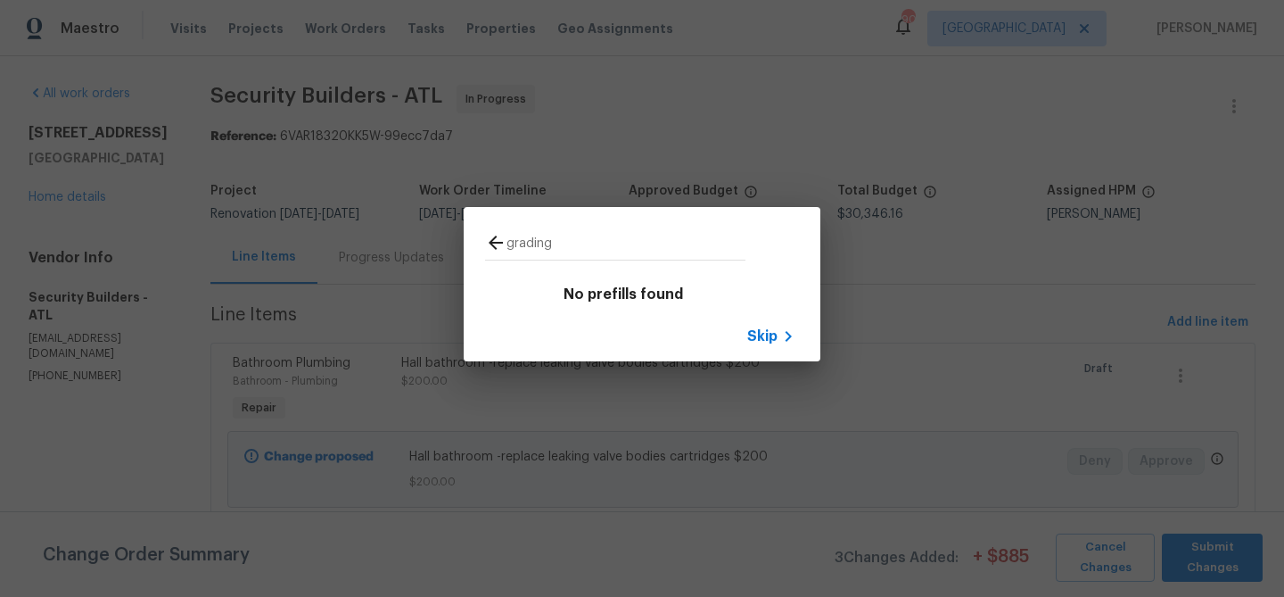
type input "grading"
click at [767, 326] on div "Skip" at bounding box center [773, 336] width 52 height 21
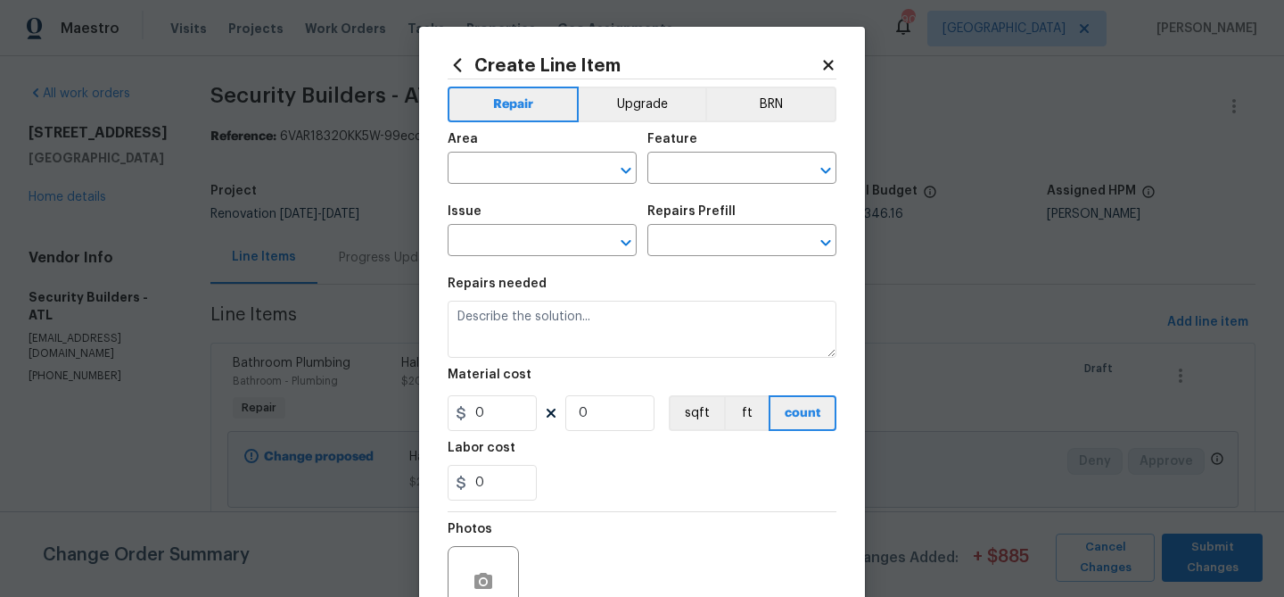
click at [495, 154] on div "Area" at bounding box center [542, 144] width 189 height 23
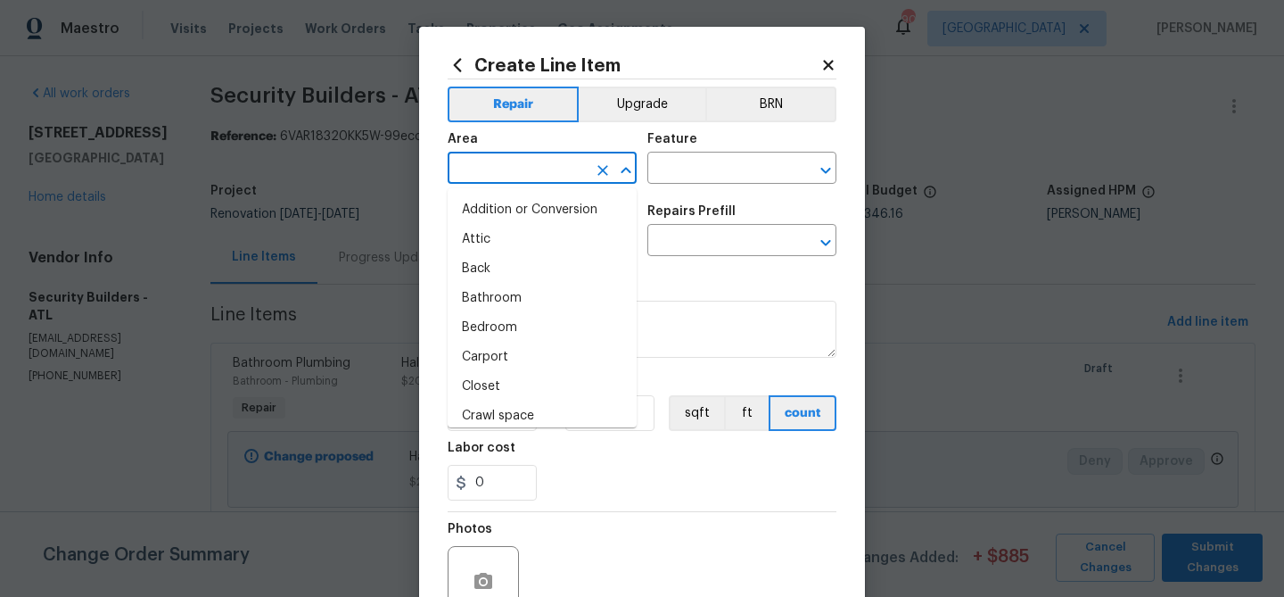
click at [500, 173] on input "text" at bounding box center [517, 170] width 139 height 28
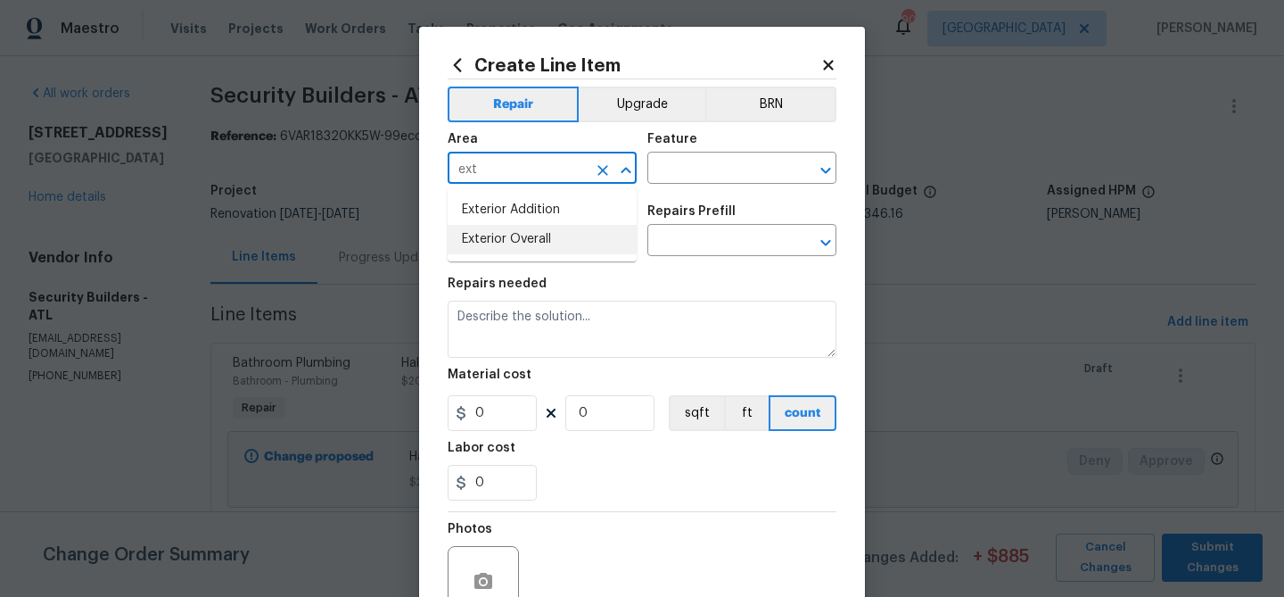
drag, startPoint x: 507, startPoint y: 246, endPoint x: 609, endPoint y: 192, distance: 116.1
click at [511, 243] on li "Exterior Overall" at bounding box center [542, 239] width 189 height 29
type input "Exterior Overall"
click at [668, 158] on input "text" at bounding box center [716, 170] width 139 height 28
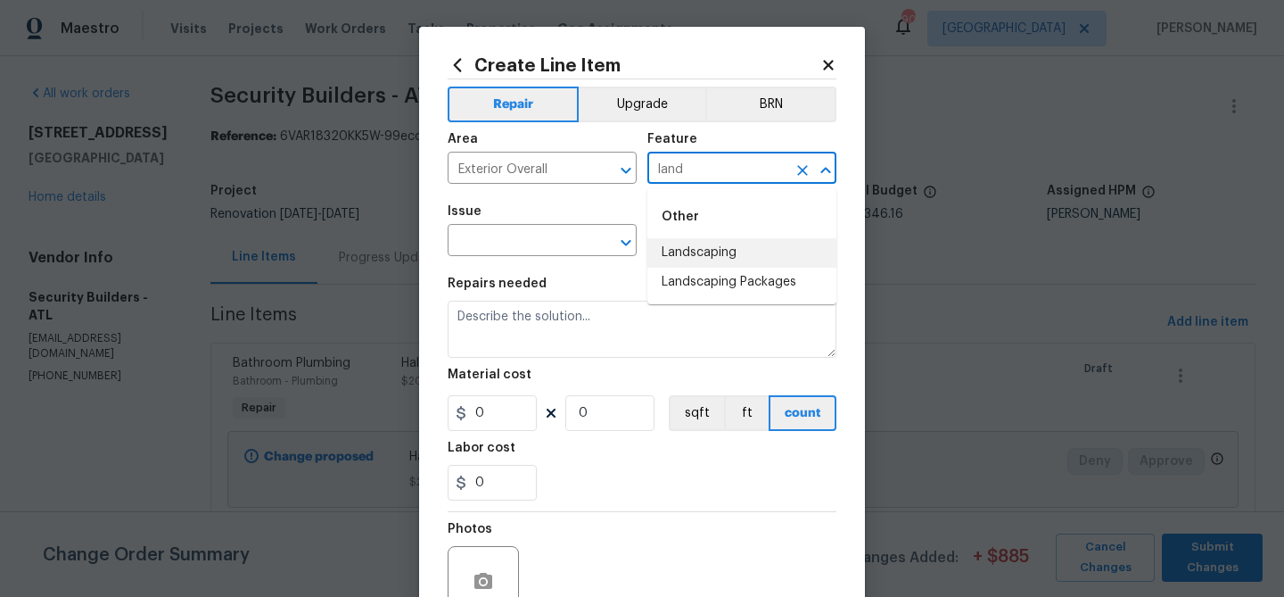
click at [680, 244] on li "Landscaping" at bounding box center [741, 252] width 189 height 29
type input "Landscaping"
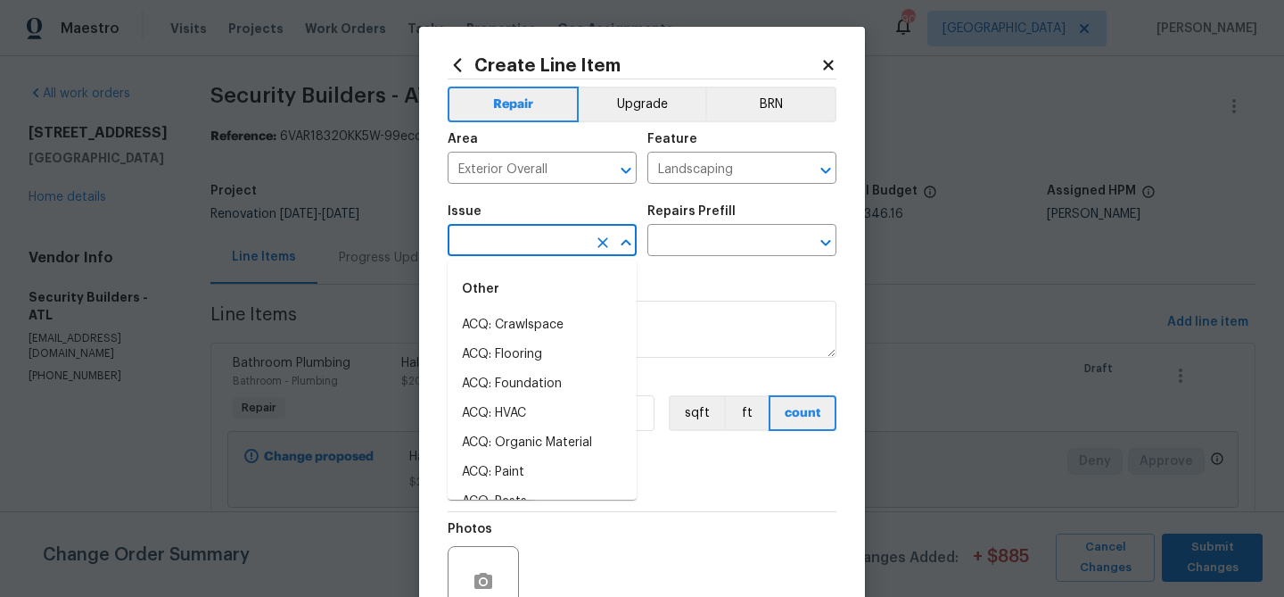
click at [553, 237] on input "text" at bounding box center [517, 242] width 139 height 28
type input "d"
click at [663, 177] on input "Landscaping" at bounding box center [716, 170] width 139 height 28
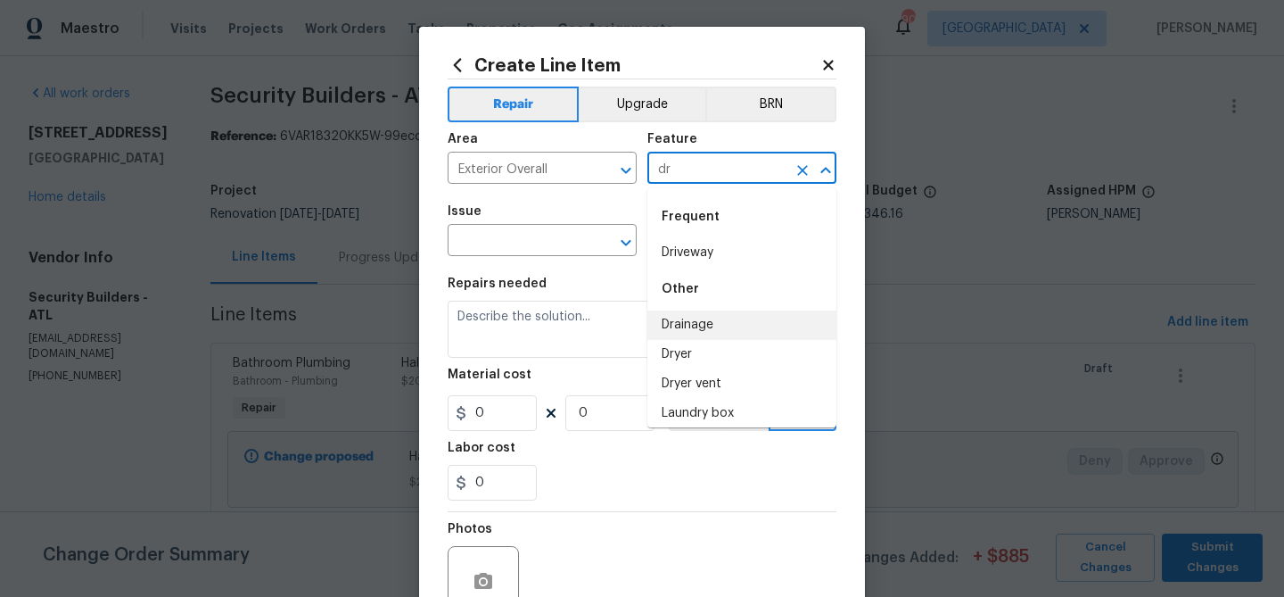
drag, startPoint x: 686, startPoint y: 318, endPoint x: 499, endPoint y: 268, distance: 193.2
click at [684, 317] on li "Drainage" at bounding box center [741, 324] width 189 height 29
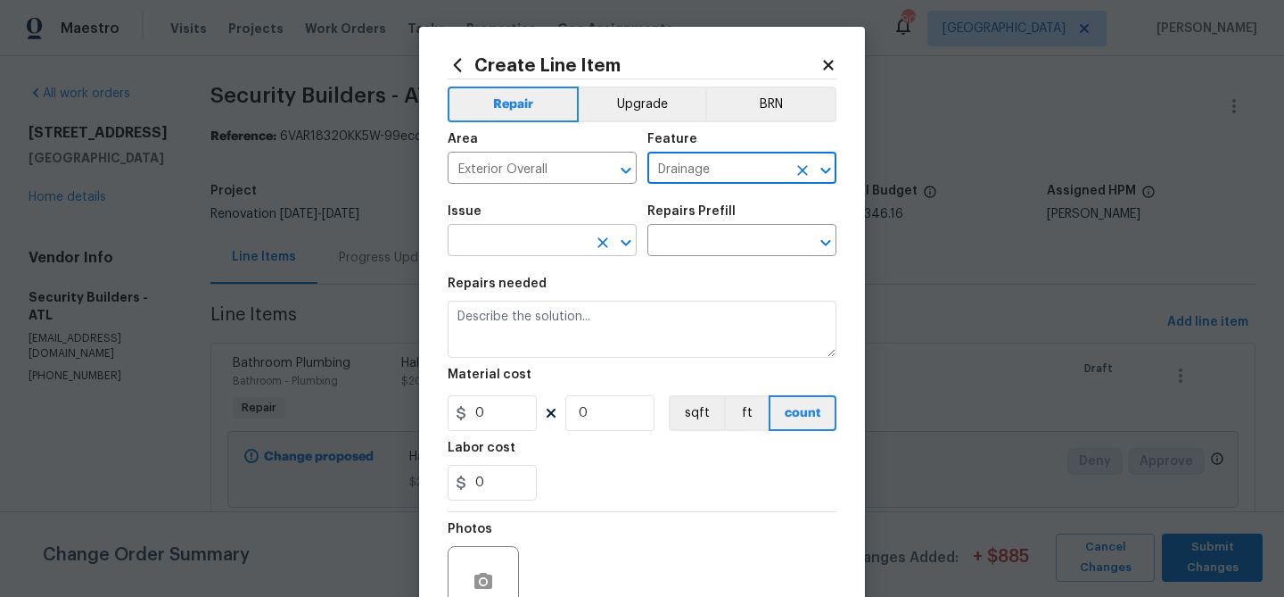
type input "Drainage"
click at [492, 248] on input "text" at bounding box center [517, 242] width 139 height 28
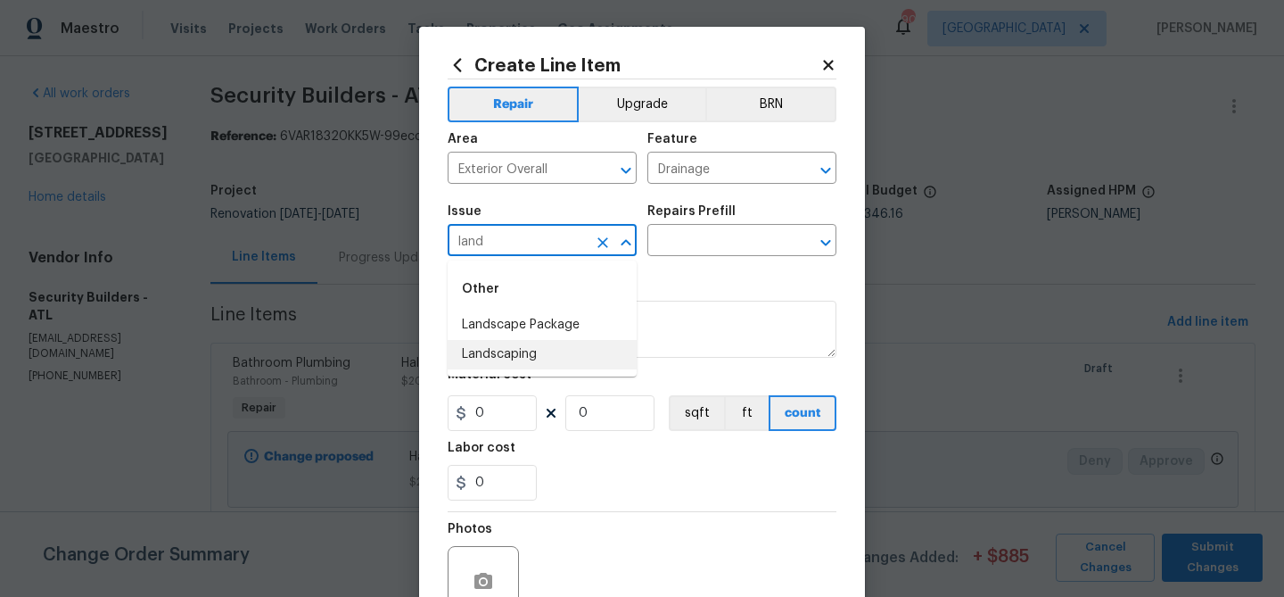
drag, startPoint x: 489, startPoint y: 352, endPoint x: 525, endPoint y: 323, distance: 46.9
click at [489, 352] on li "Landscaping" at bounding box center [542, 354] width 189 height 29
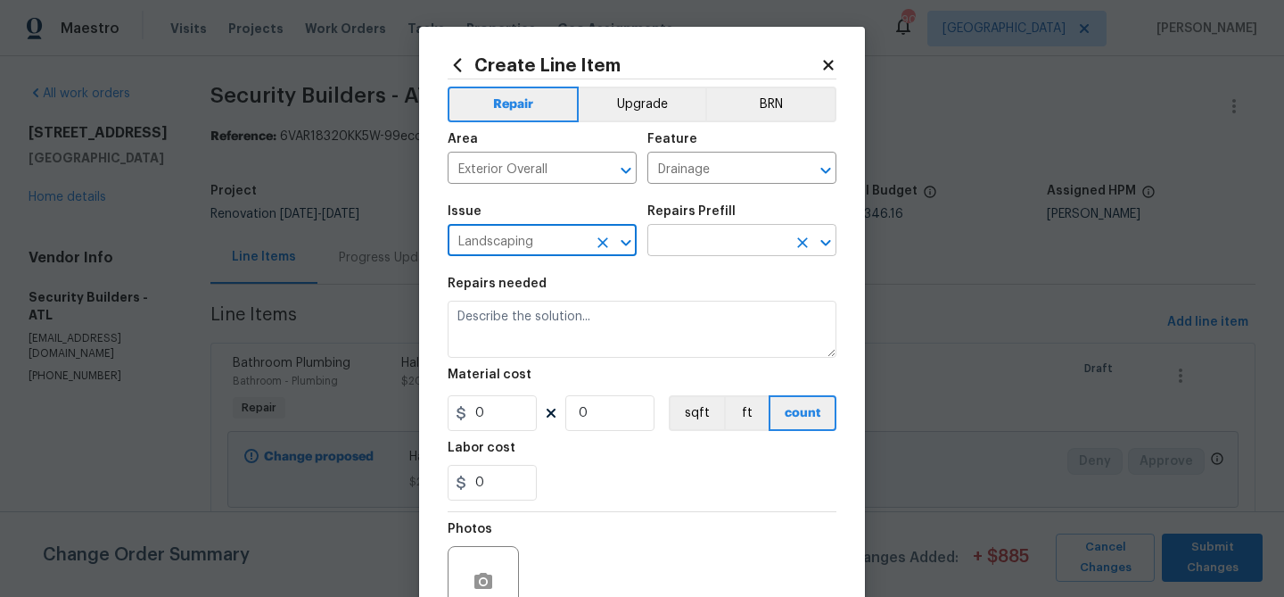
type input "Landscaping"
click at [661, 241] on input "text" at bounding box center [716, 242] width 139 height 28
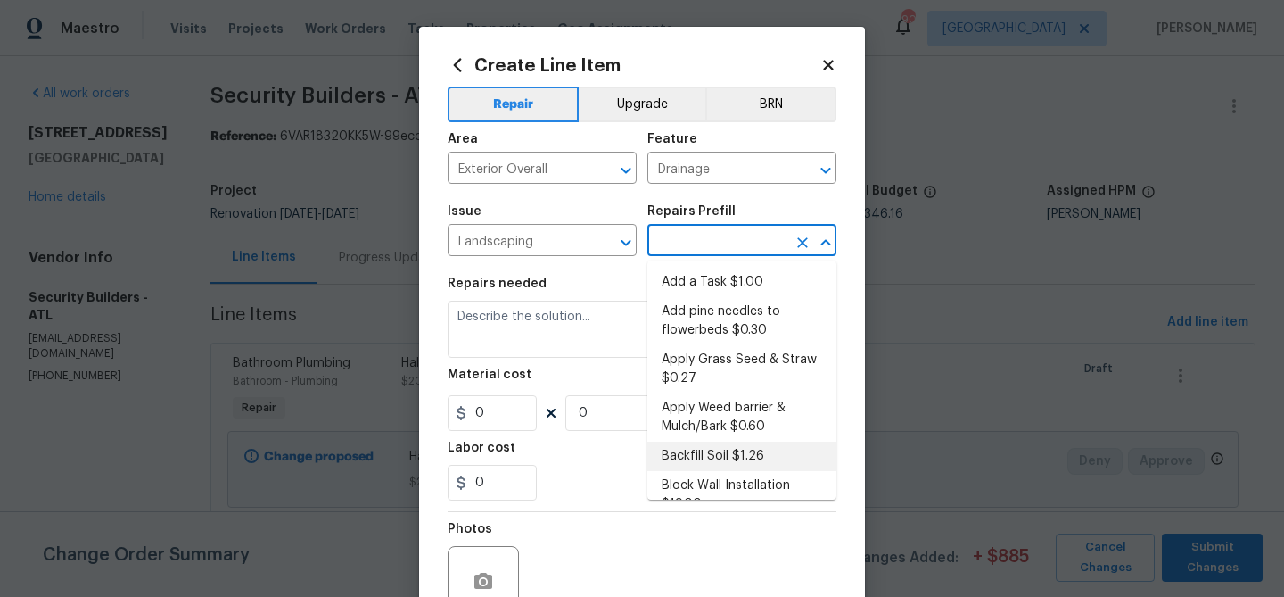
drag, startPoint x: 733, startPoint y: 451, endPoint x: 591, endPoint y: 432, distance: 143.2
click at [733, 451] on li "Backfill Soil $1.26" at bounding box center [741, 455] width 189 height 29
type input "Backfill Soil $1.26"
type textarea "Backfill and level areas as instructed. Haul away any debris and leave the site…"
type input "1.26"
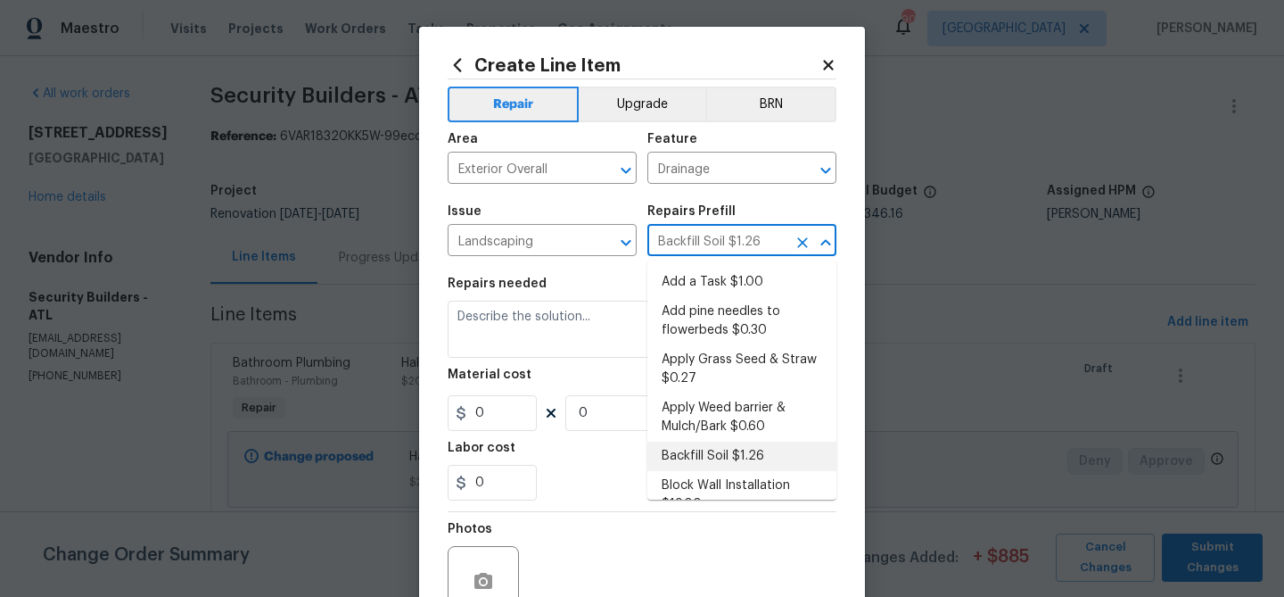
type input "1"
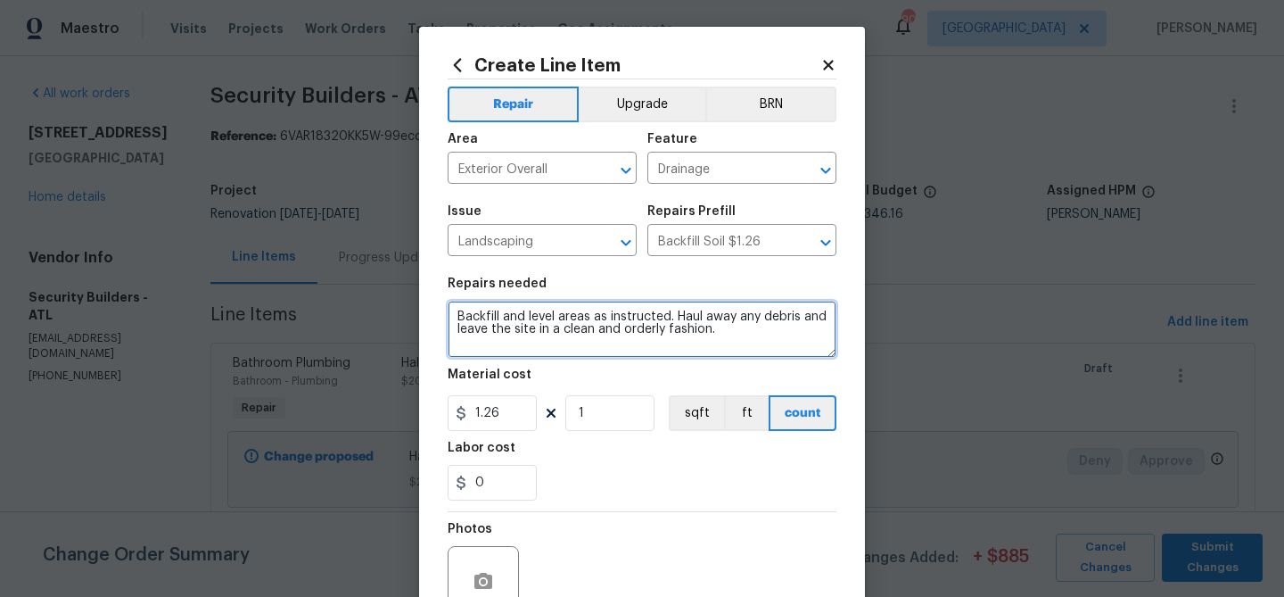
click at [543, 317] on textarea "Backfill and level areas as instructed. Haul away any debris and leave the site…" at bounding box center [642, 329] width 389 height 57
paste textarea "Grading -extra to cover cost of grading and seating backyard $400"
type textarea "Grading -extra to cover cost of grading and seating backyard $400"
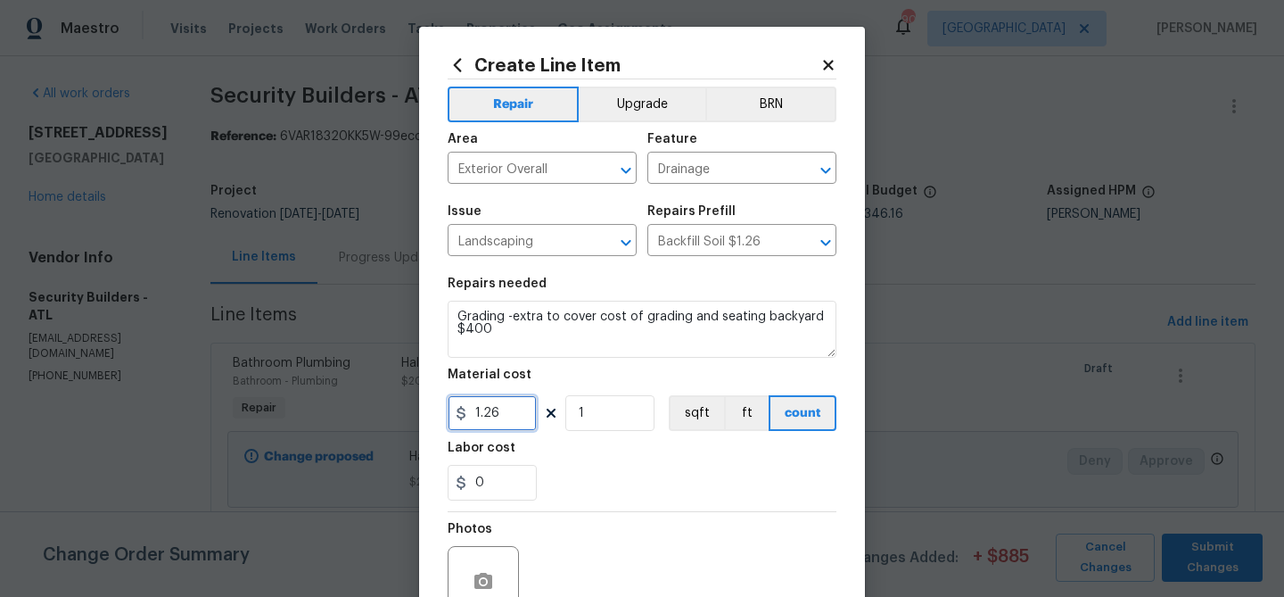
click at [498, 417] on input "1.26" at bounding box center [492, 413] width 89 height 36
click at [496, 416] on input "1.26" at bounding box center [492, 413] width 89 height 36
type input "400"
click at [534, 471] on input "0" at bounding box center [492, 483] width 89 height 36
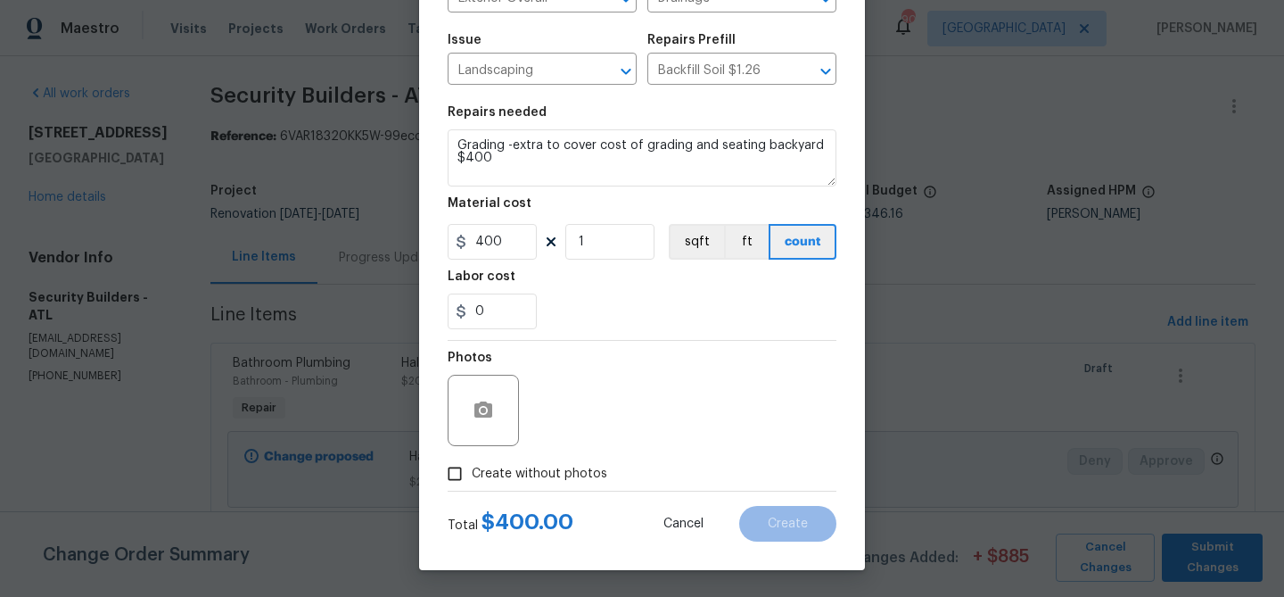
drag, startPoint x: 561, startPoint y: 467, endPoint x: 563, endPoint y: 422, distance: 45.5
click at [562, 460] on label "Create without photos" at bounding box center [522, 474] width 169 height 34
click at [569, 418] on div "Photos" at bounding box center [642, 399] width 389 height 116
click at [463, 475] on input "Create without photos" at bounding box center [455, 474] width 34 height 34
checkbox input "true"
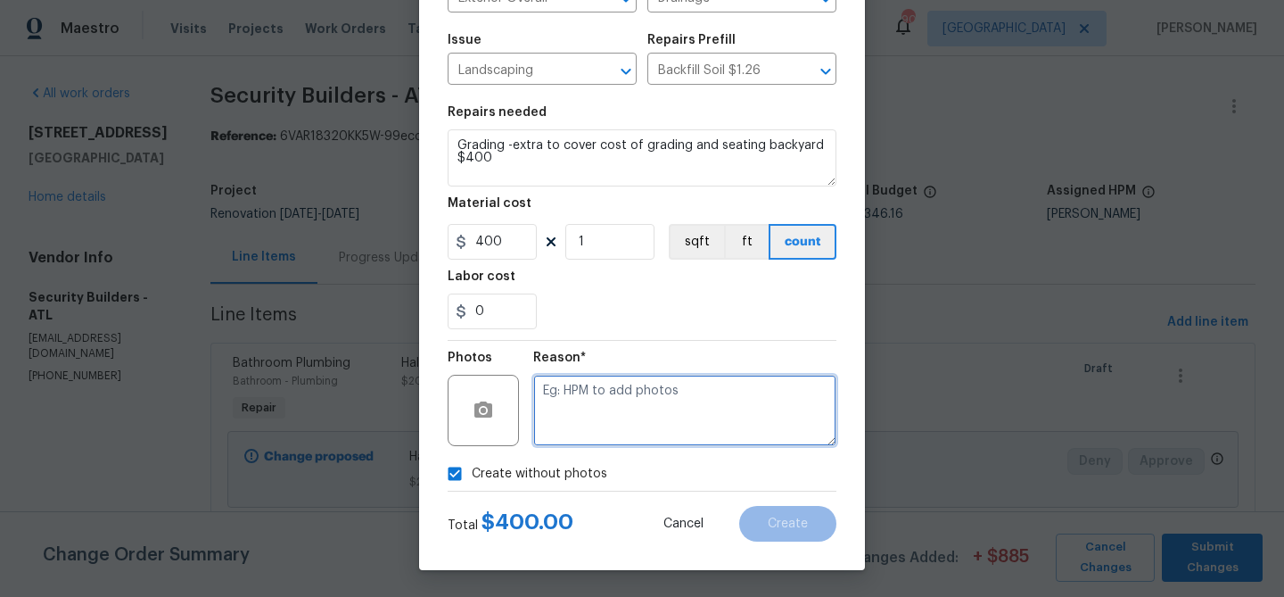
click at [581, 411] on textarea at bounding box center [684, 410] width 303 height 71
paste textarea "Grading -extra to cover cost of grading and seating backyard $400"
type textarea "Grading -extra to cover cost of grading and seating backyard $400"
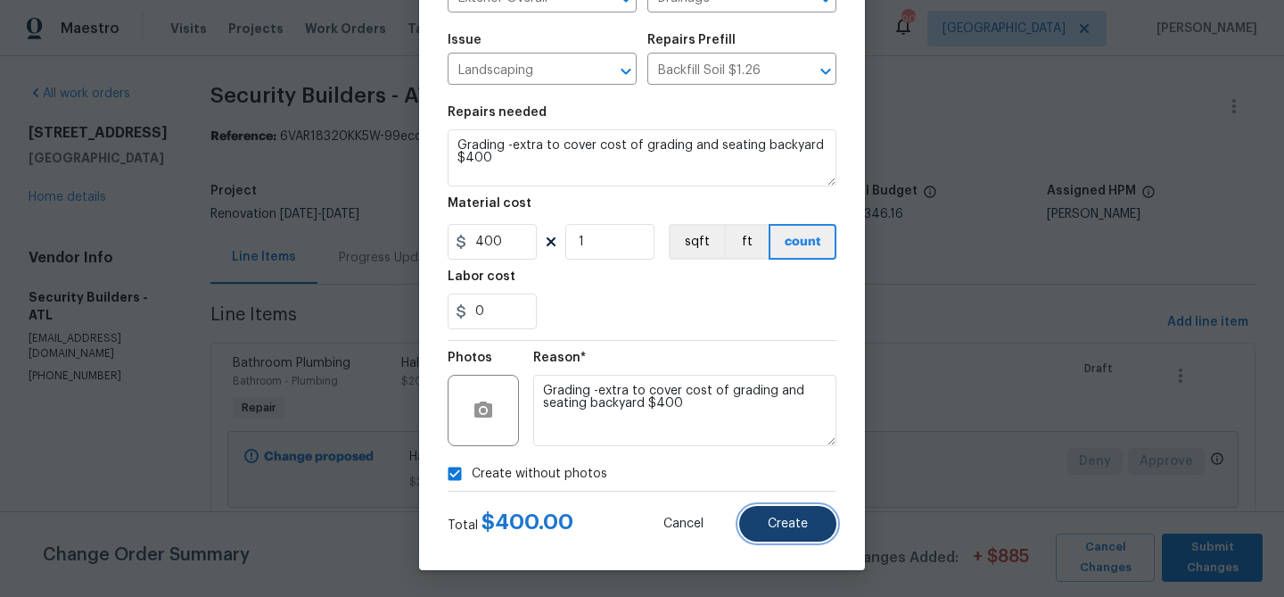
click at [818, 529] on button "Create" at bounding box center [787, 524] width 97 height 36
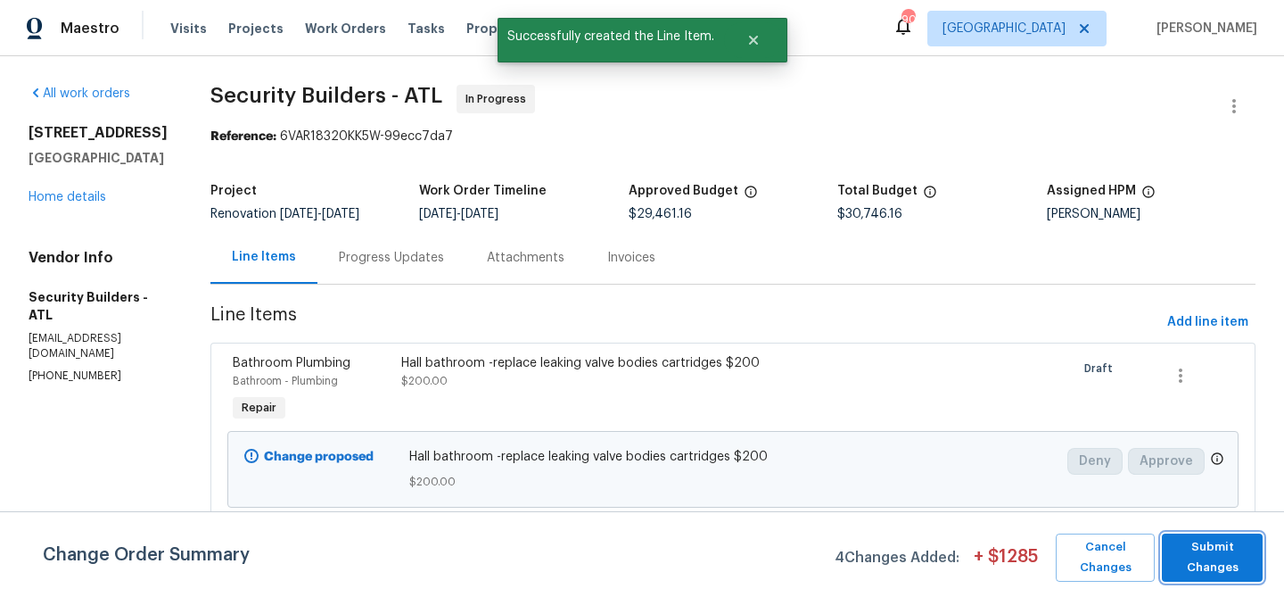
click at [1191, 550] on span "Submit Changes" at bounding box center [1212, 557] width 83 height 41
